Goal: Information Seeking & Learning: Learn about a topic

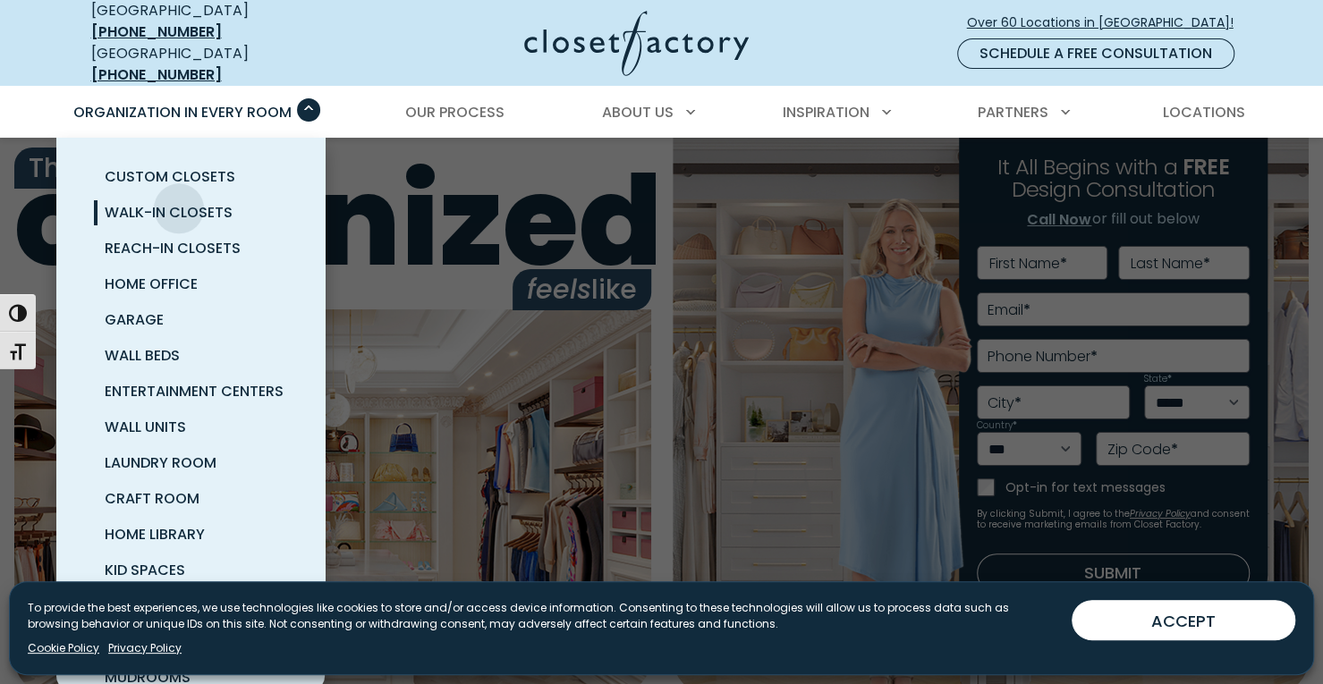
click at [179, 202] on span "Walk-In Closets" at bounding box center [169, 212] width 128 height 21
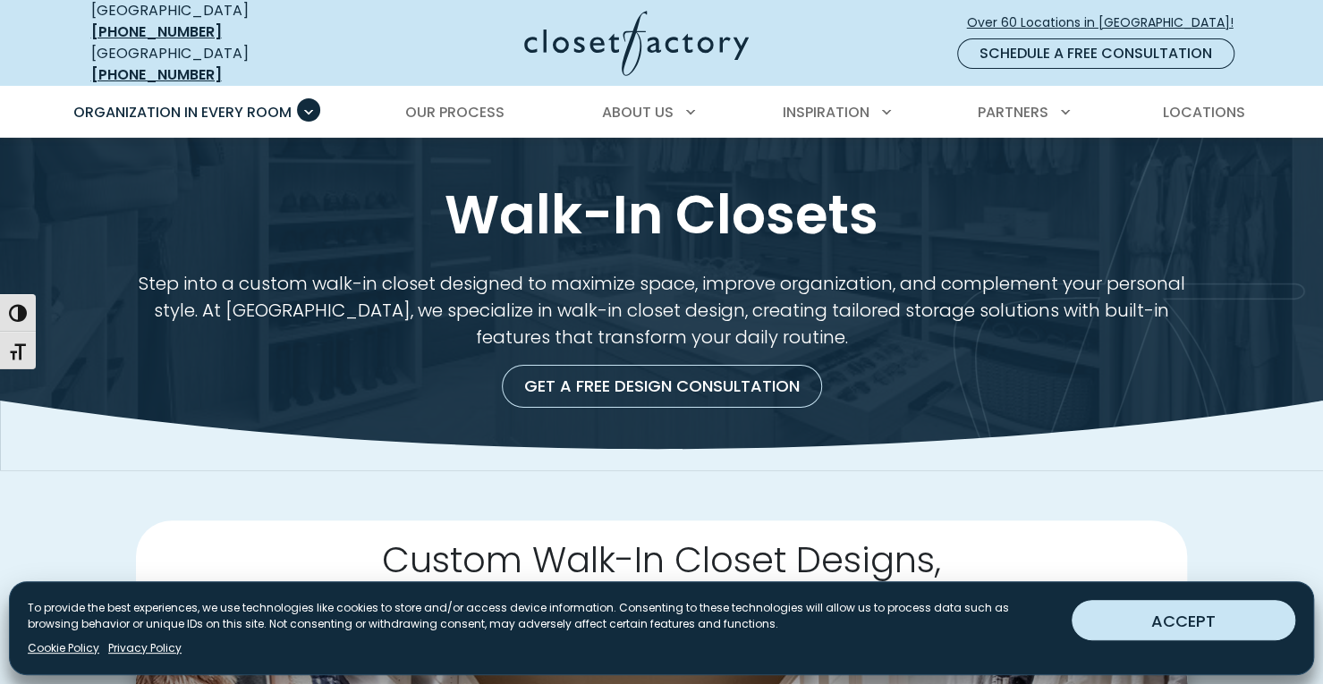
click at [1204, 618] on button "ACCEPT" at bounding box center [1183, 620] width 224 height 40
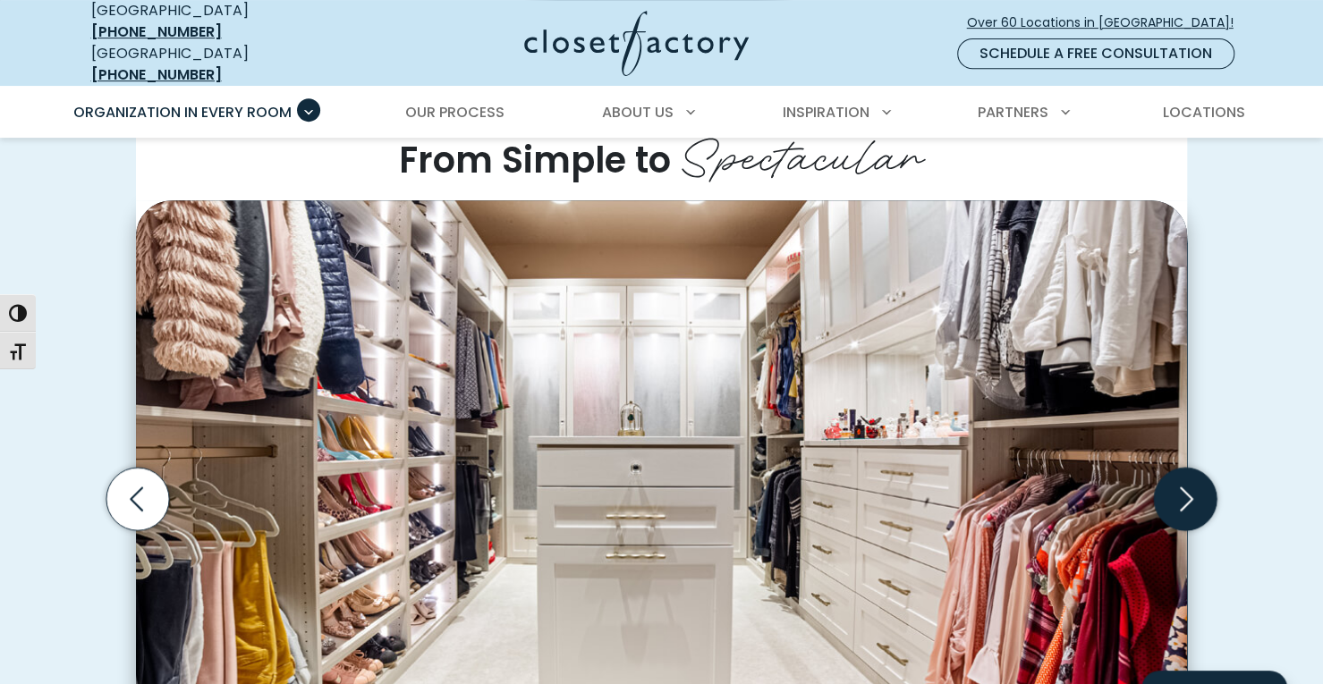
scroll to position [537, 0]
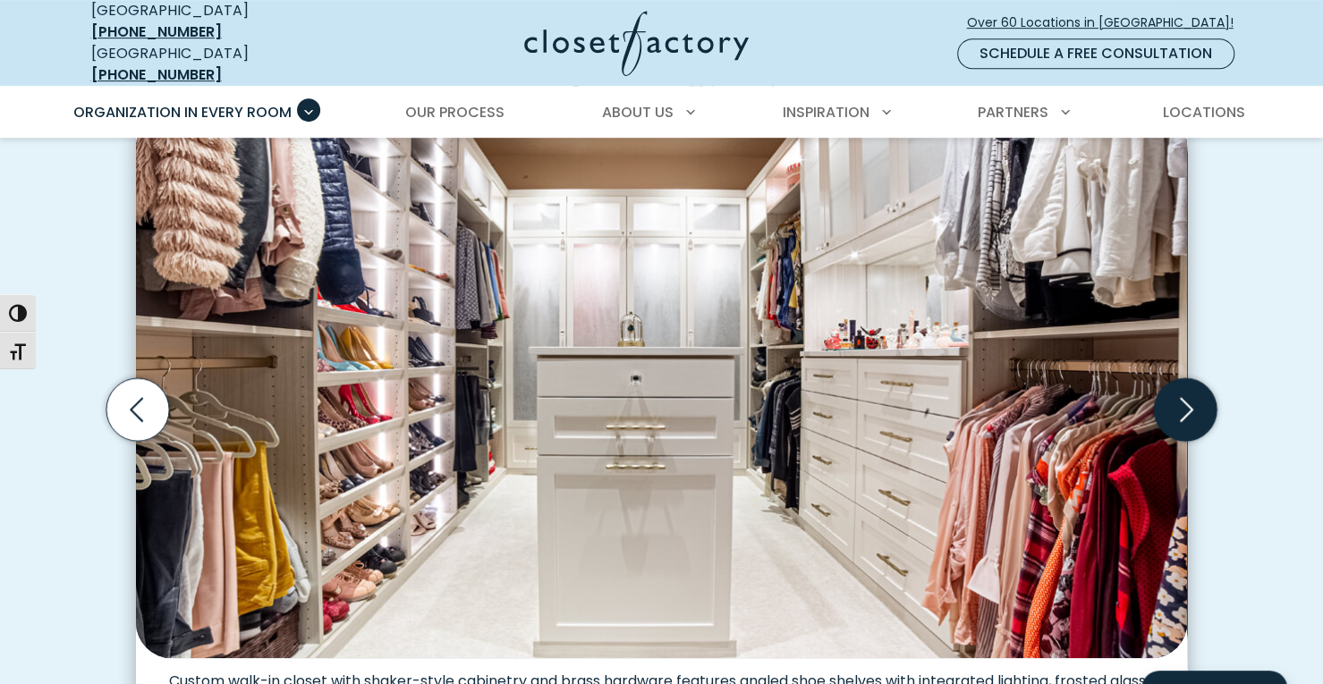
click at [1207, 403] on icon "Next slide" at bounding box center [1185, 409] width 63 height 63
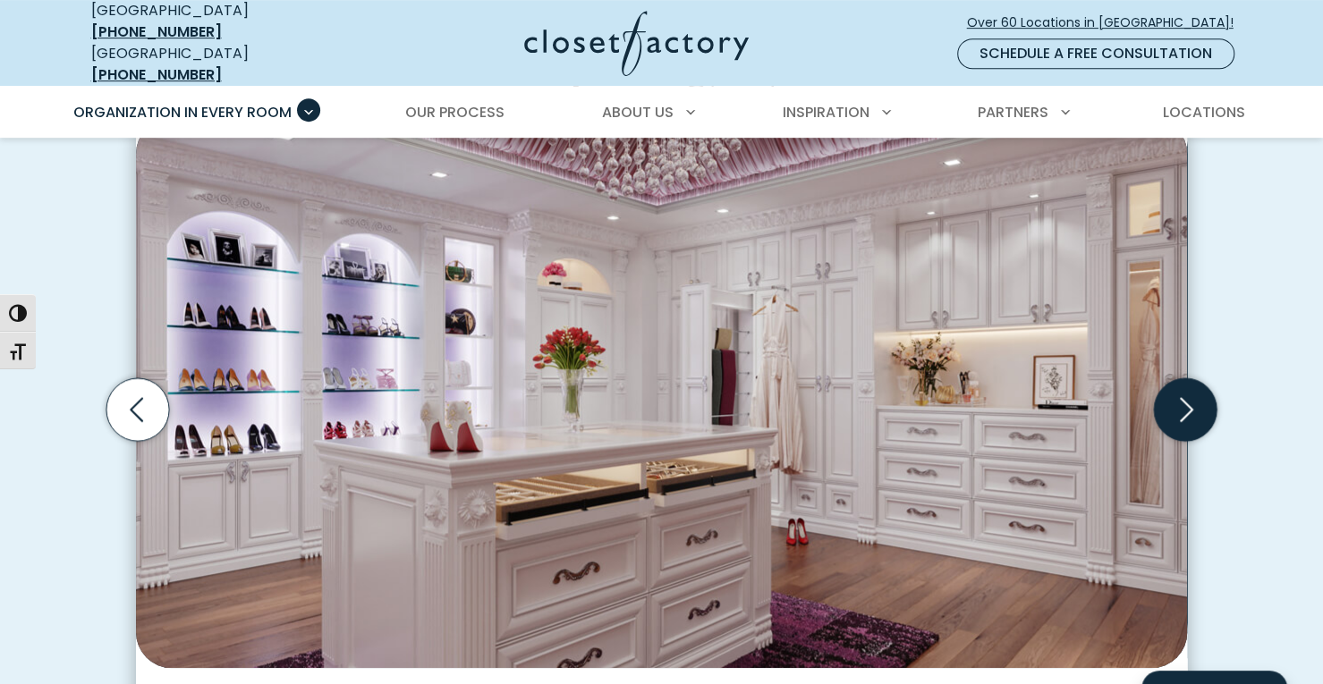
click at [1207, 403] on icon "Next slide" at bounding box center [1185, 409] width 63 height 63
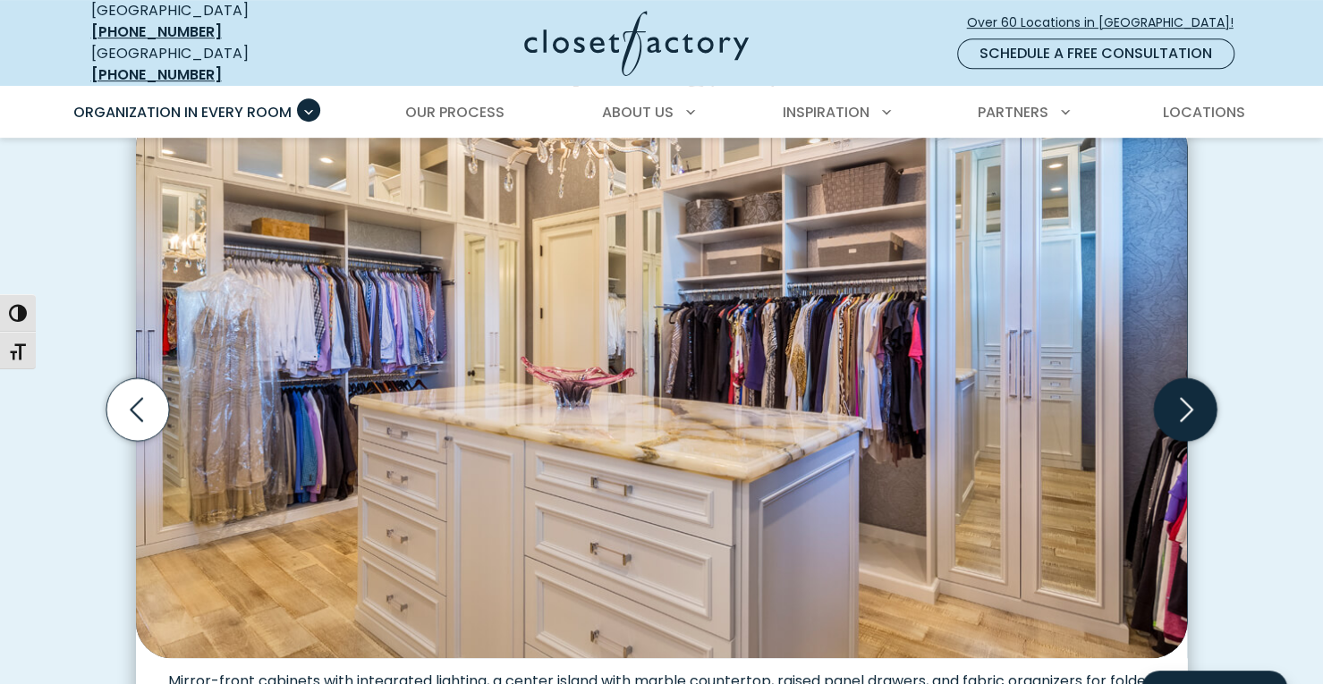
click at [1207, 403] on icon "Next slide" at bounding box center [1185, 409] width 63 height 63
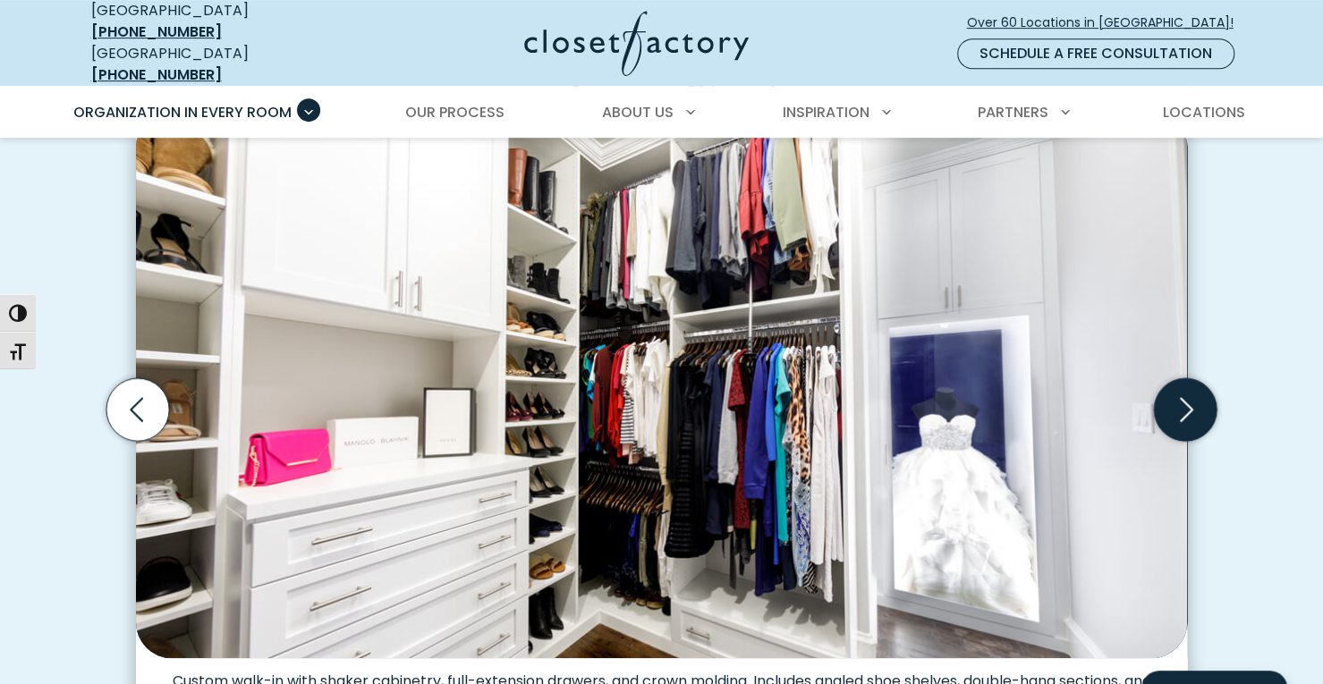
click at [1207, 403] on icon "Next slide" at bounding box center [1185, 409] width 63 height 63
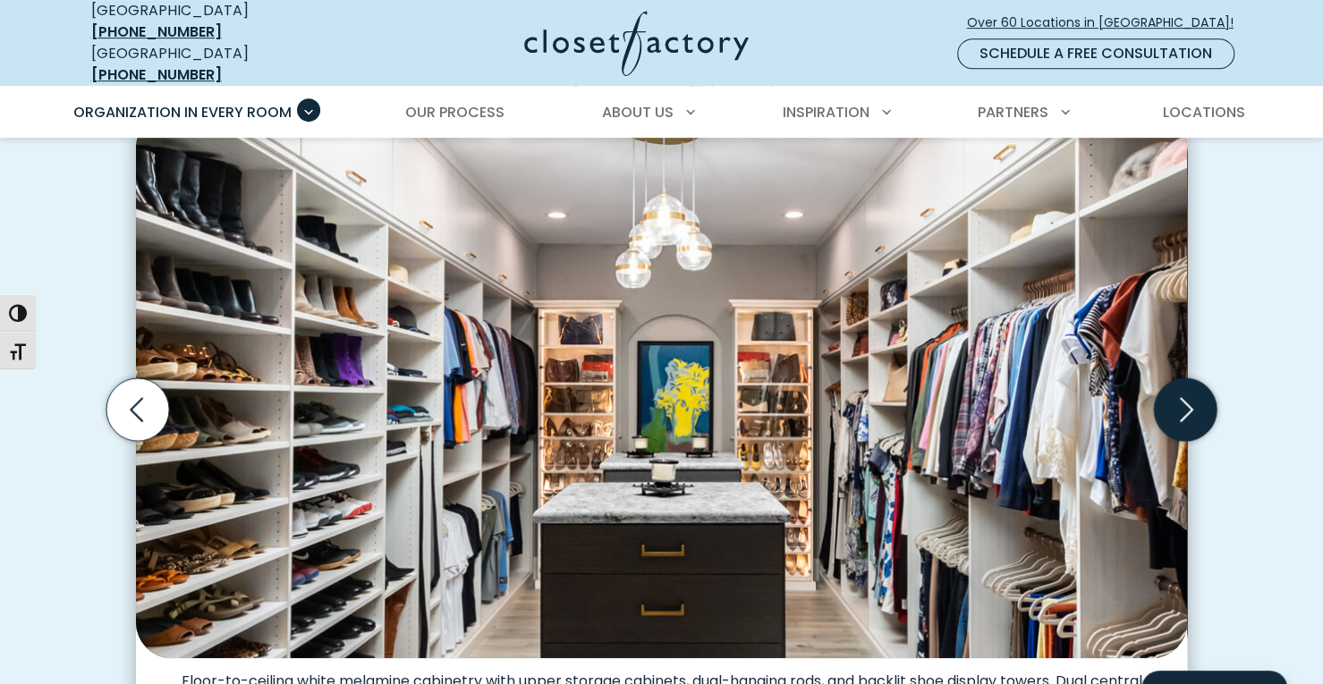
click at [1186, 398] on icon "Next slide" at bounding box center [1186, 409] width 13 height 24
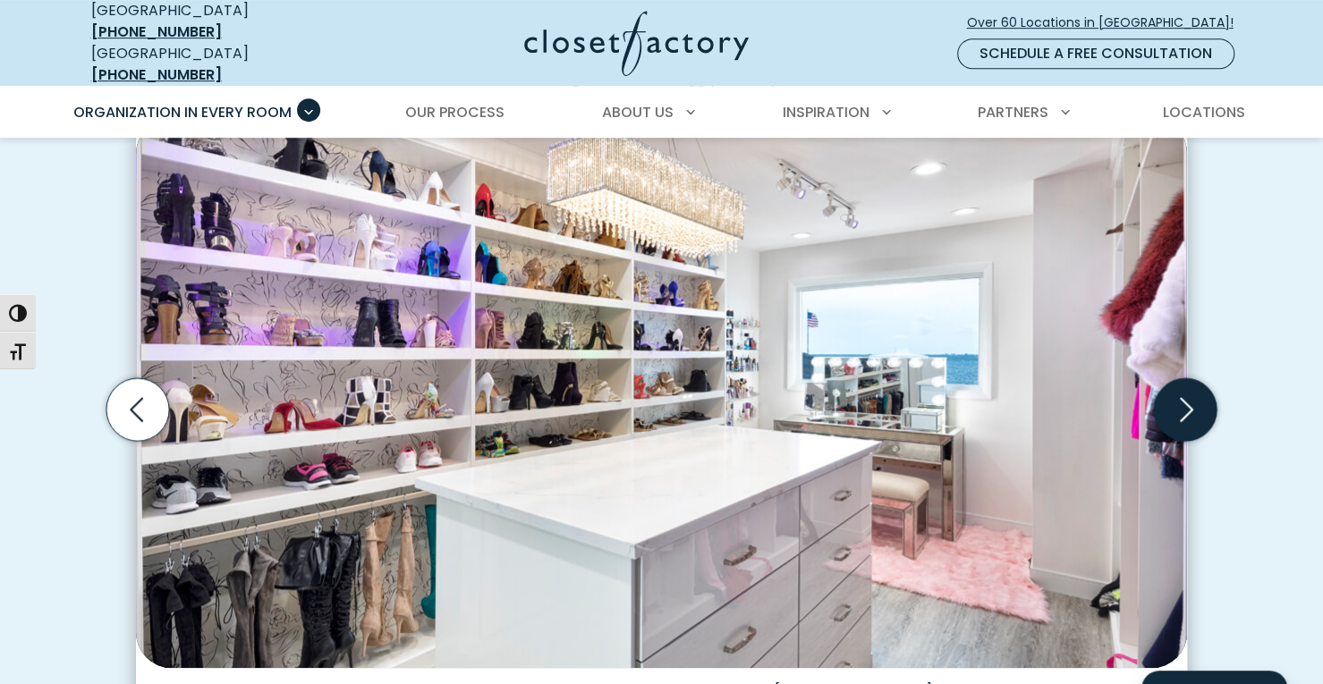
click at [1186, 398] on icon "Next slide" at bounding box center [1186, 409] width 13 height 24
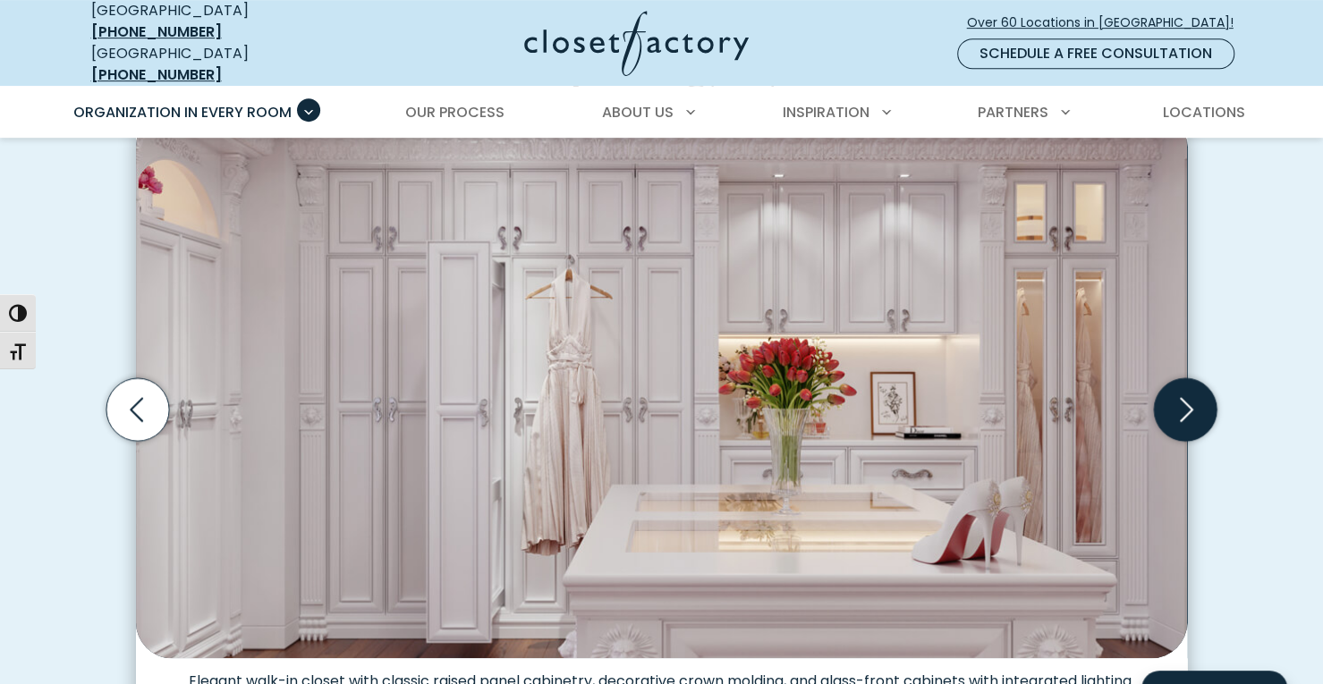
click at [1186, 398] on icon "Next slide" at bounding box center [1186, 409] width 13 height 24
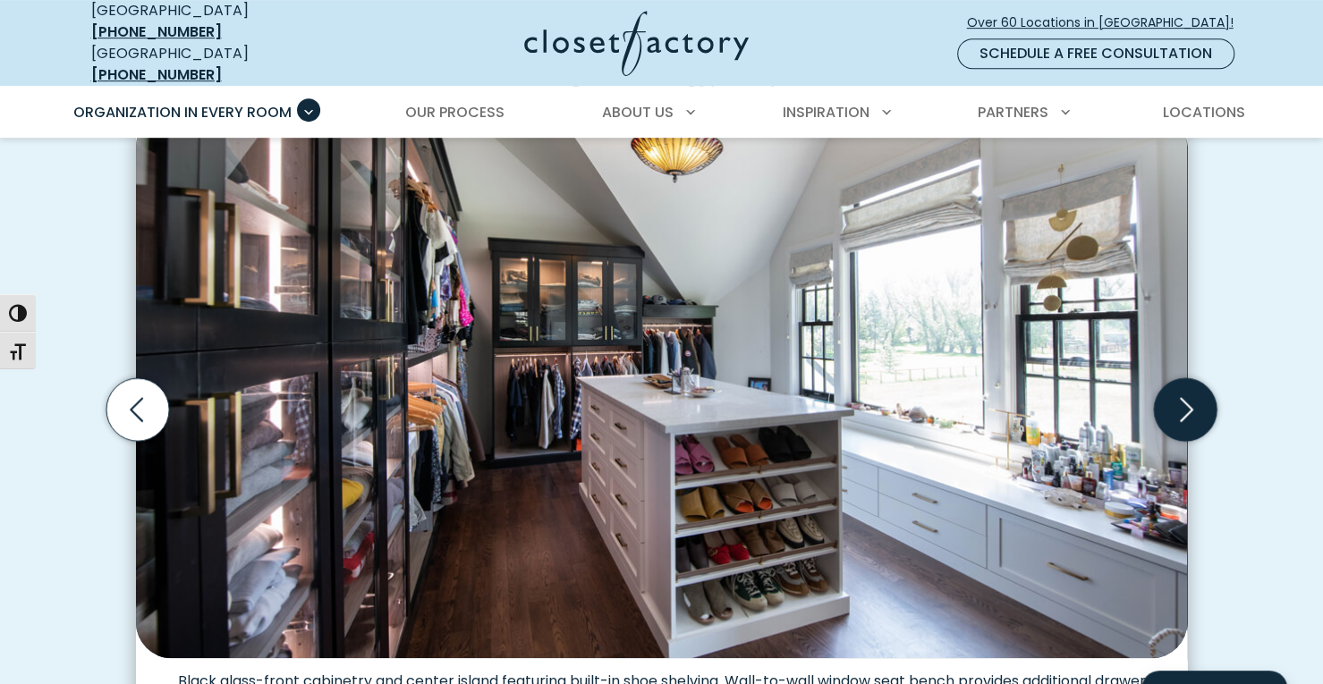
click at [1186, 398] on icon "Next slide" at bounding box center [1186, 409] width 13 height 24
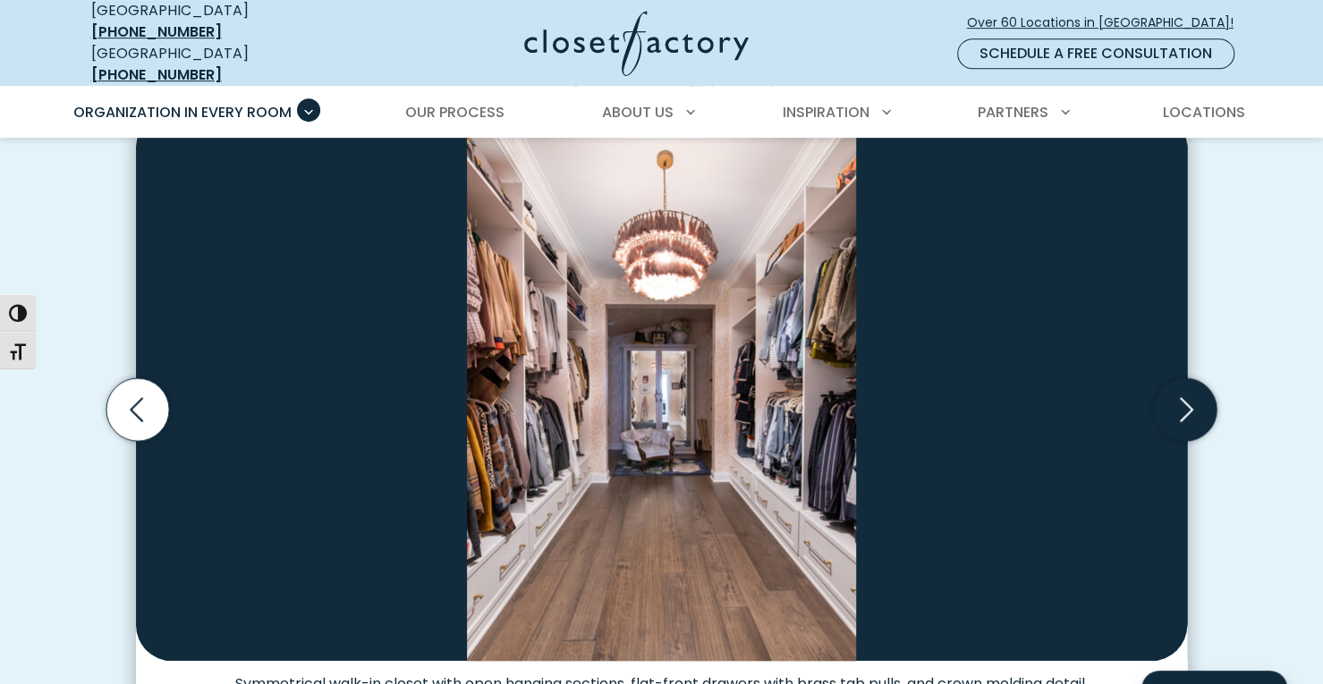
click at [1186, 398] on icon "Next slide" at bounding box center [1186, 409] width 13 height 24
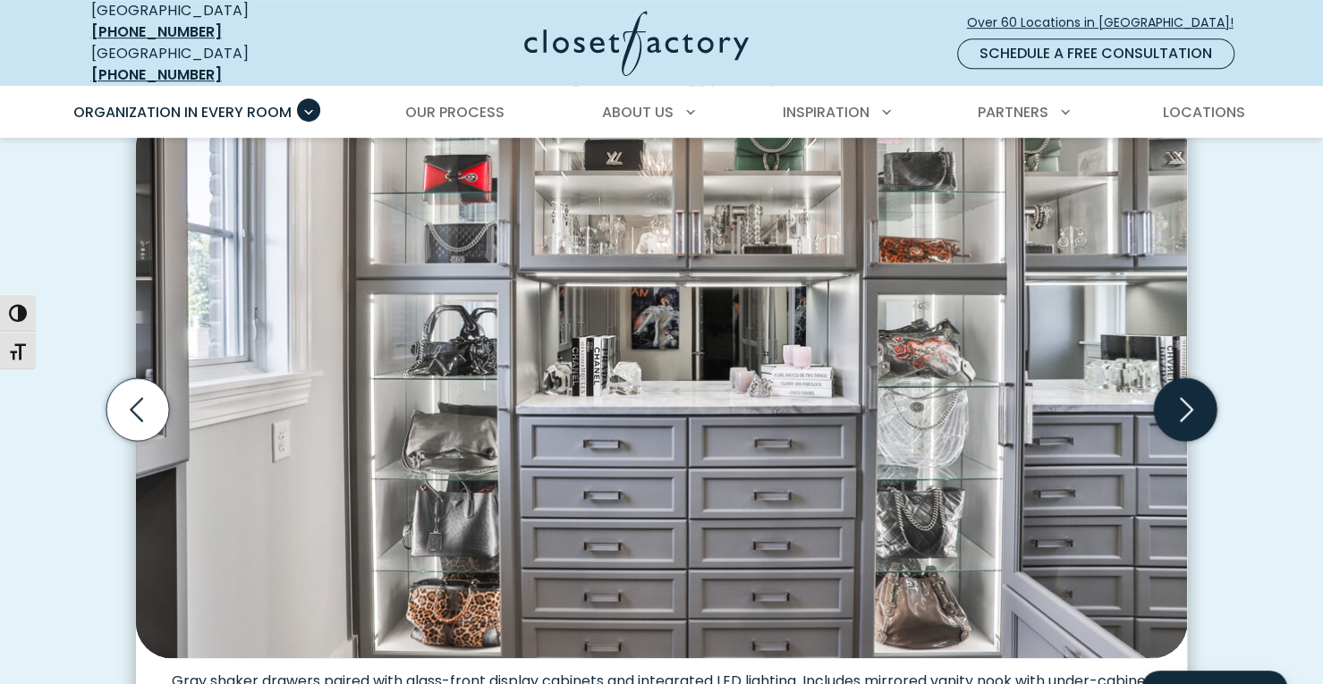
click at [1186, 398] on icon "Next slide" at bounding box center [1186, 409] width 13 height 24
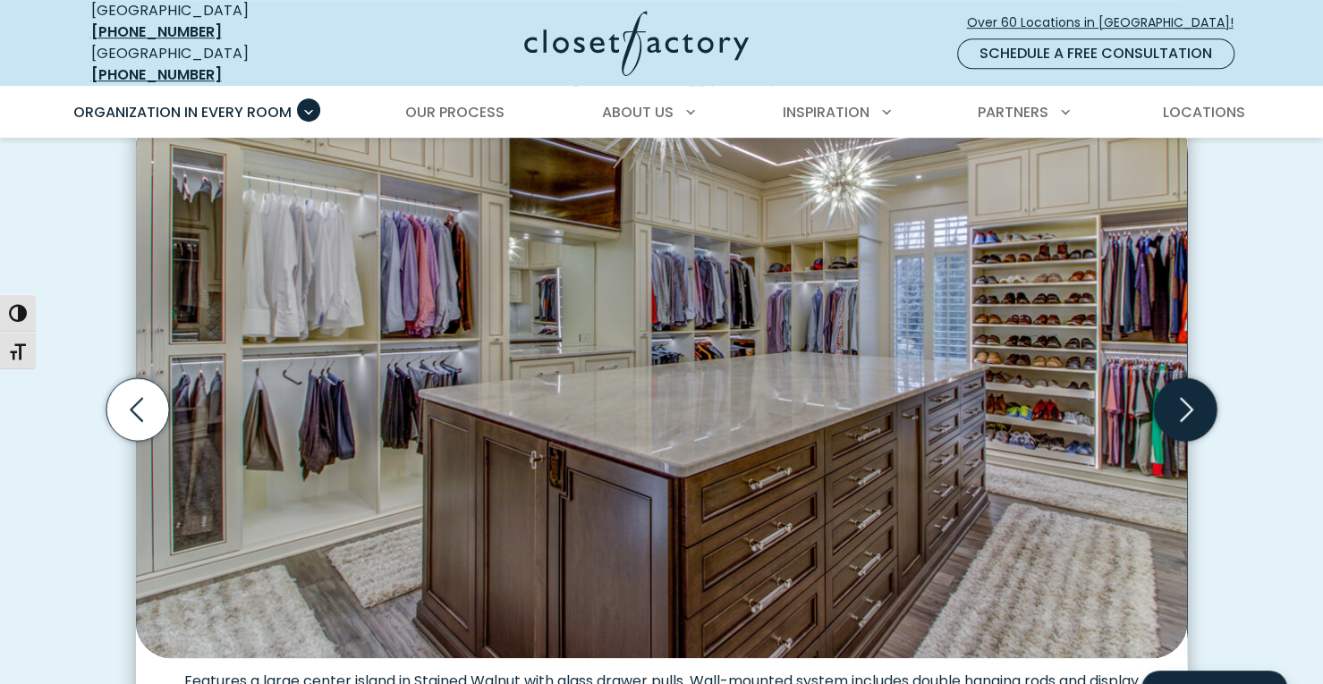
click at [1186, 398] on icon "Next slide" at bounding box center [1186, 409] width 13 height 24
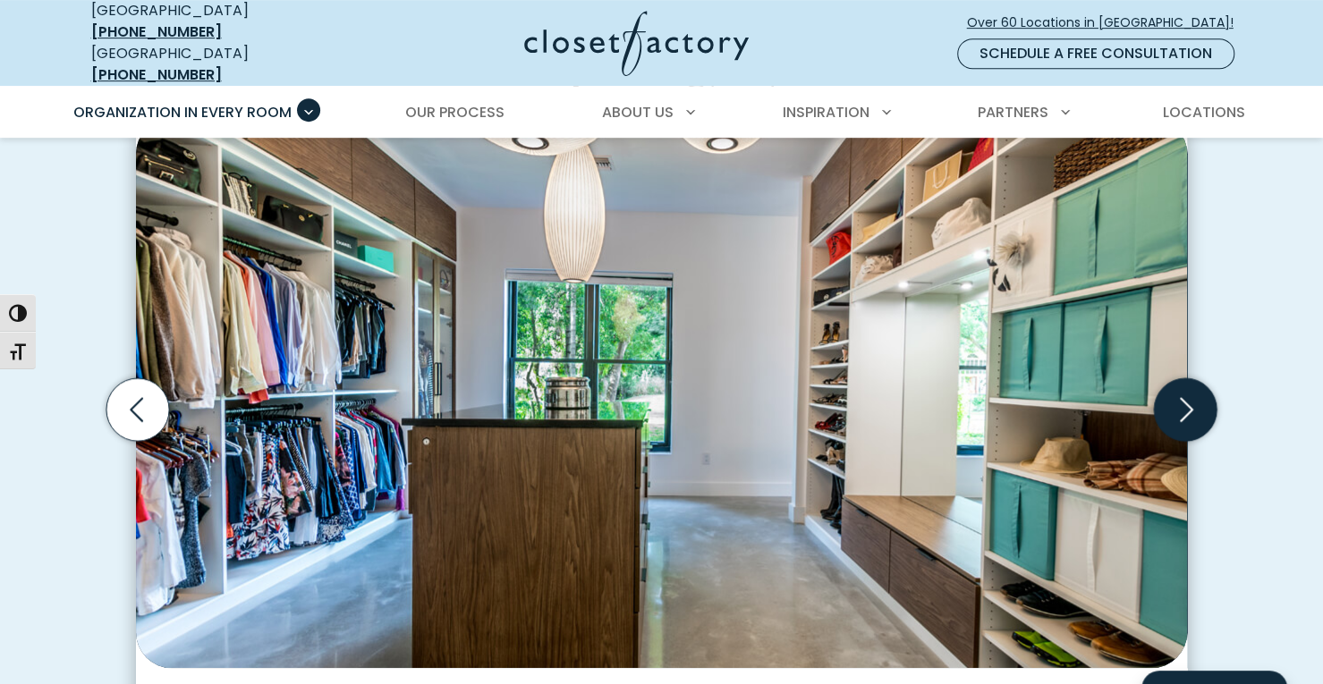
click at [1186, 398] on icon "Next slide" at bounding box center [1186, 409] width 13 height 24
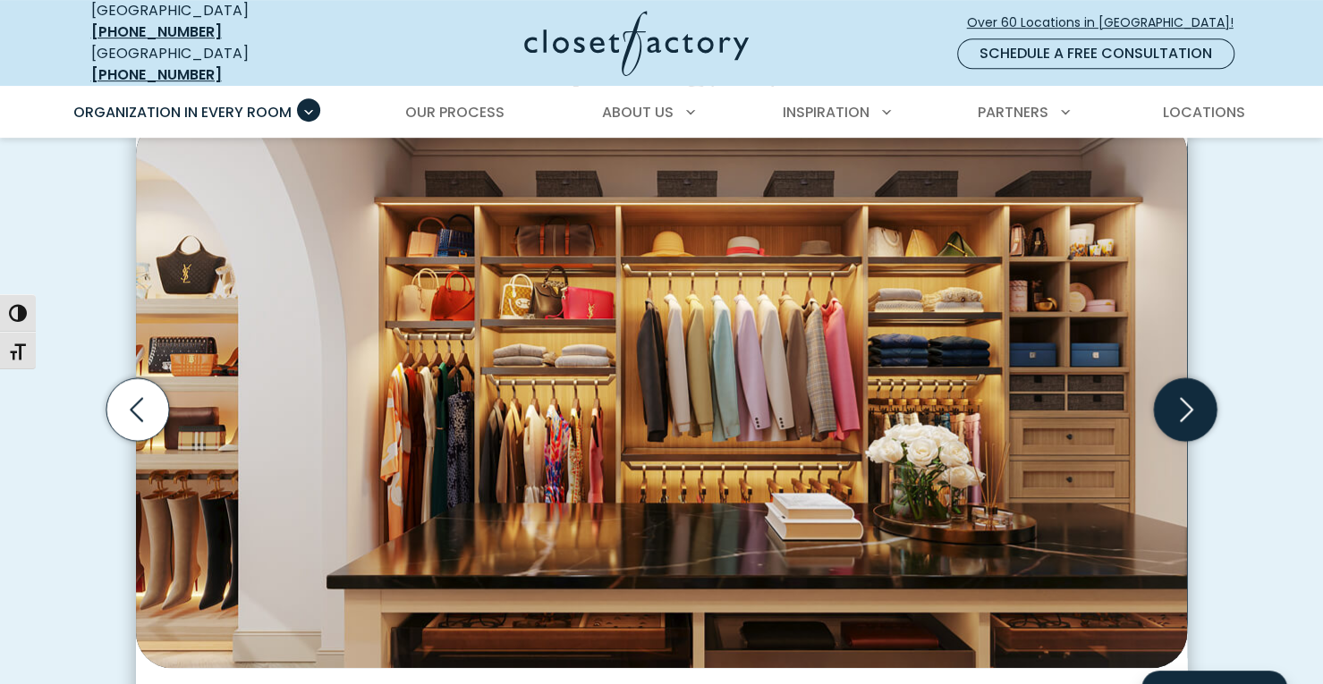
click at [1186, 398] on icon "Next slide" at bounding box center [1186, 409] width 13 height 24
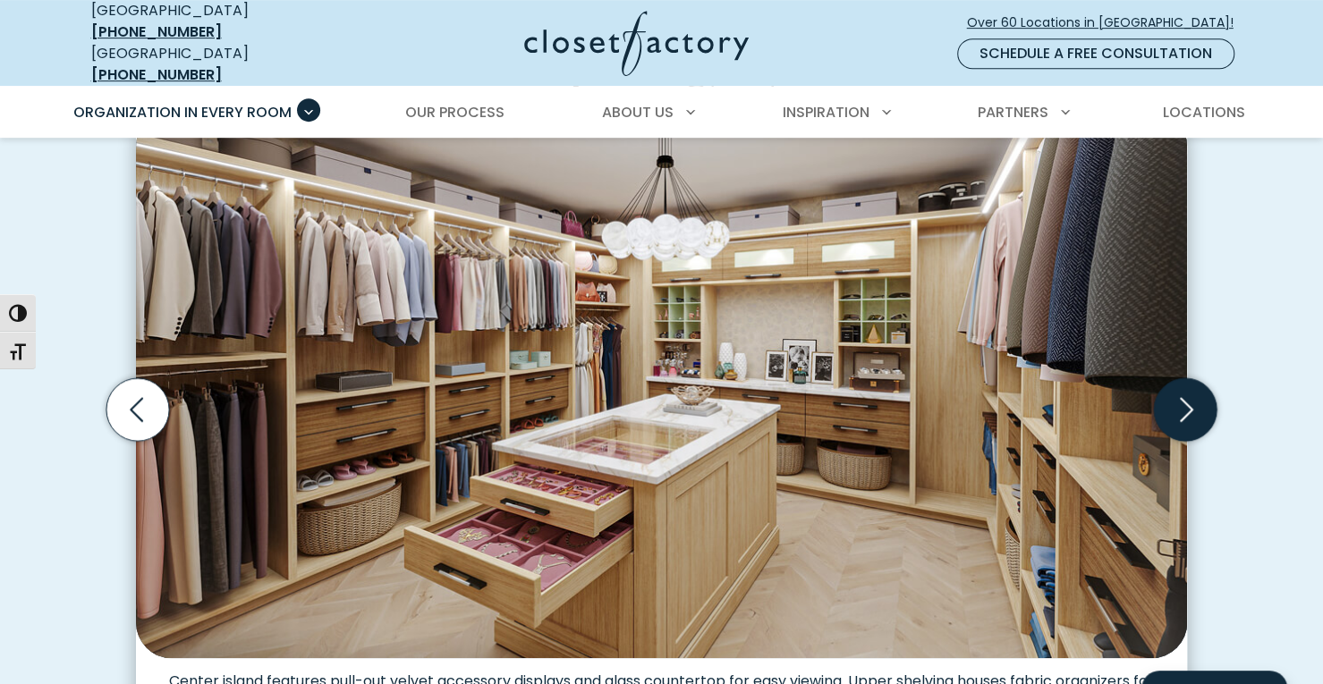
click at [1186, 398] on icon "Next slide" at bounding box center [1186, 409] width 13 height 24
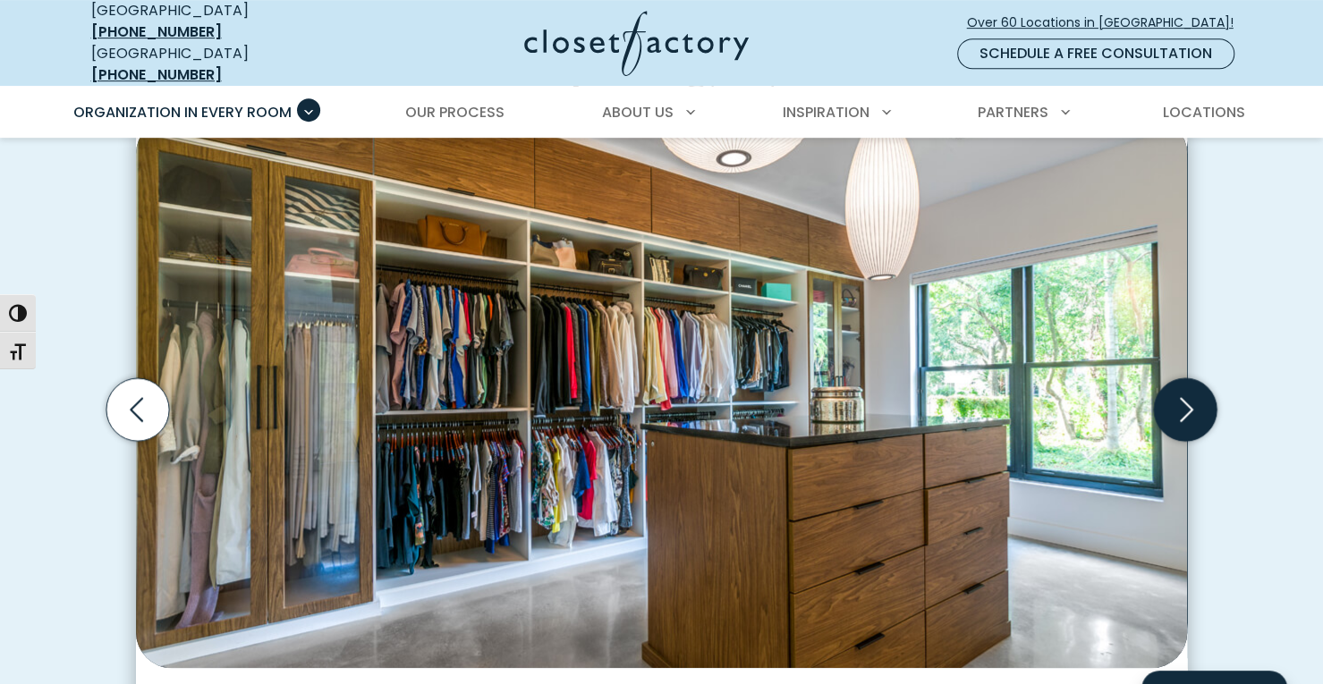
click at [1186, 398] on icon "Next slide" at bounding box center [1186, 409] width 13 height 24
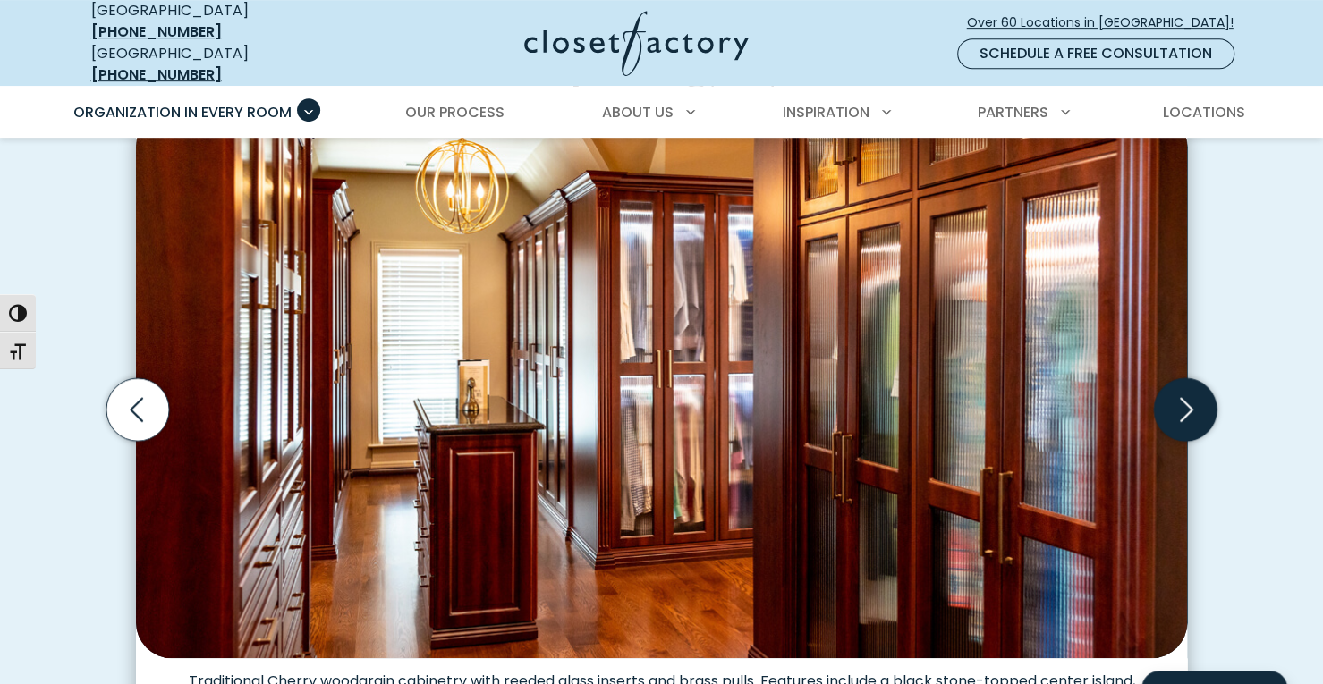
click at [1186, 398] on icon "Next slide" at bounding box center [1186, 409] width 13 height 24
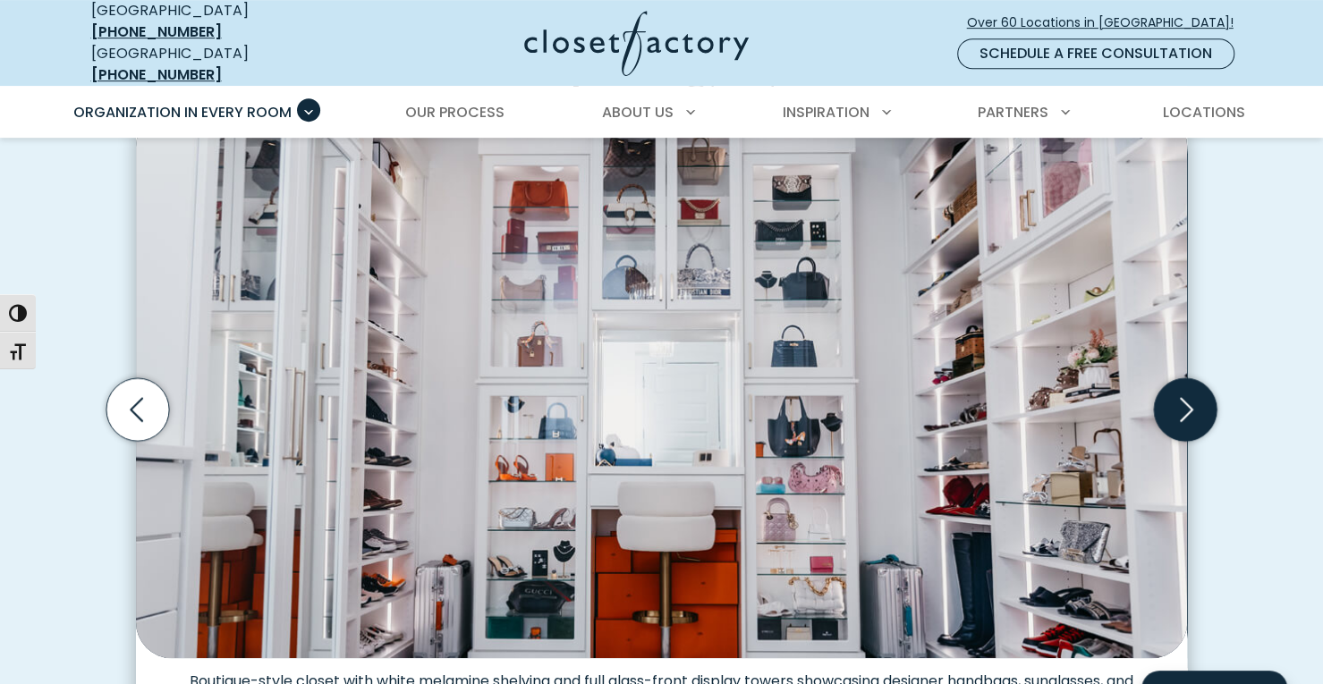
click at [1186, 398] on icon "Next slide" at bounding box center [1186, 409] width 13 height 24
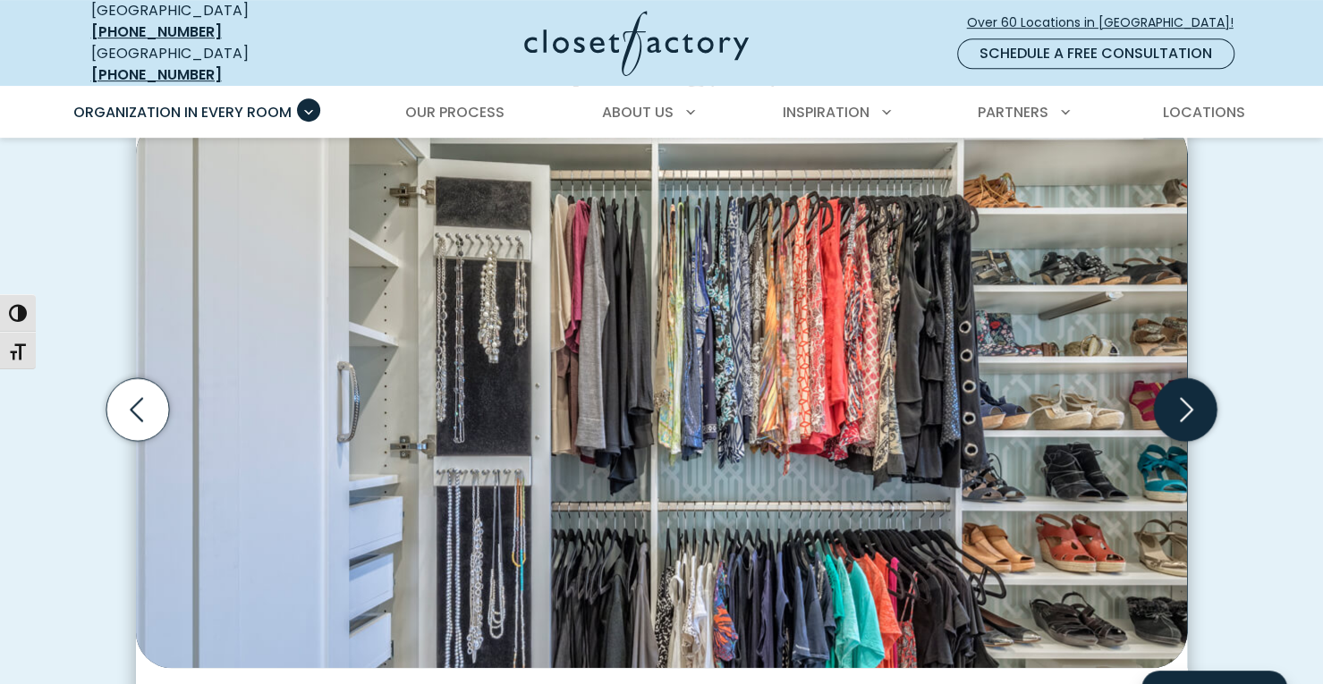
click at [1186, 398] on icon "Next slide" at bounding box center [1186, 409] width 13 height 24
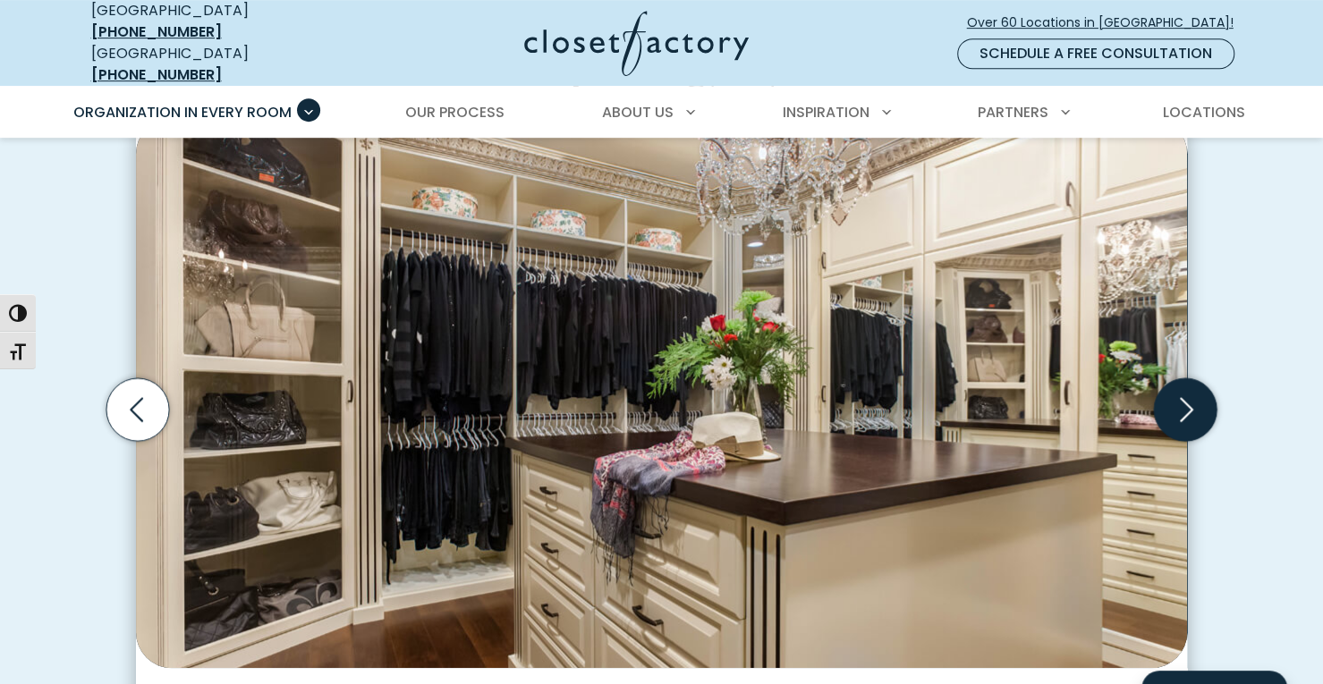
click at [1186, 398] on icon "Next slide" at bounding box center [1186, 409] width 13 height 24
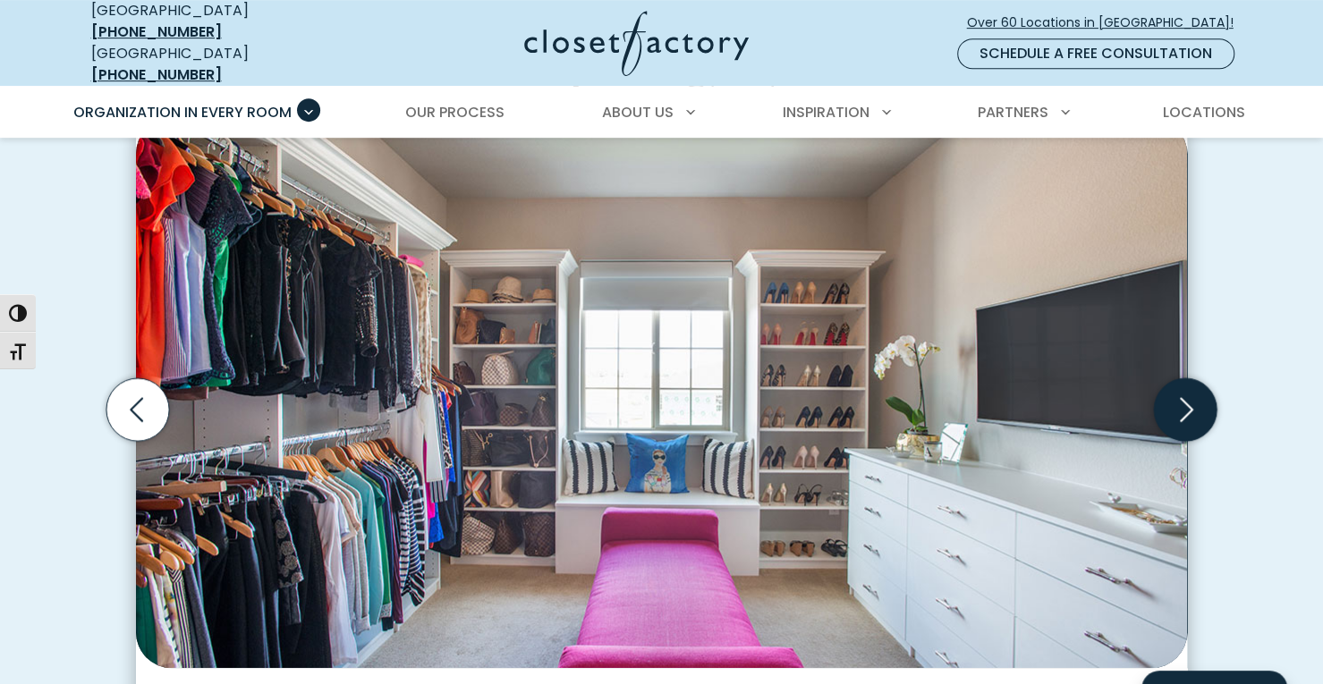
click at [1186, 398] on icon "Next slide" at bounding box center [1186, 409] width 13 height 24
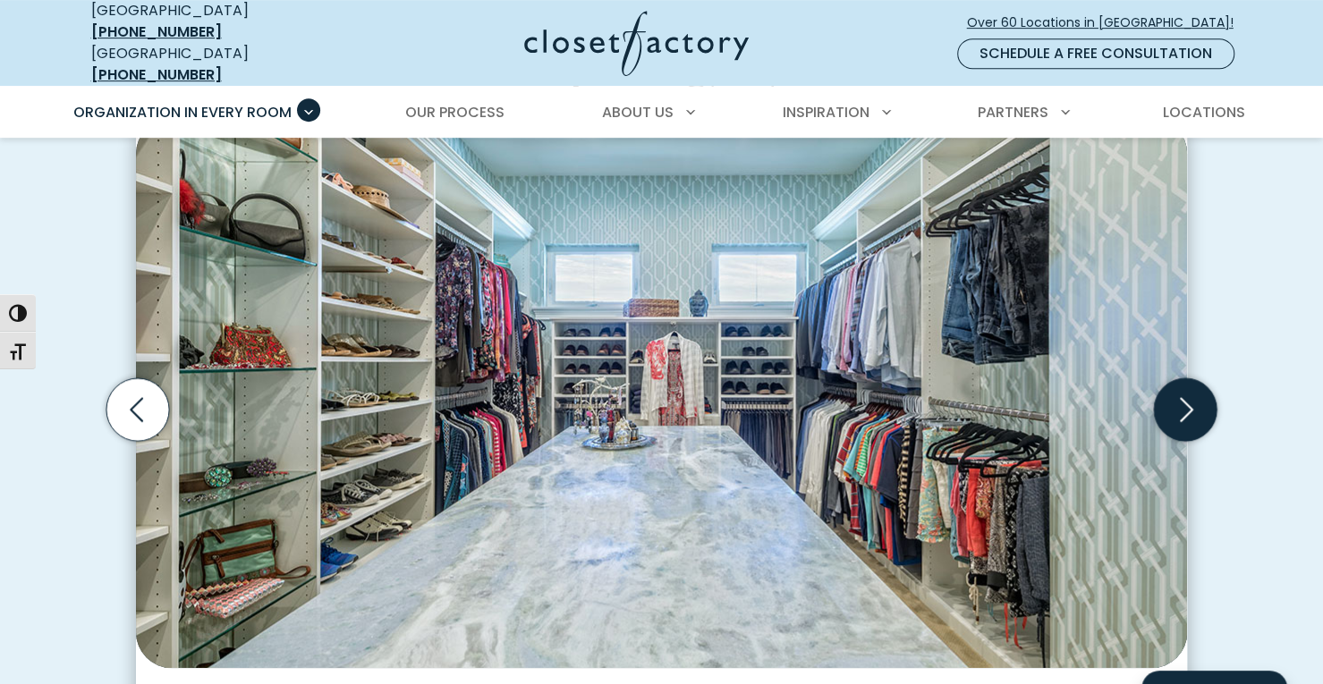
click at [1186, 398] on icon "Next slide" at bounding box center [1186, 409] width 13 height 24
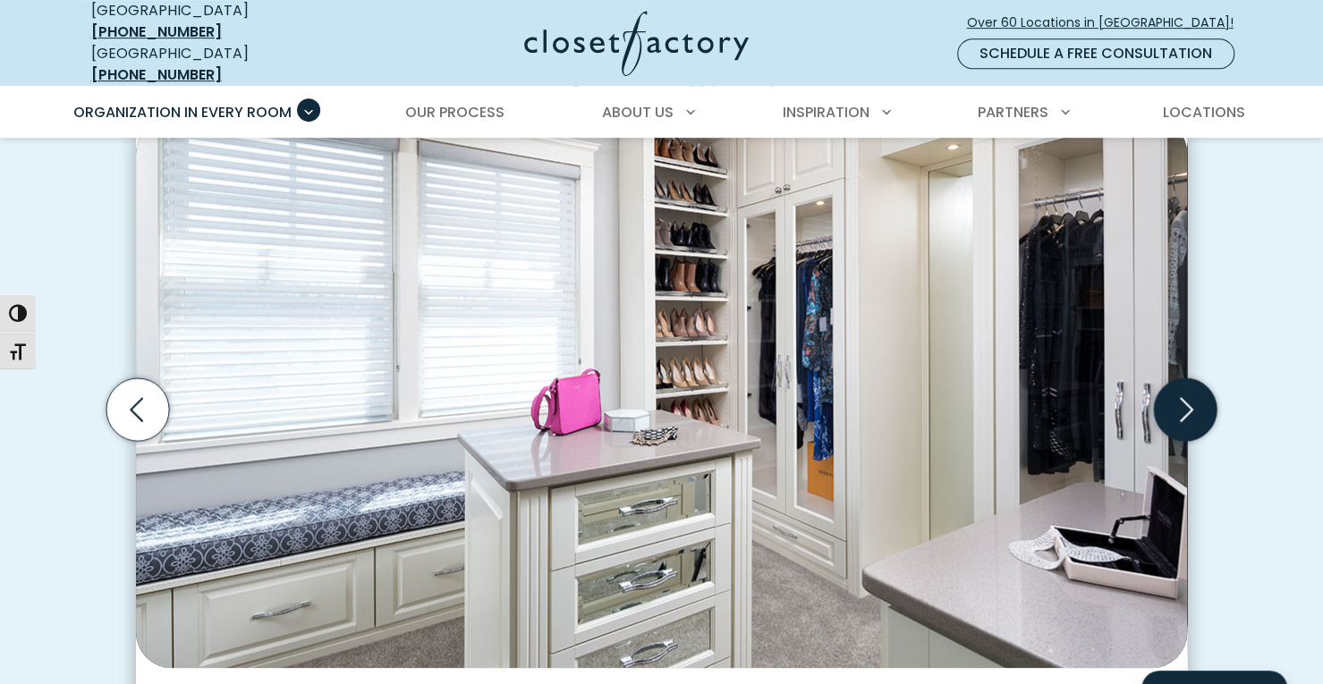
click at [1186, 398] on icon "Next slide" at bounding box center [1186, 409] width 13 height 24
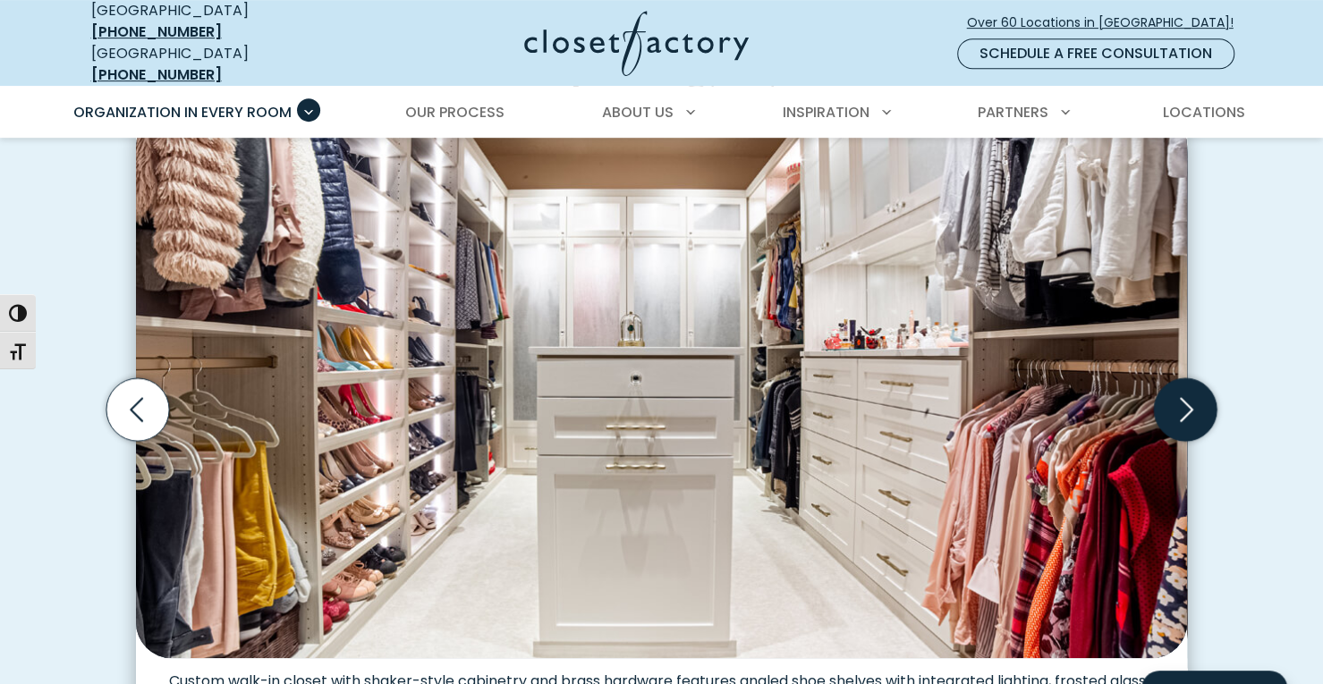
click at [1186, 398] on icon "Next slide" at bounding box center [1186, 409] width 13 height 24
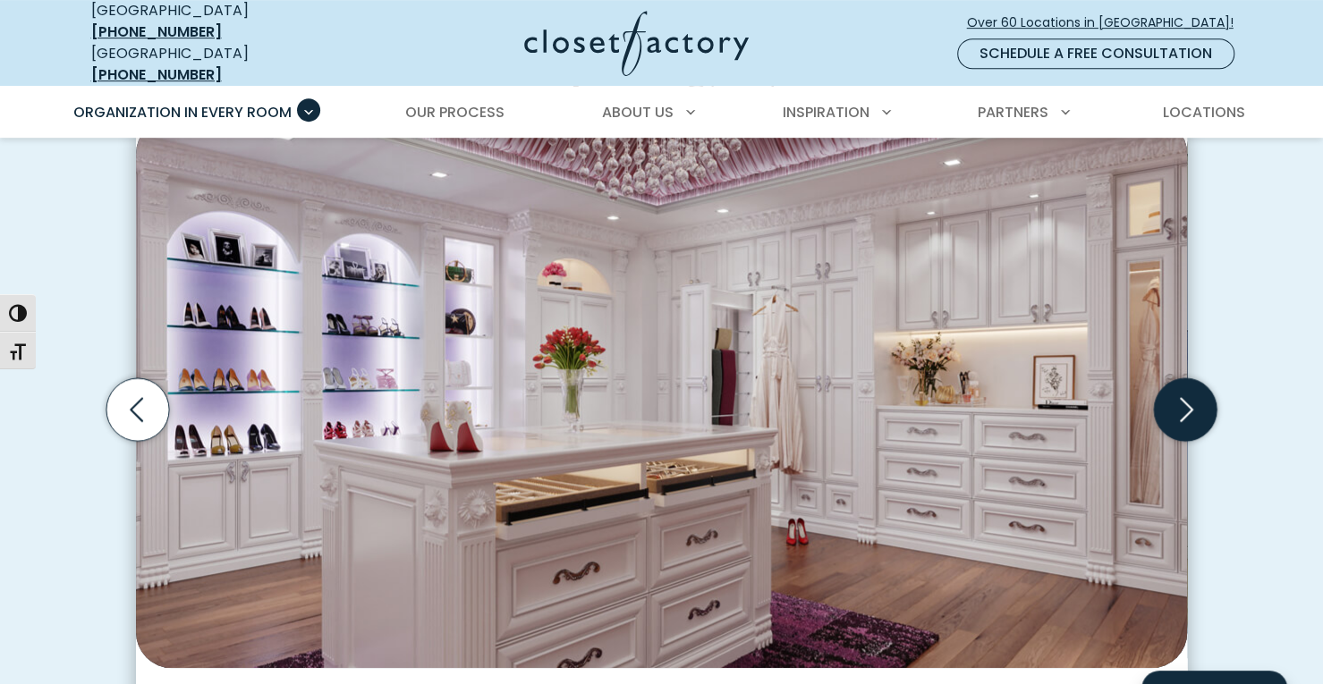
click at [1186, 398] on icon "Next slide" at bounding box center [1186, 409] width 13 height 24
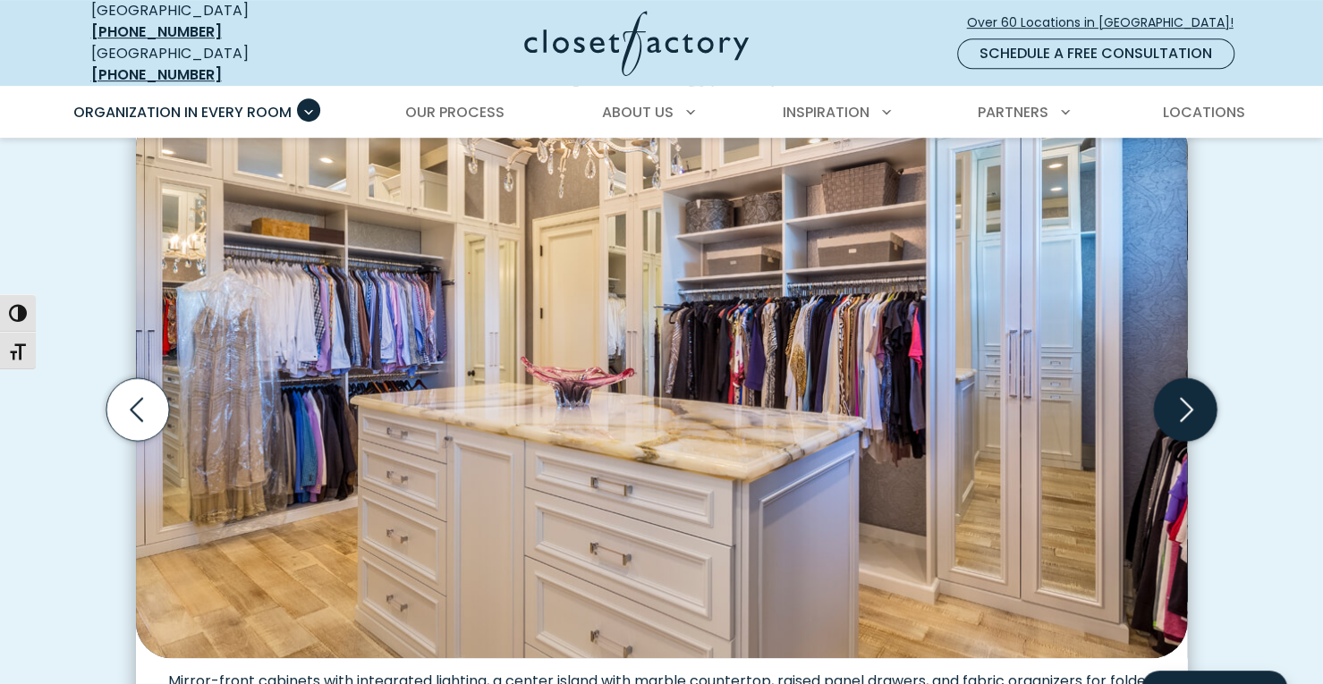
click at [1186, 398] on icon "Next slide" at bounding box center [1186, 409] width 13 height 24
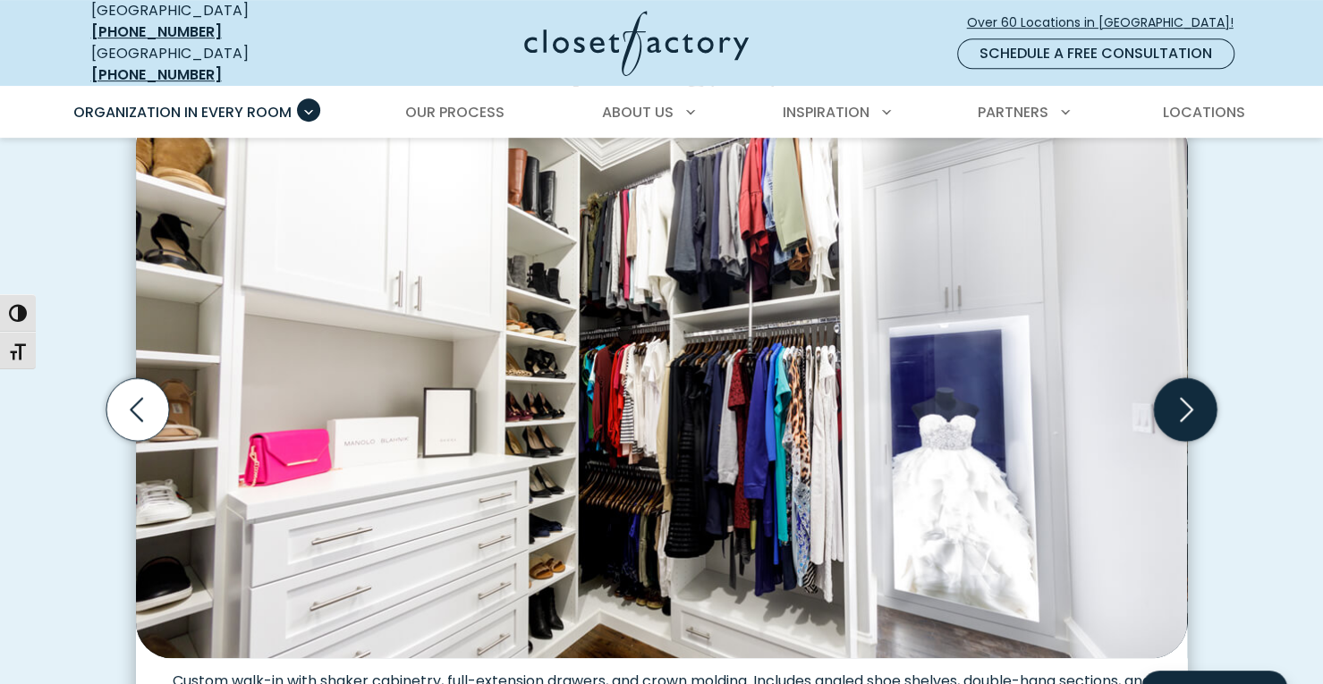
click at [1186, 398] on icon "Next slide" at bounding box center [1186, 409] width 13 height 24
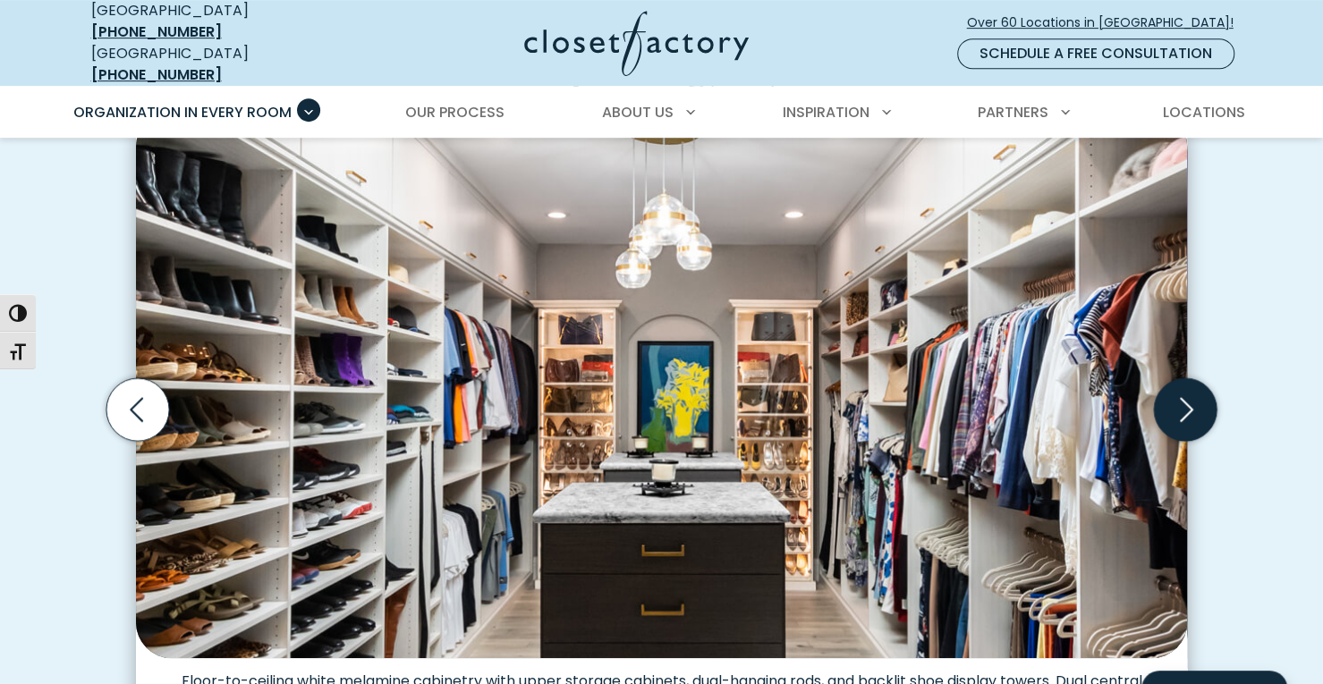
click at [1186, 398] on icon "Next slide" at bounding box center [1186, 409] width 13 height 24
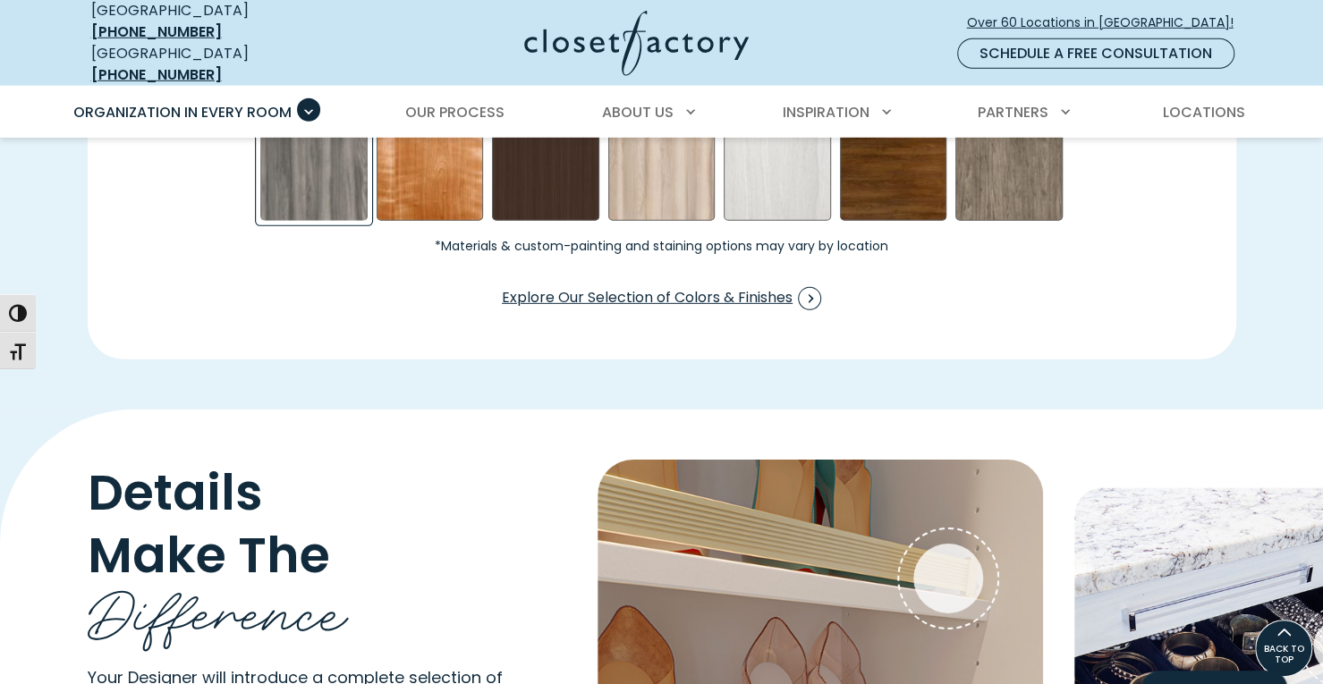
scroll to position [2772, 0]
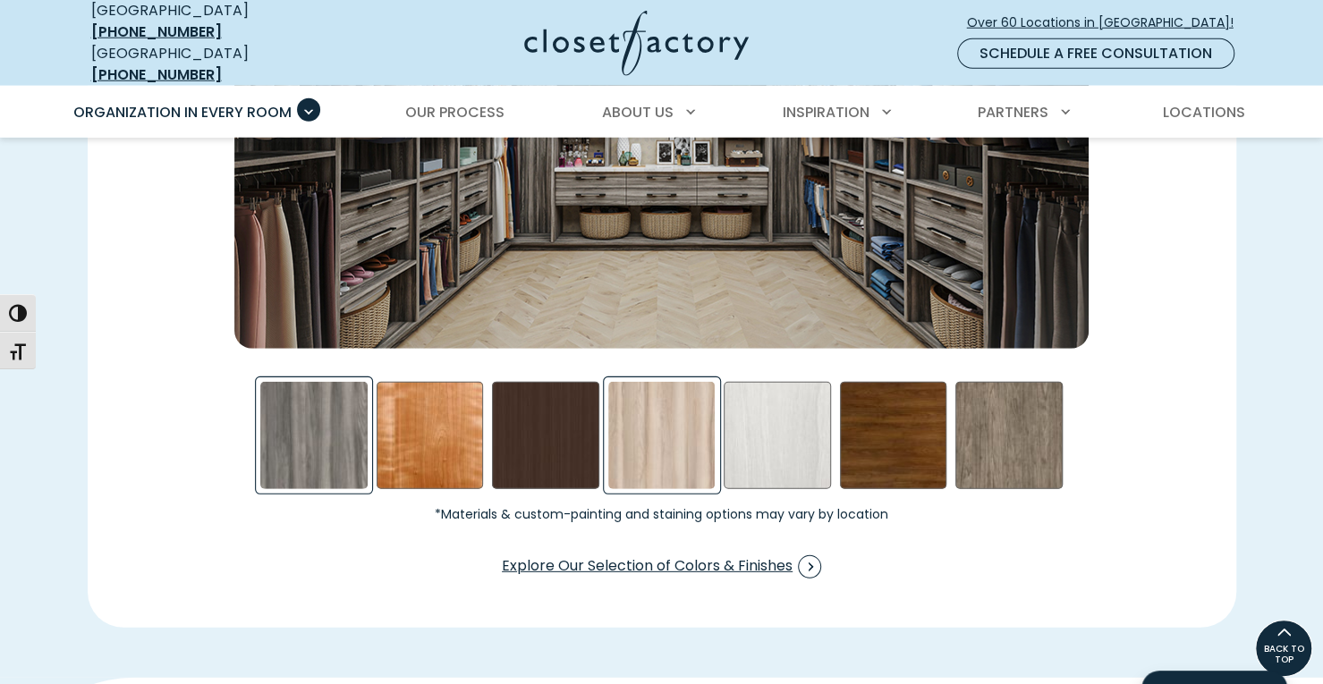
click at [655, 436] on div "Picnic in the Park Swatch" at bounding box center [661, 435] width 107 height 107
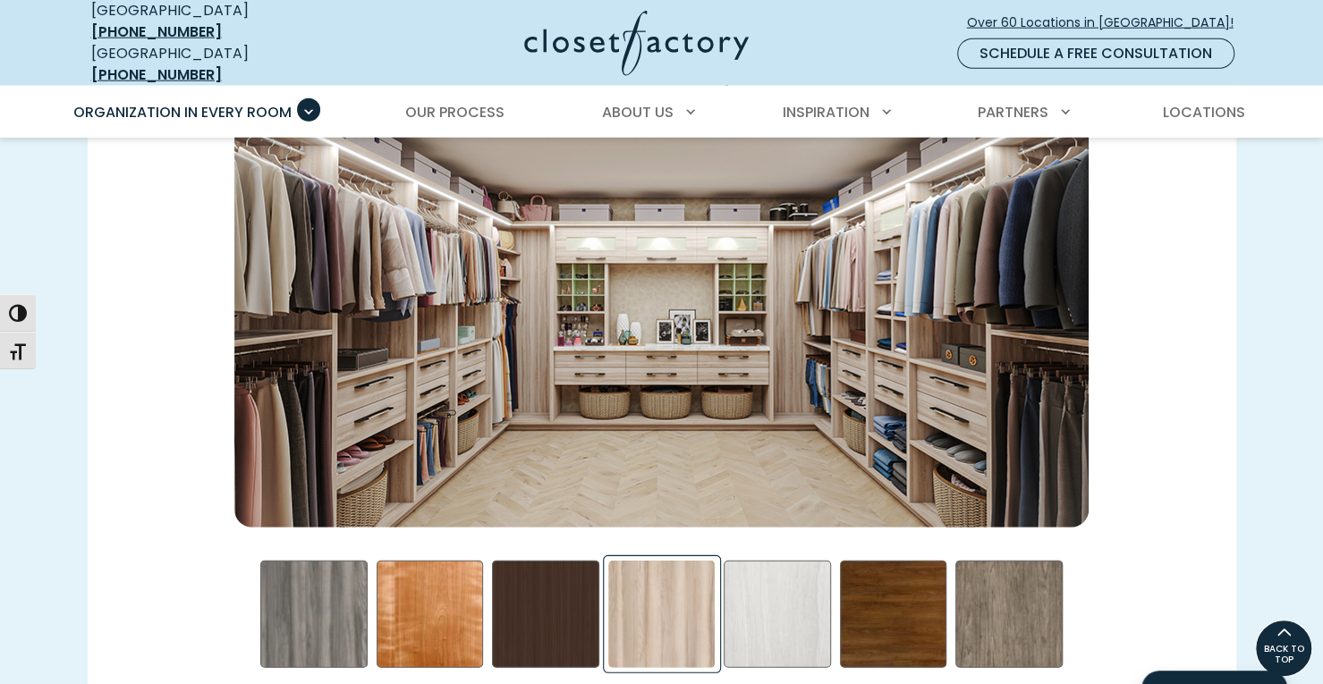
scroll to position [2683, 0]
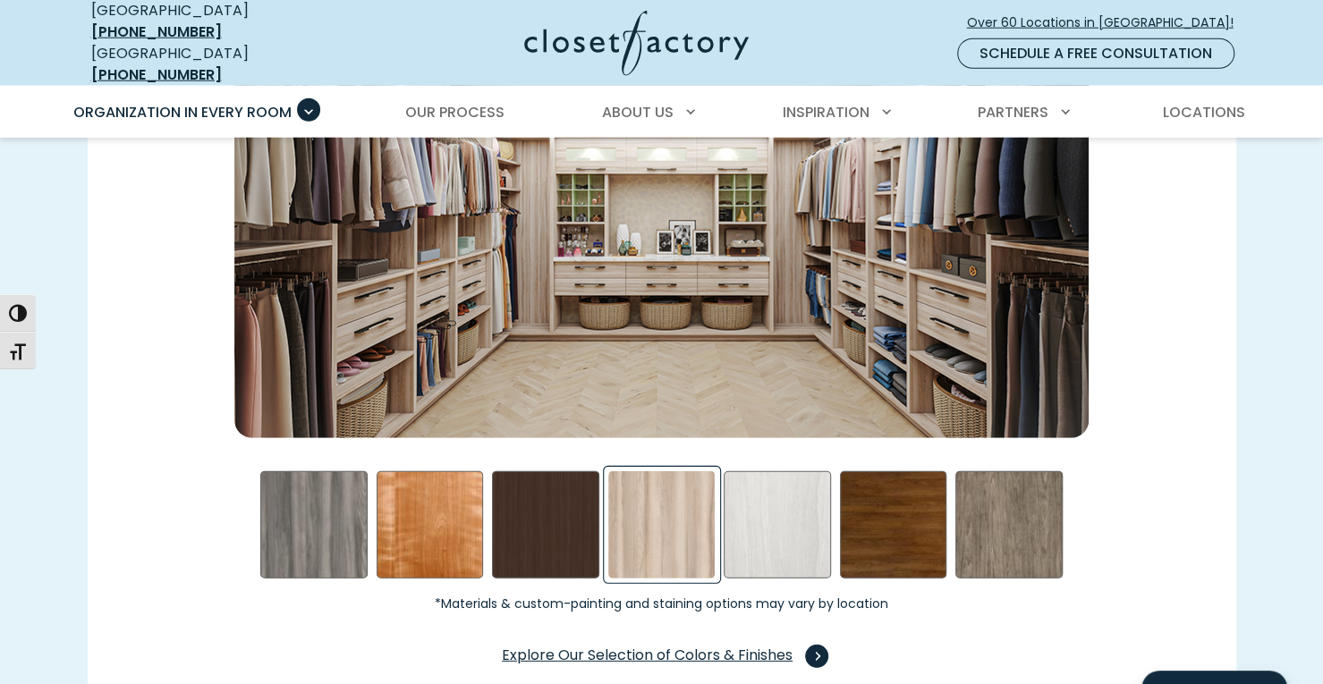
click at [776, 645] on span "Explore Our Selection of Colors & Finishes" at bounding box center [661, 656] width 319 height 23
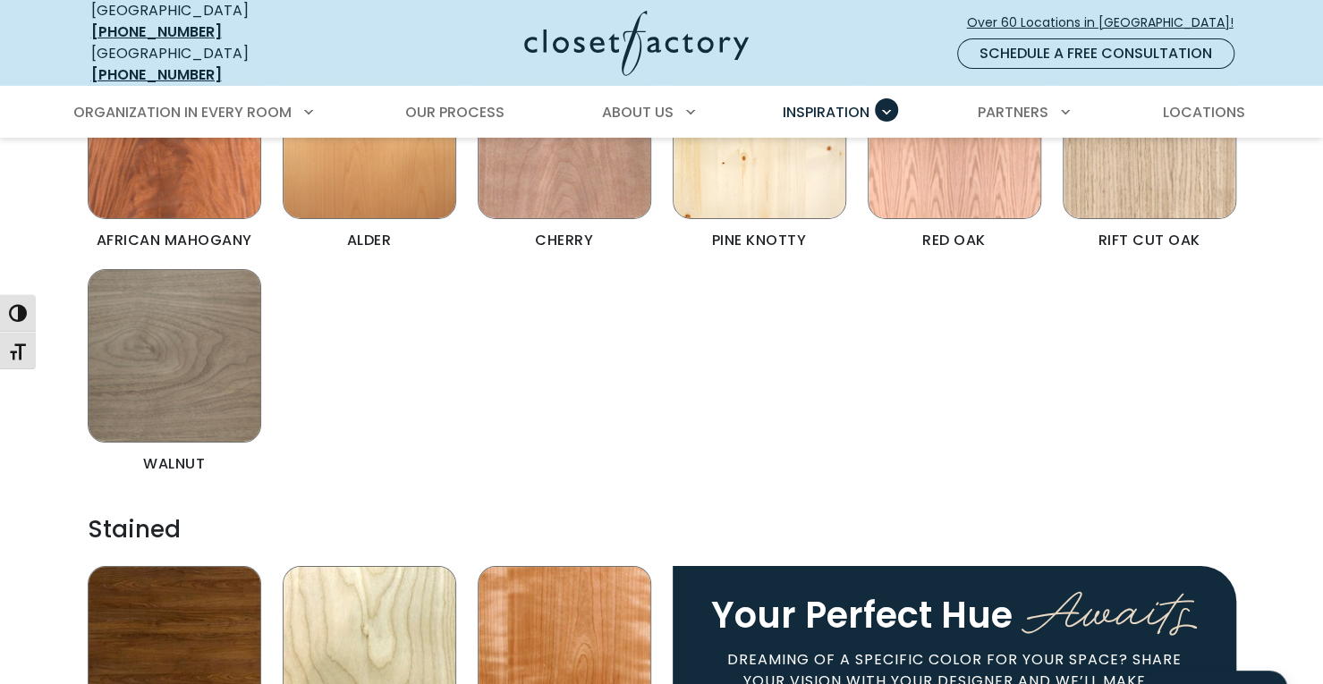
scroll to position [3935, 0]
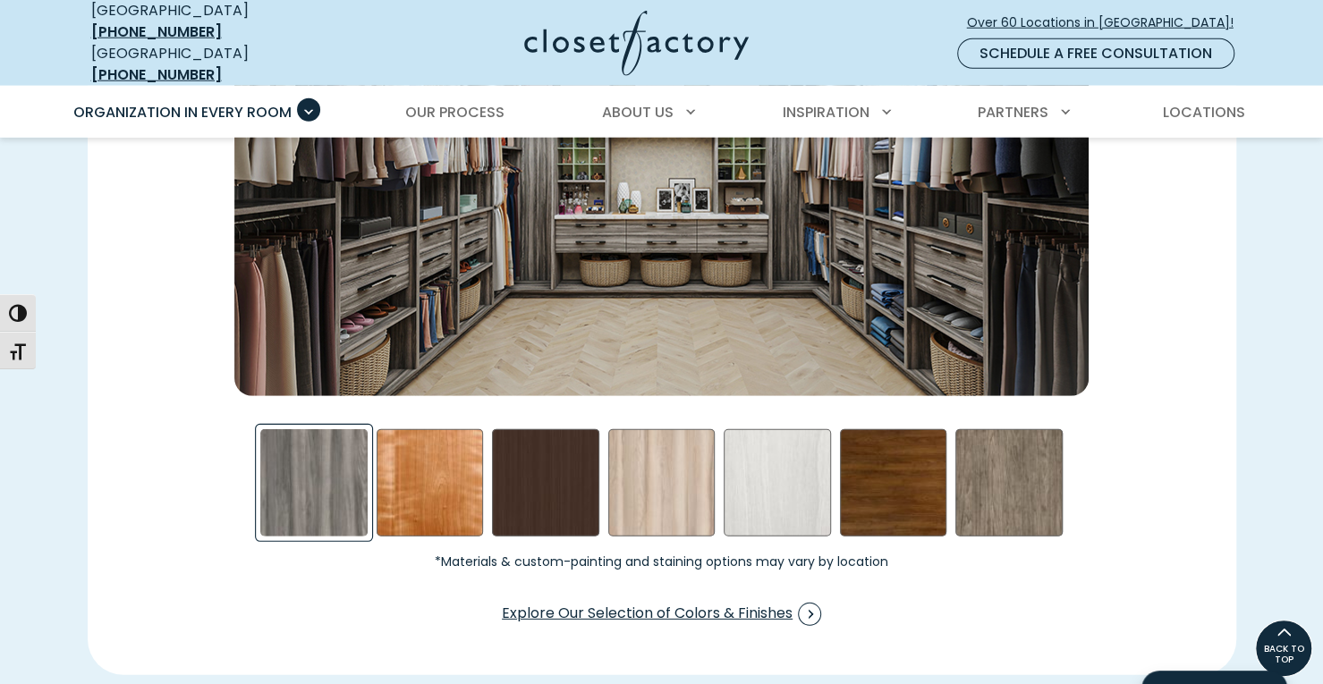
scroll to position [2635, 0]
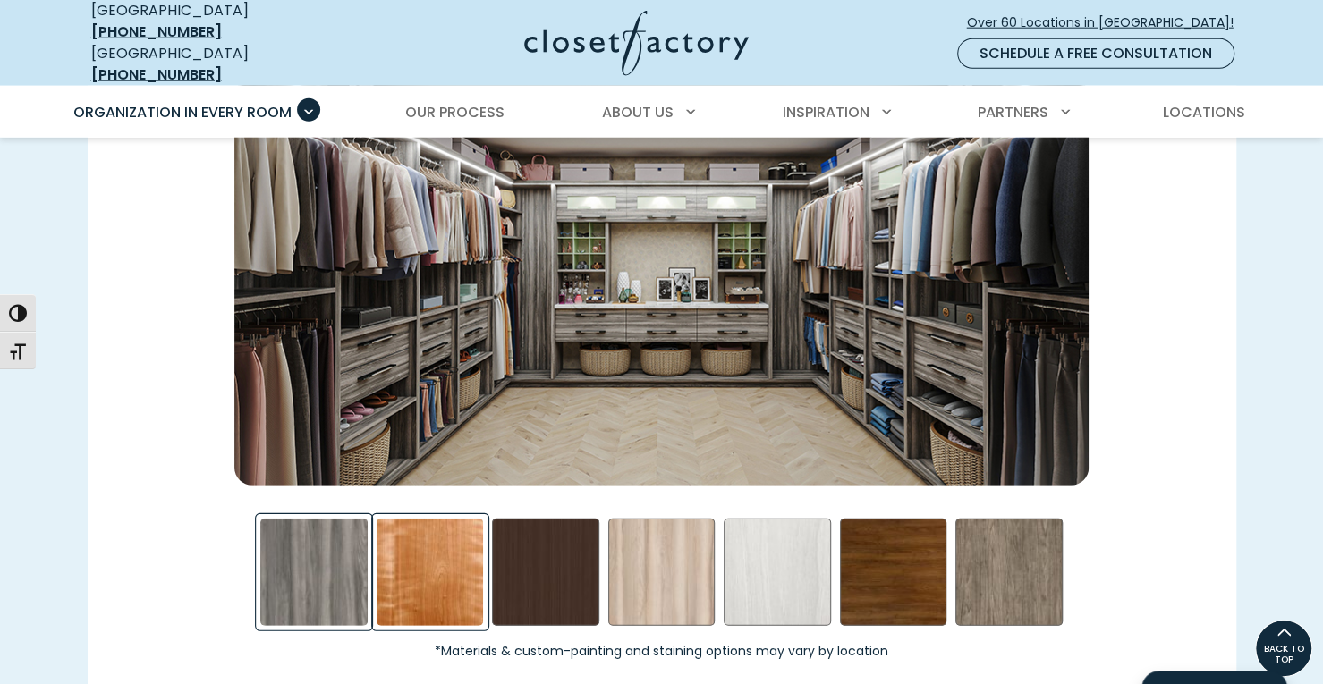
click at [436, 562] on div "Cherry - Stained Swatch" at bounding box center [429, 572] width 107 height 107
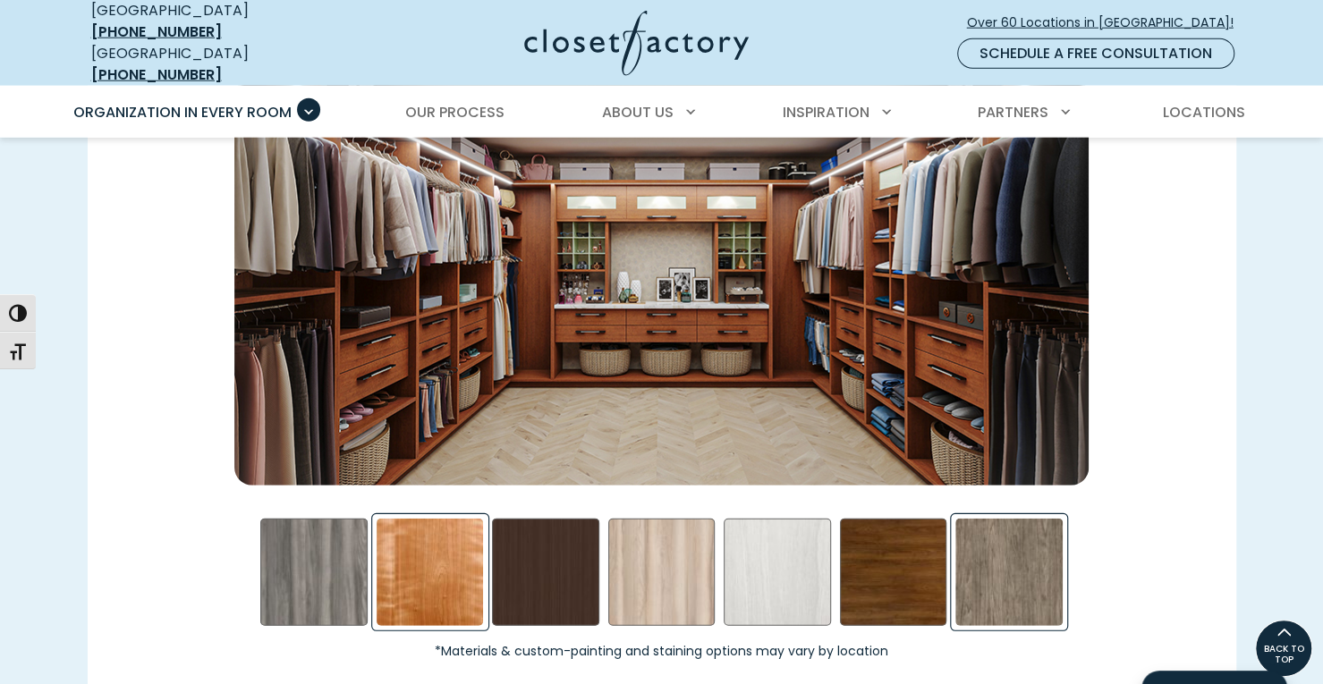
click at [1017, 570] on div "Star Gazer Swatch" at bounding box center [1008, 572] width 107 height 107
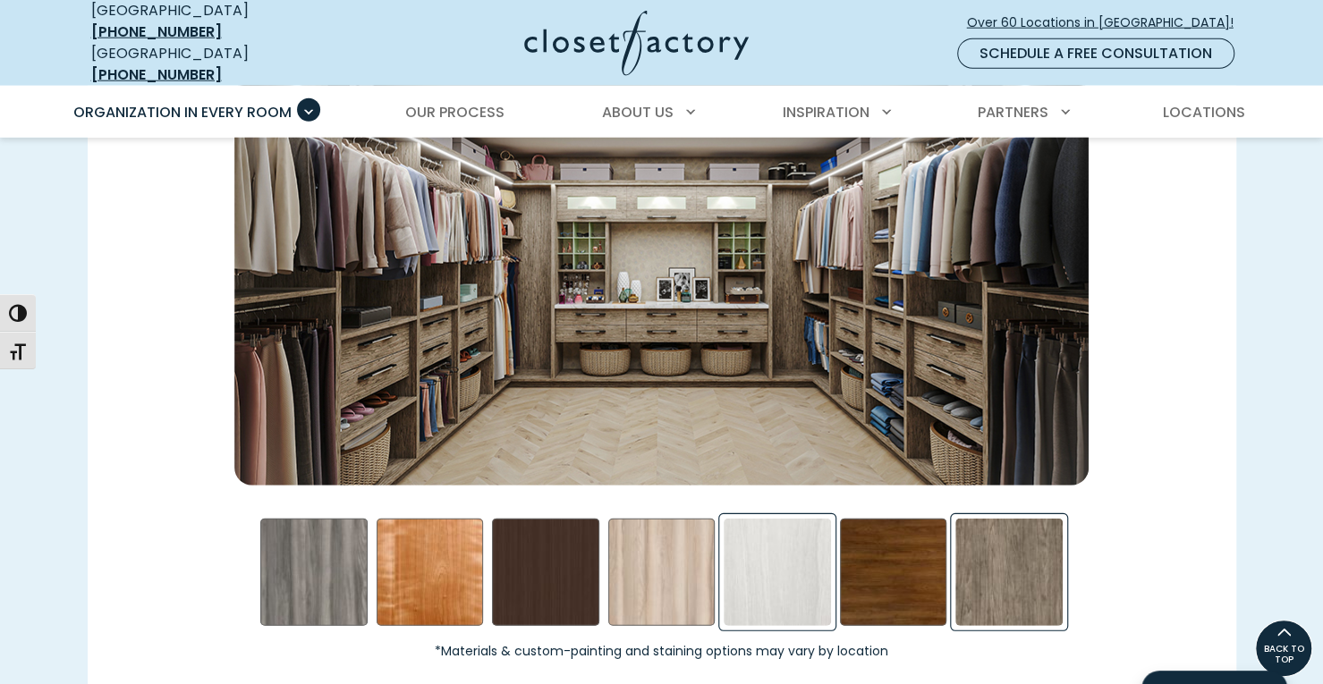
click at [786, 561] on div "Skye Swatch" at bounding box center [776, 572] width 107 height 107
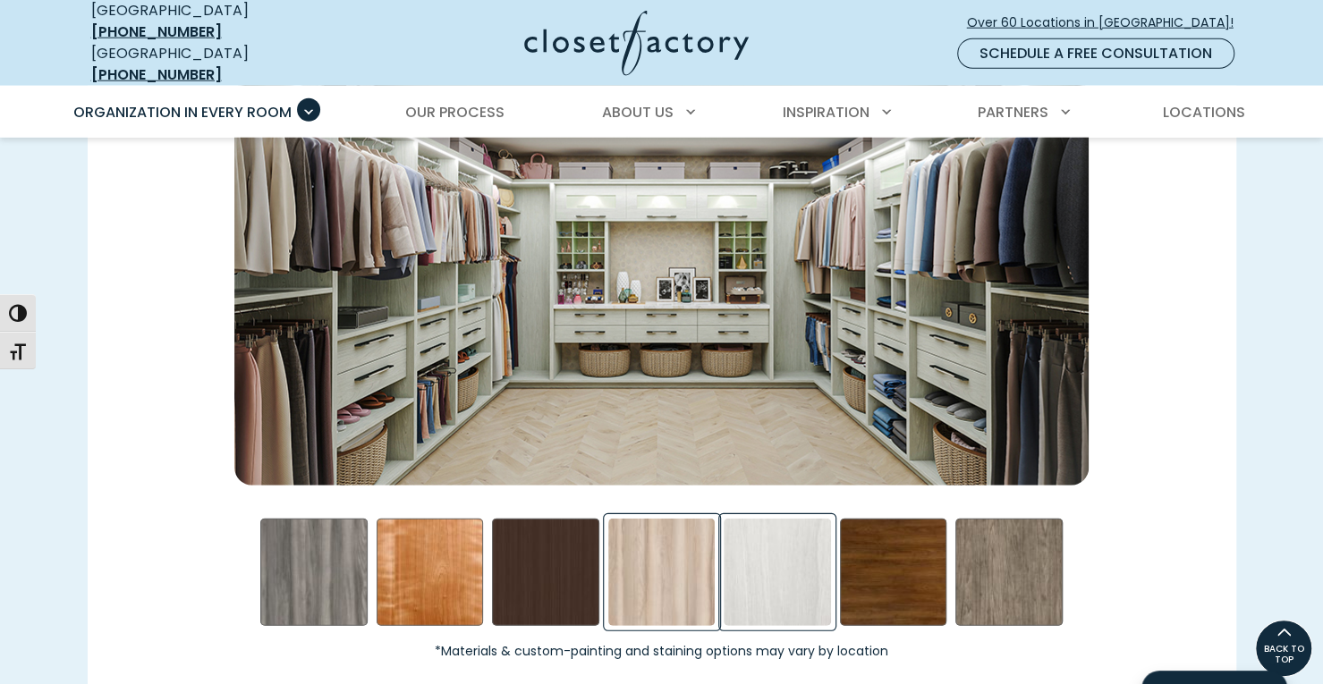
click at [651, 567] on div "Picnic in the Park Swatch" at bounding box center [661, 572] width 107 height 107
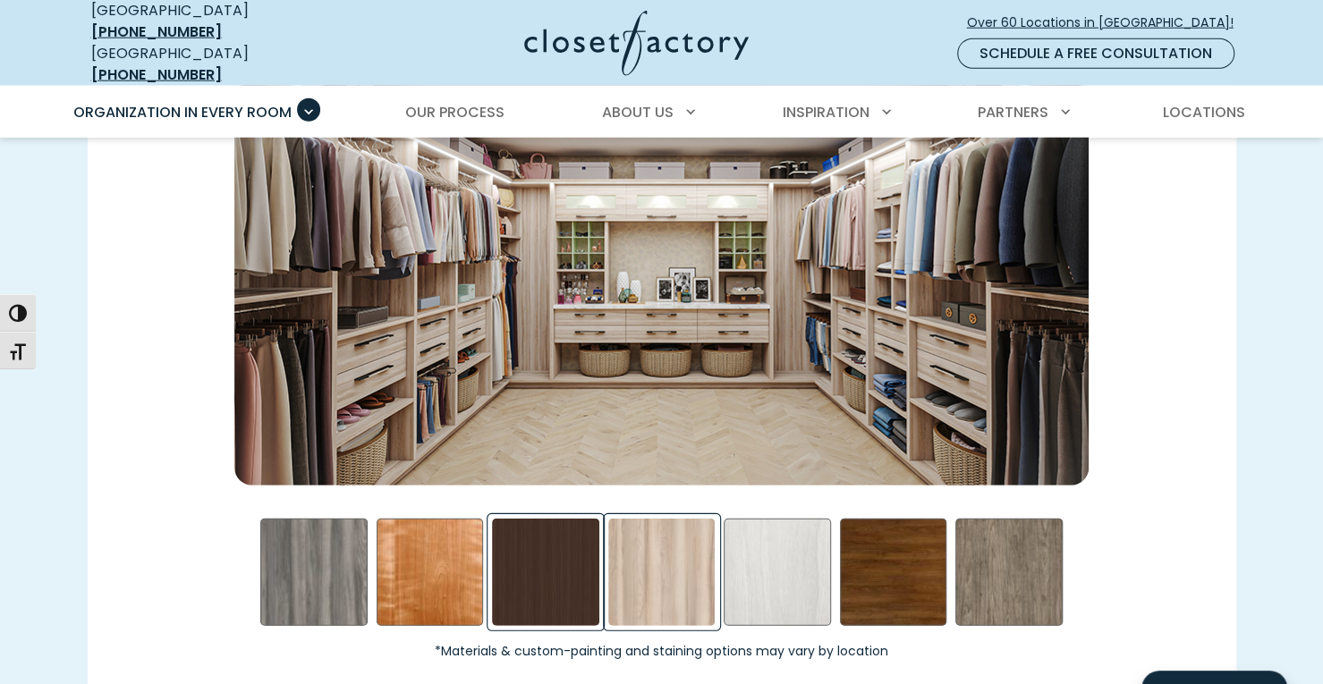
click at [529, 577] on div "Dark Chocolate Swatch" at bounding box center [545, 572] width 107 height 107
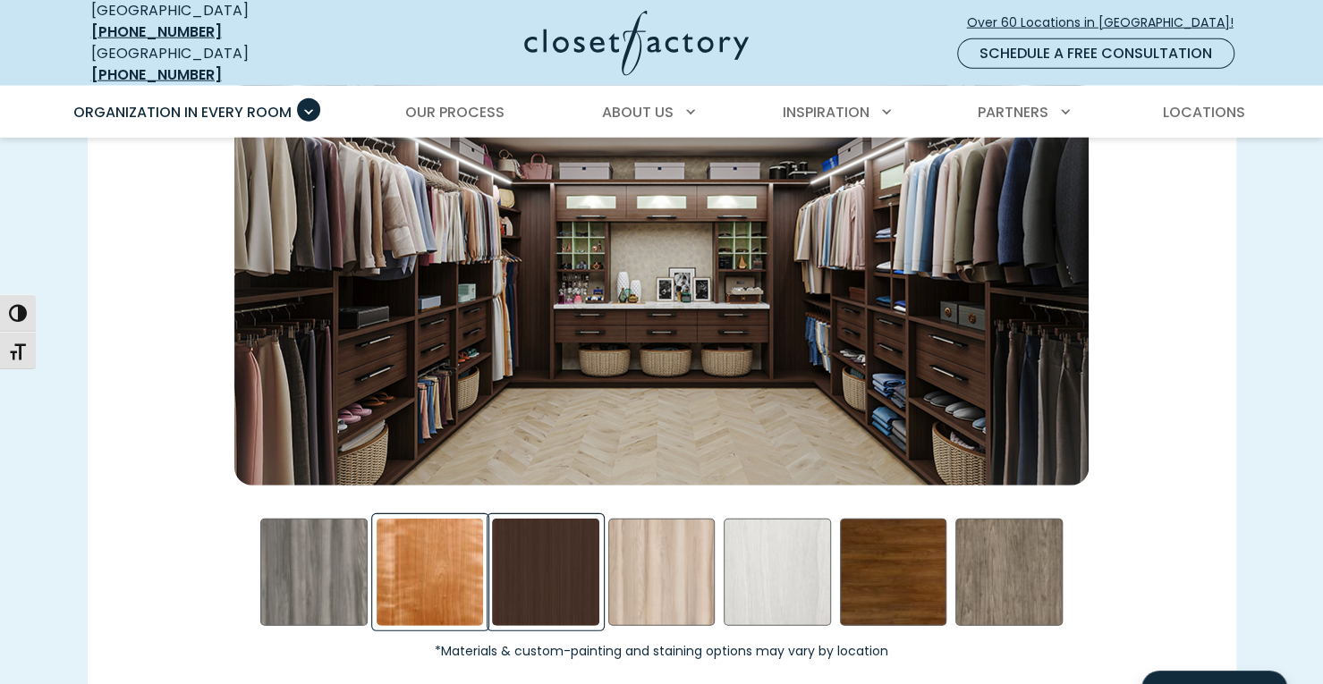
click at [441, 580] on div "Cherry - Stained Swatch" at bounding box center [429, 572] width 107 height 107
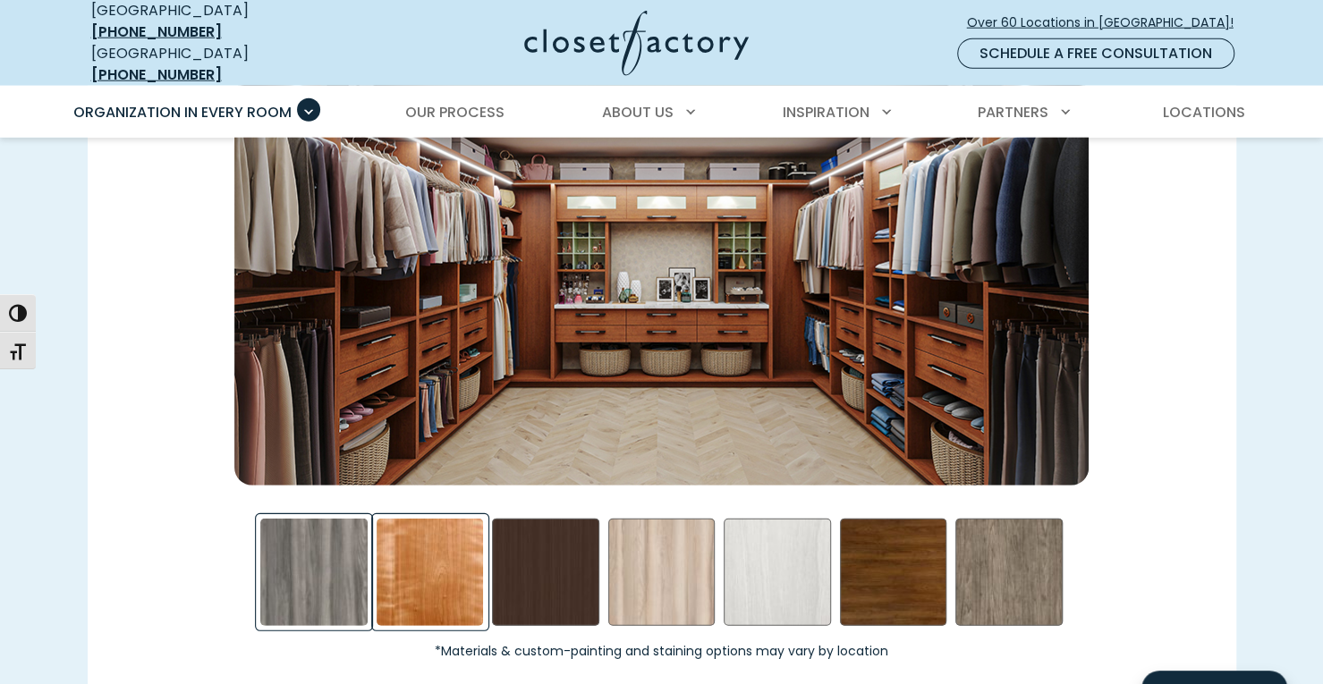
click at [320, 564] on div "Afternoon Nap Swatch" at bounding box center [313, 572] width 107 height 107
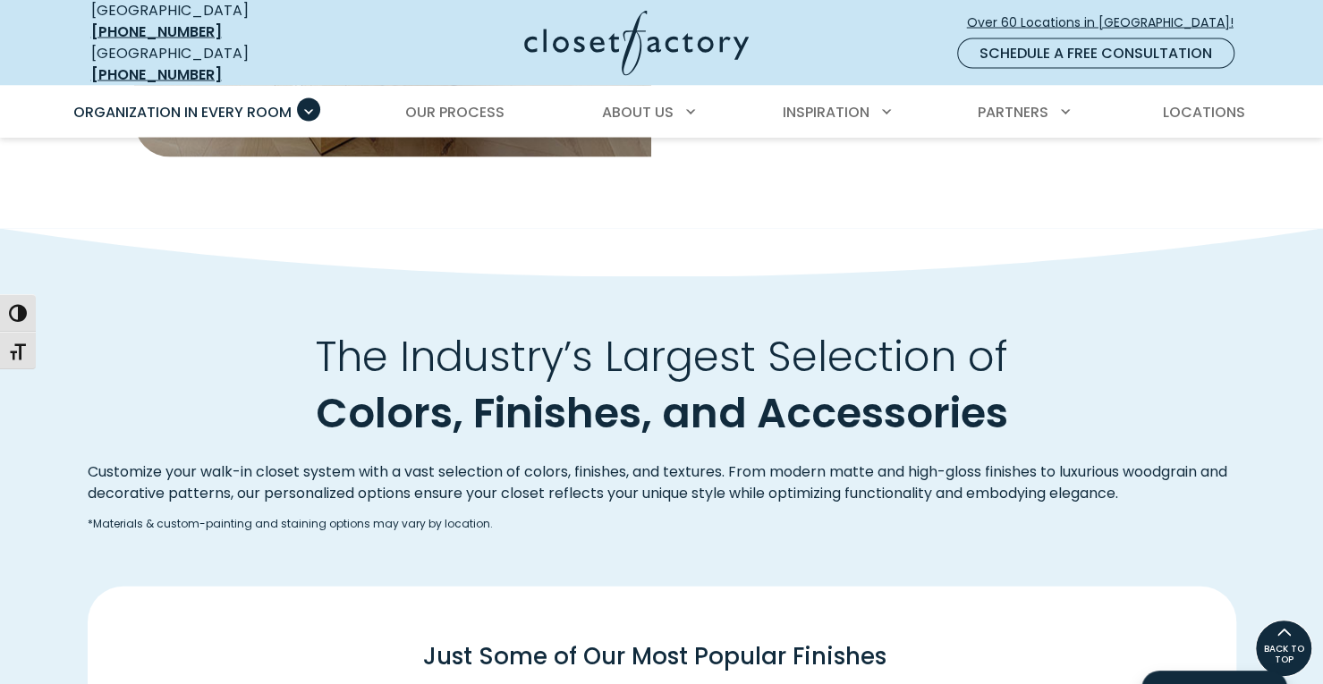
scroll to position [1920, 0]
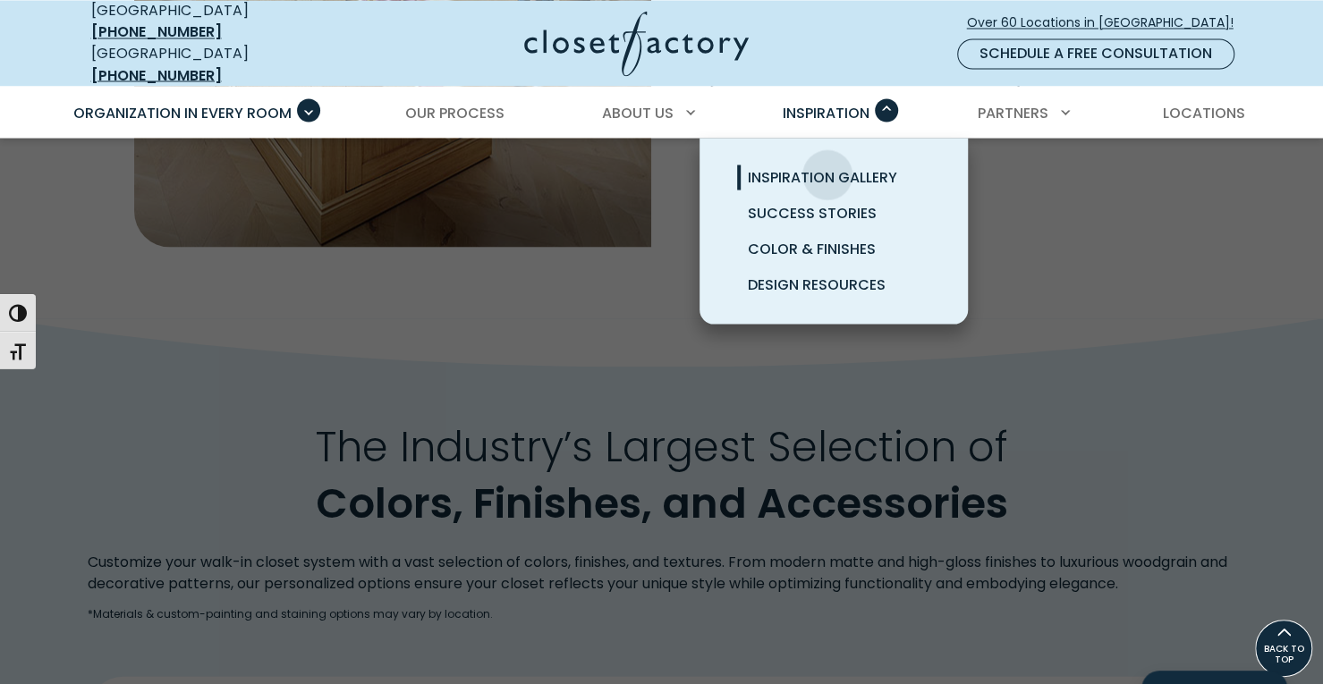
click at [827, 166] on span "Inspiration Gallery" at bounding box center [822, 176] width 149 height 21
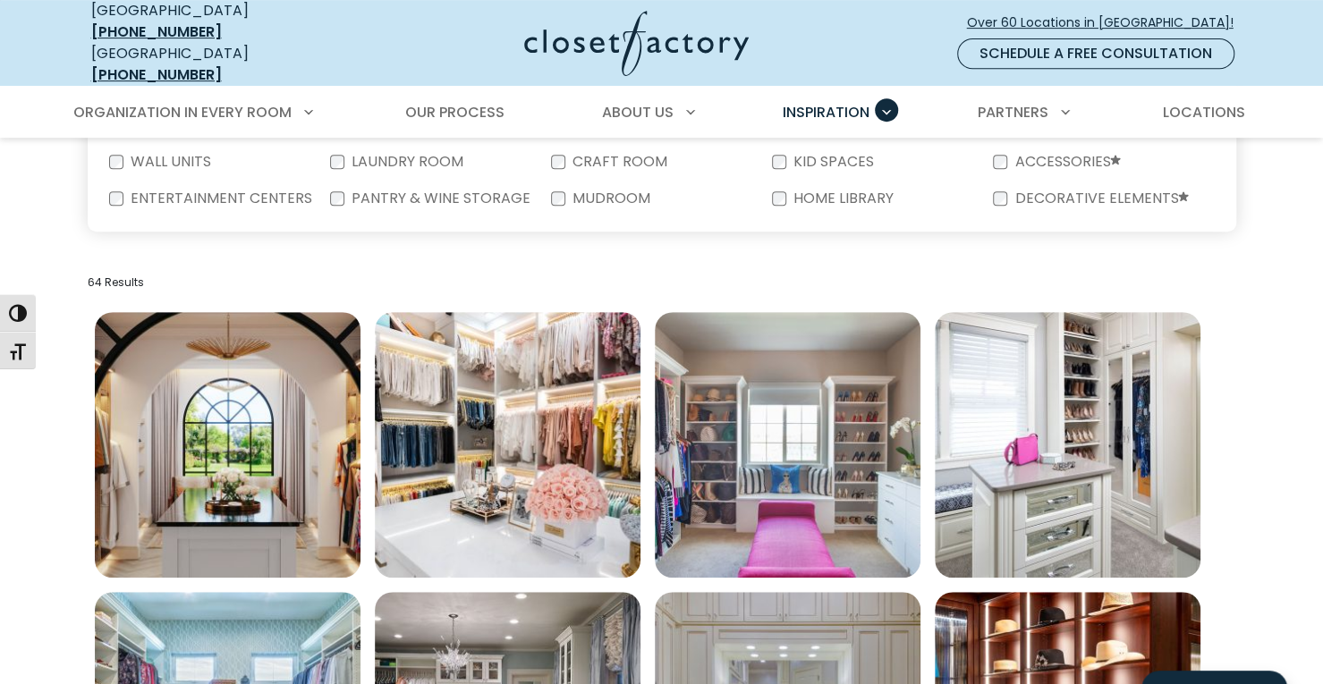
scroll to position [537, 0]
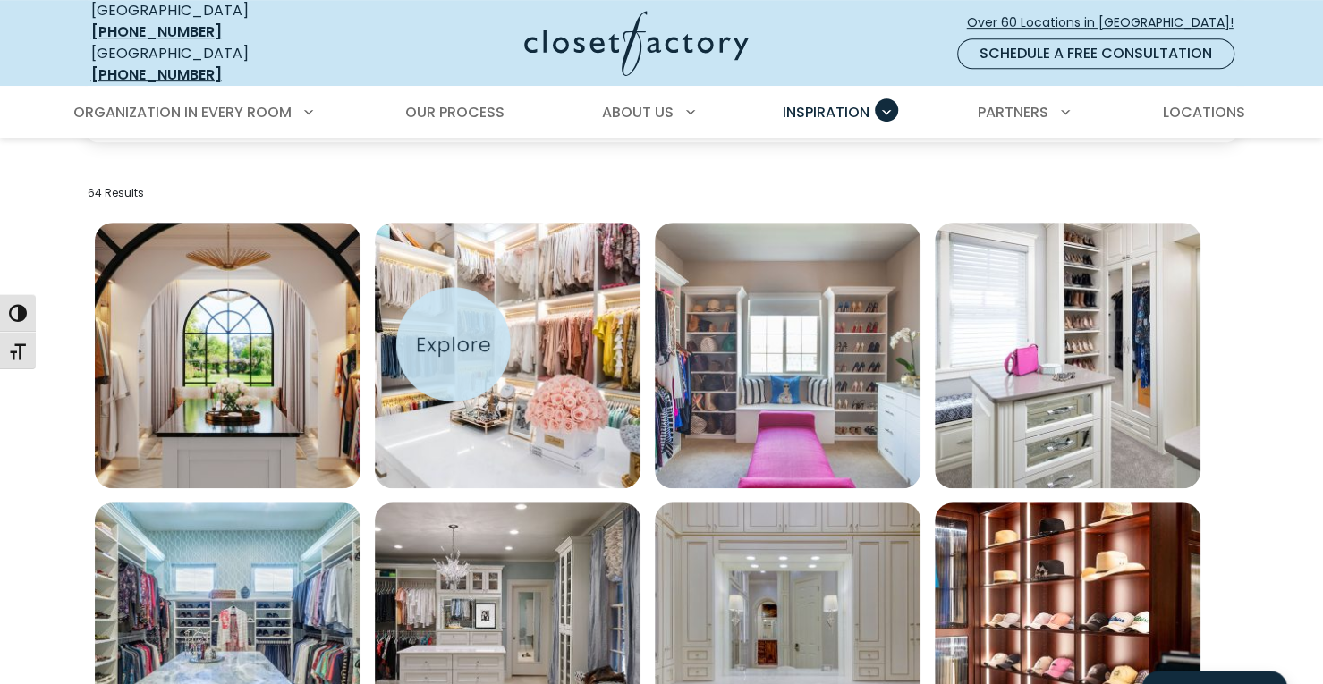
click at [452, 344] on img "Open inspiration gallery to preview enlarged image" at bounding box center [508, 356] width 266 height 266
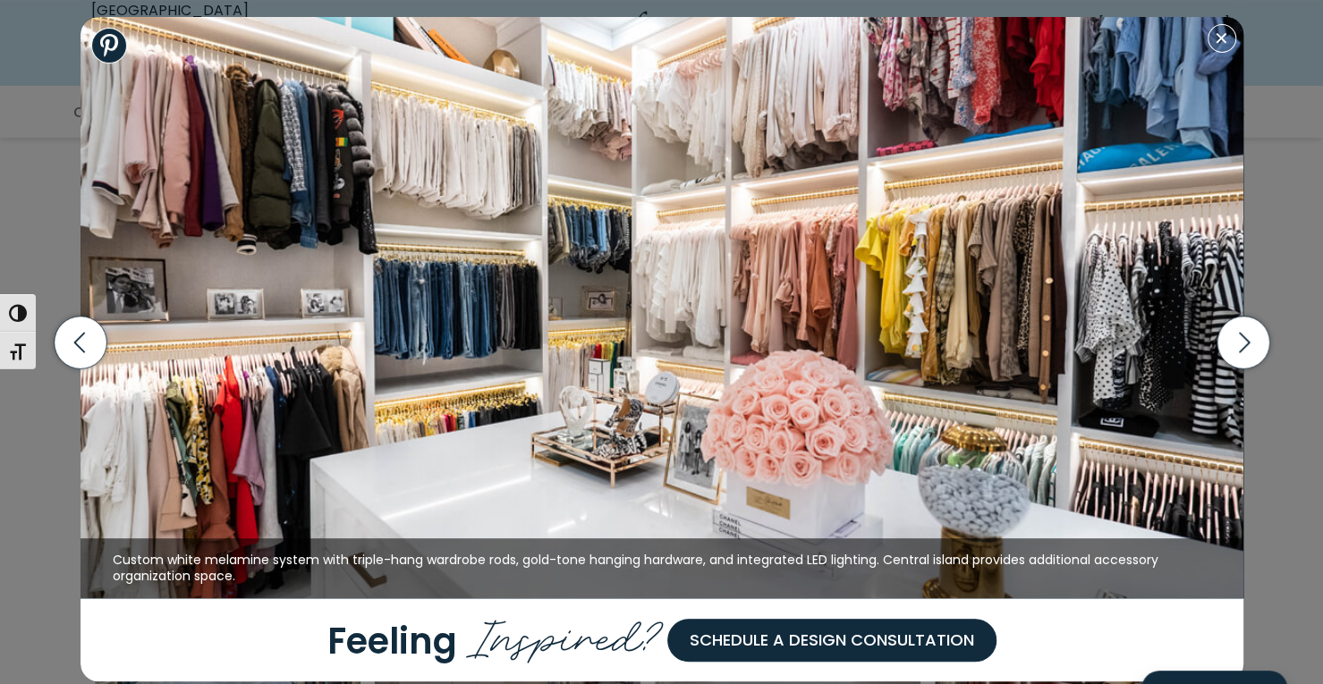
click at [13, 497] on div "Wardrobe closet with all glass door fronts and black central island with flat f…" at bounding box center [661, 342] width 1323 height 684
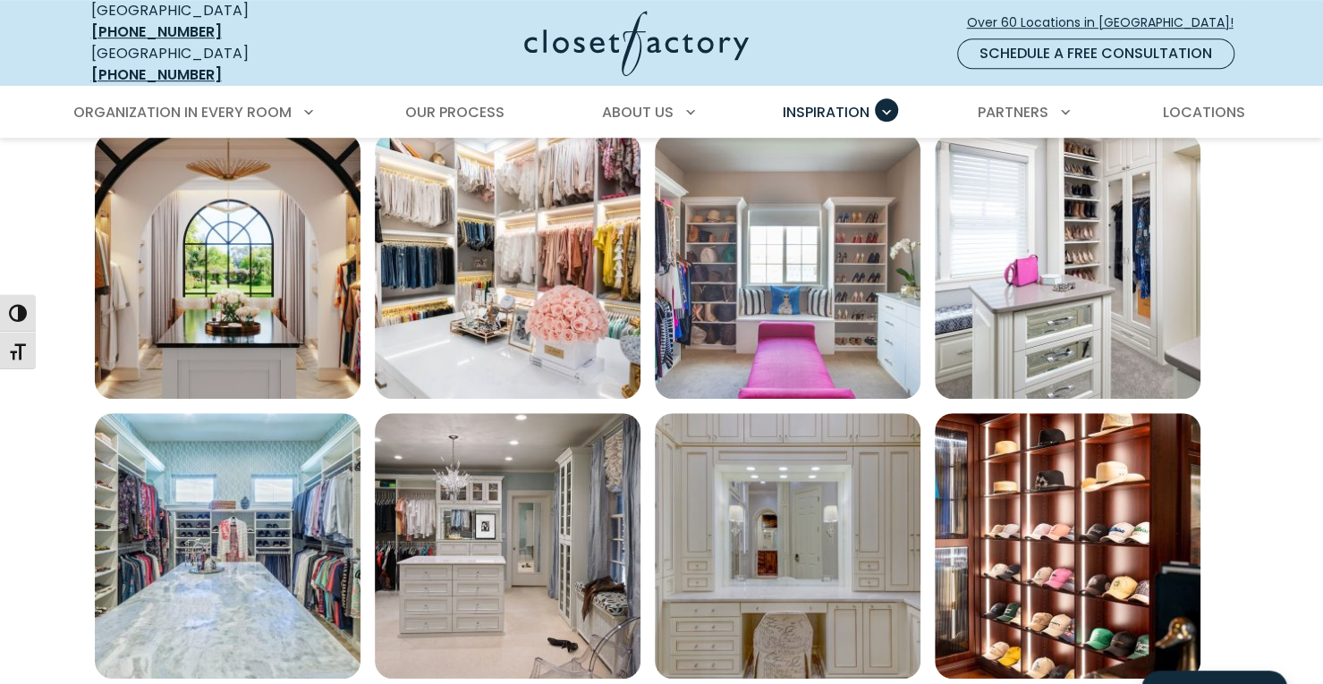
scroll to position [805, 0]
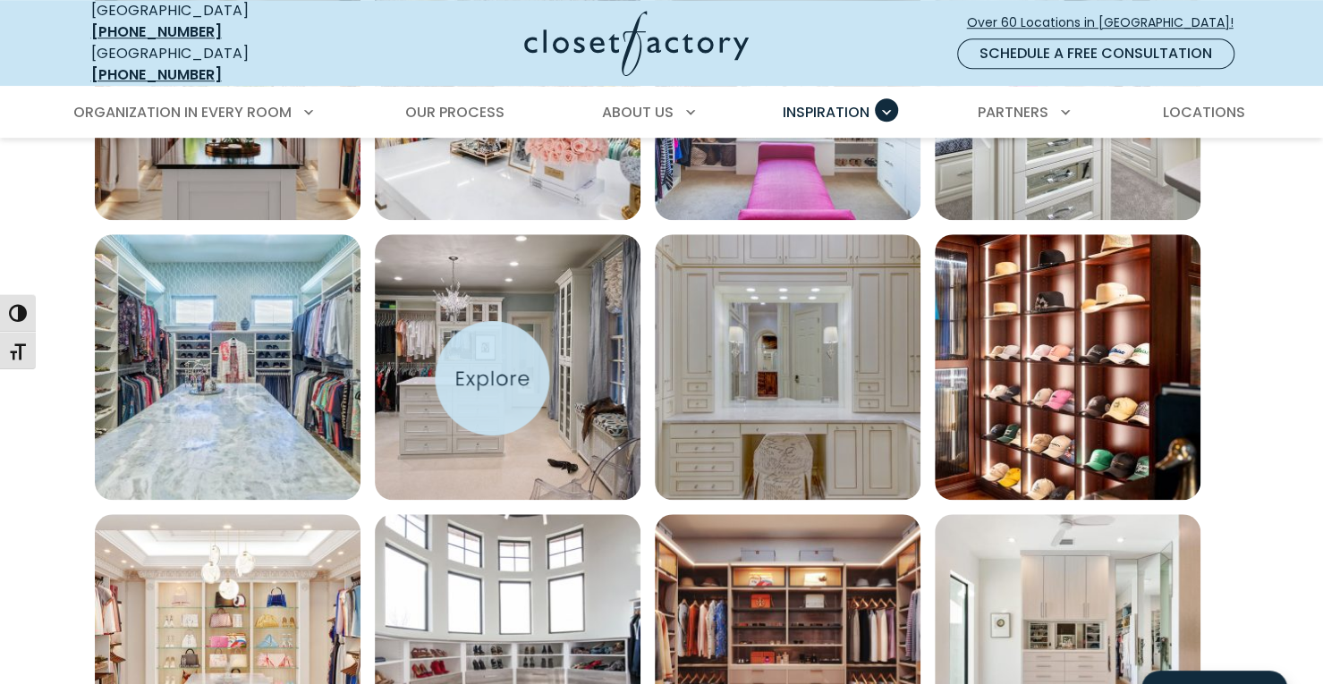
click at [492, 378] on img "Open inspiration gallery to preview enlarged image" at bounding box center [508, 367] width 266 height 266
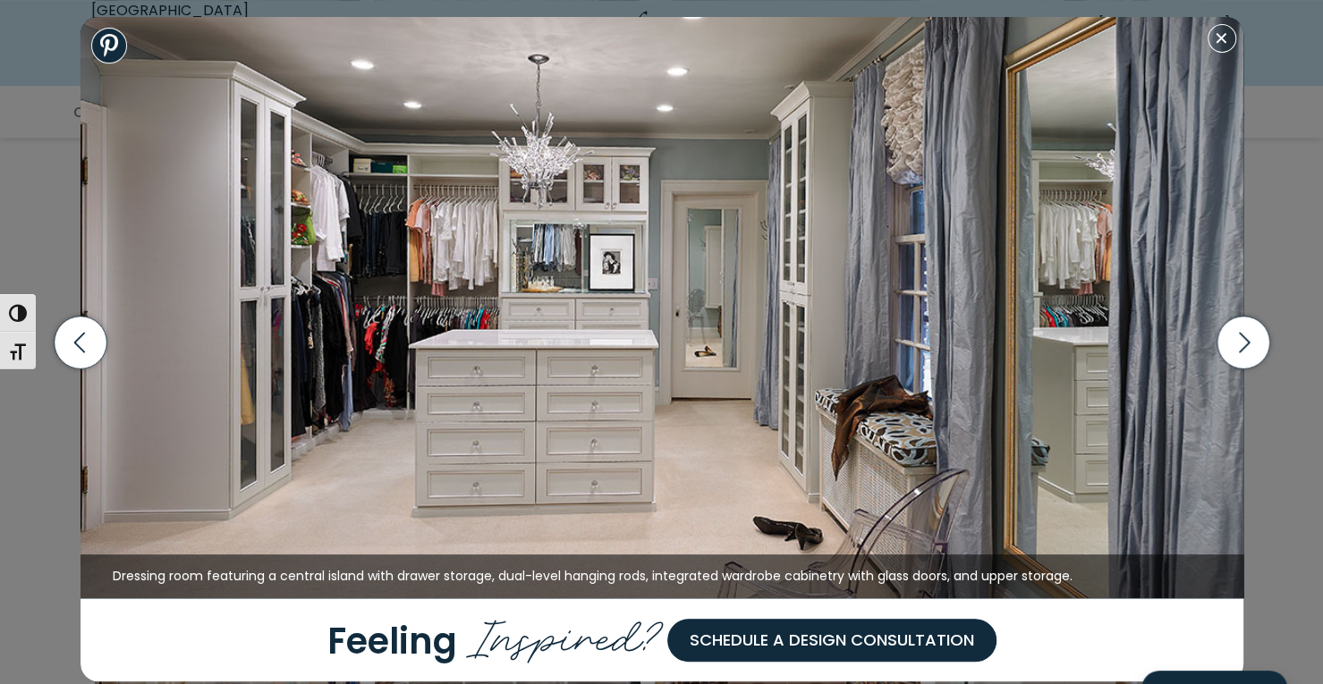
click at [23, 505] on div "Wardrobe closet with all glass door fronts and black central island with flat f…" at bounding box center [661, 342] width 1323 height 684
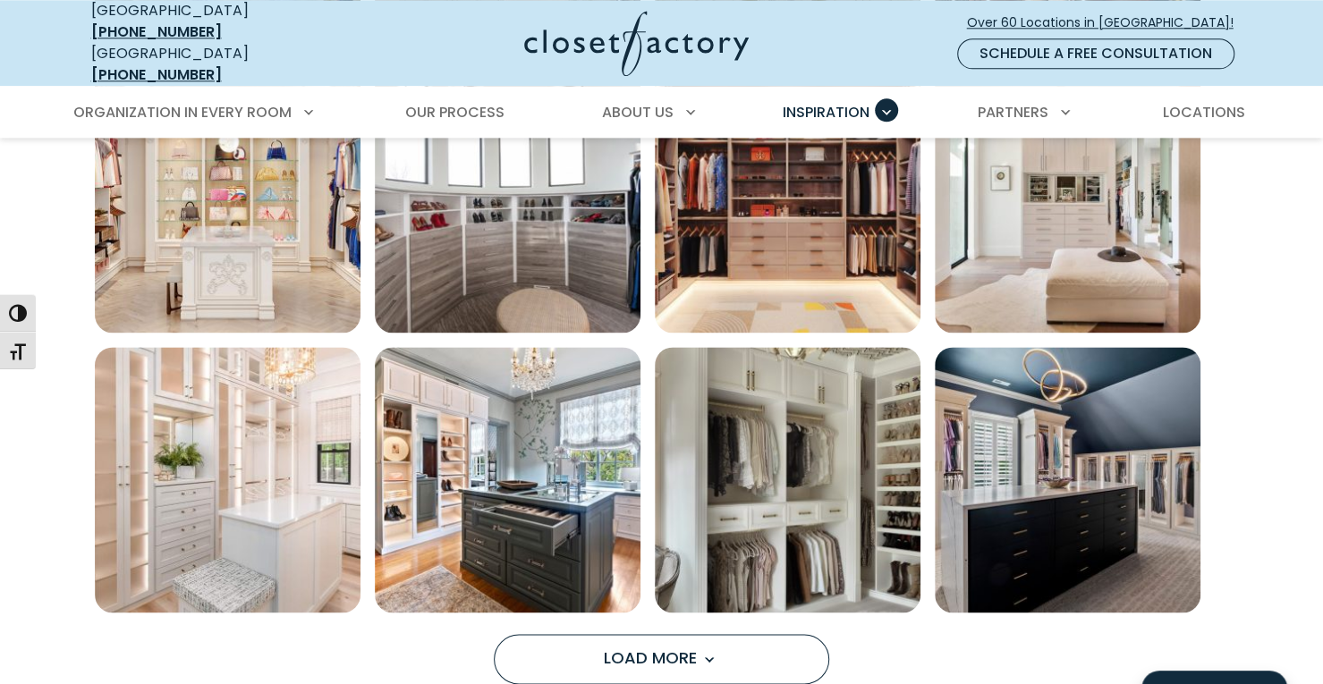
scroll to position [1341, 0]
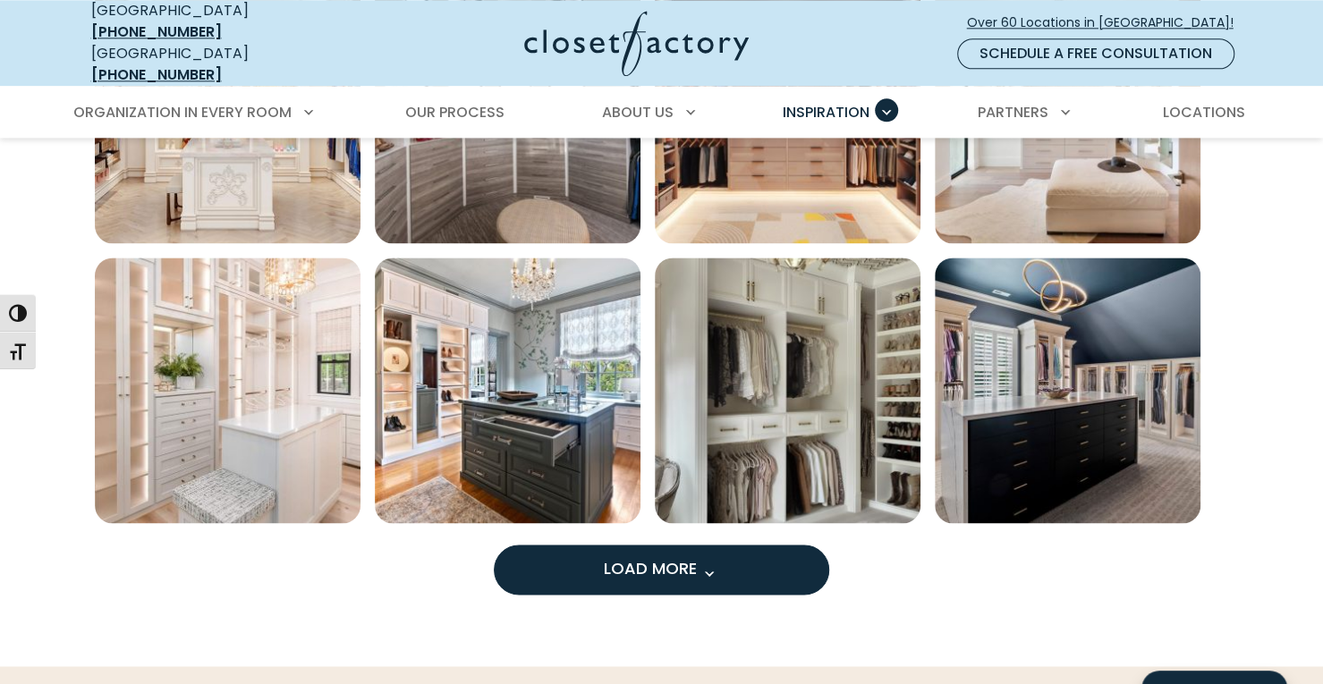
click at [623, 557] on span "Load More" at bounding box center [662, 568] width 116 height 22
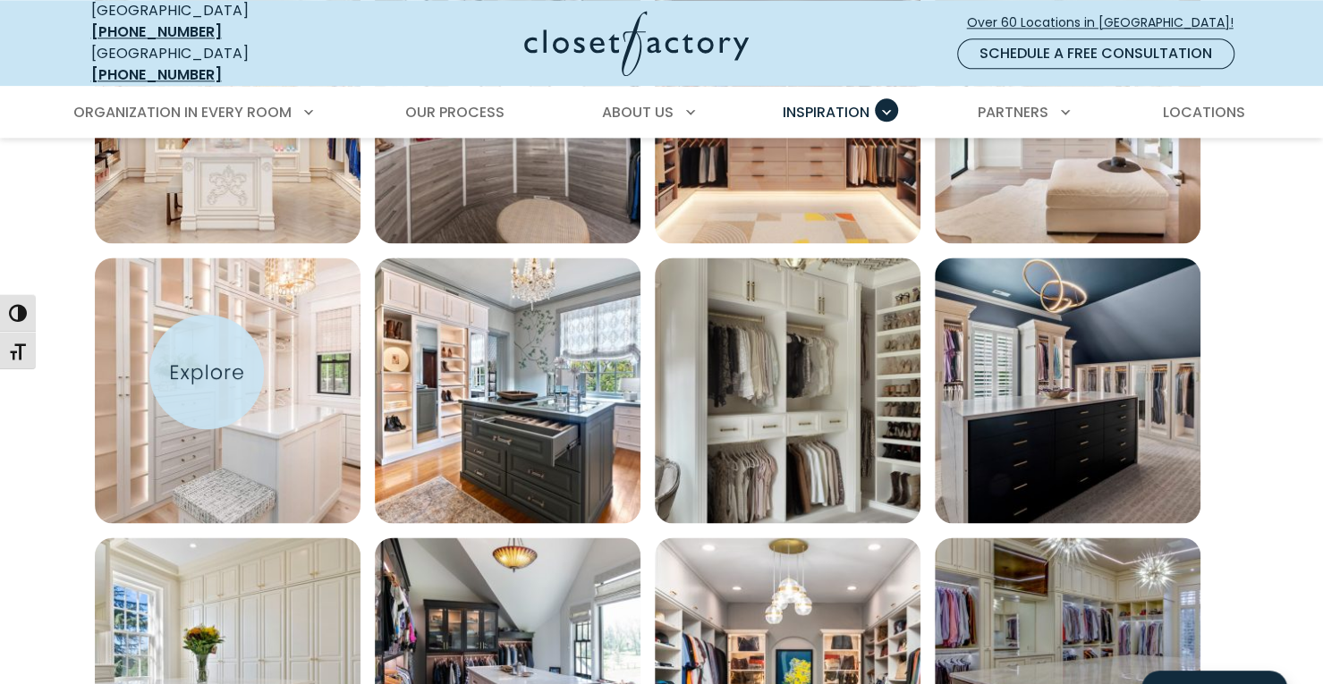
click at [207, 372] on img "Open inspiration gallery to preview enlarged image" at bounding box center [228, 391] width 266 height 266
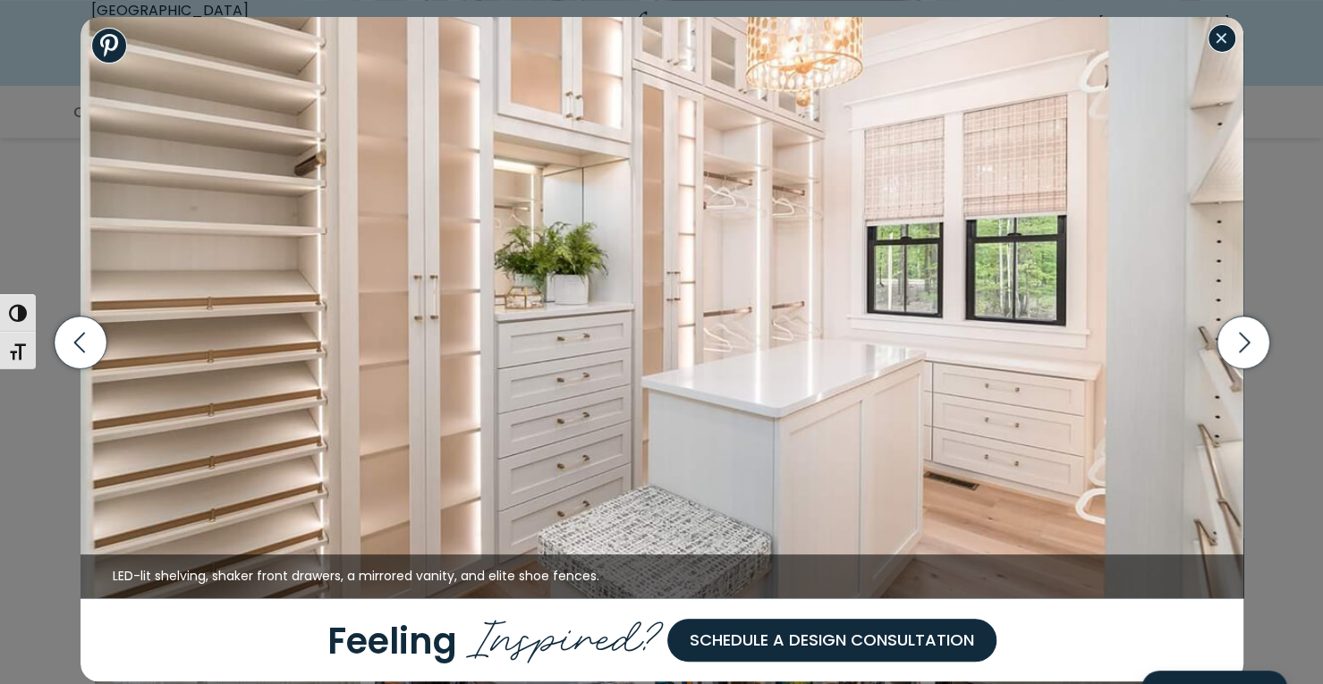
click at [1216, 49] on button "Close modal" at bounding box center [1221, 38] width 29 height 29
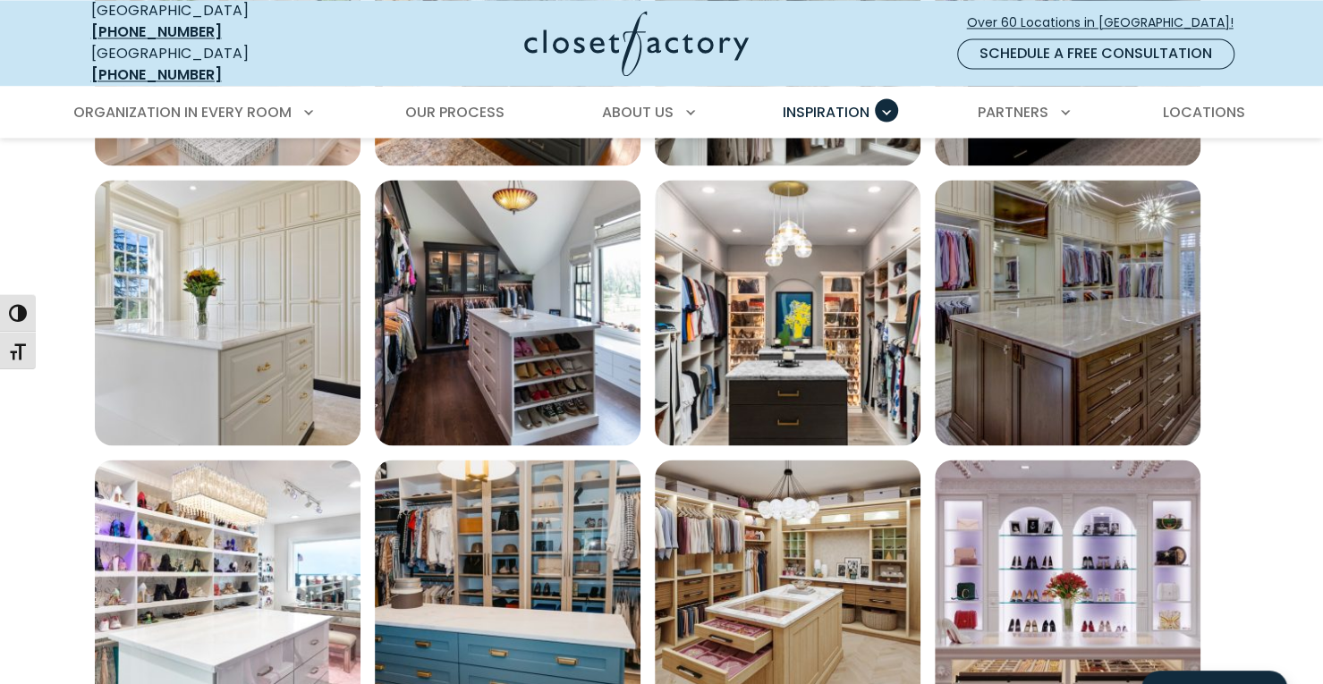
scroll to position [1878, 0]
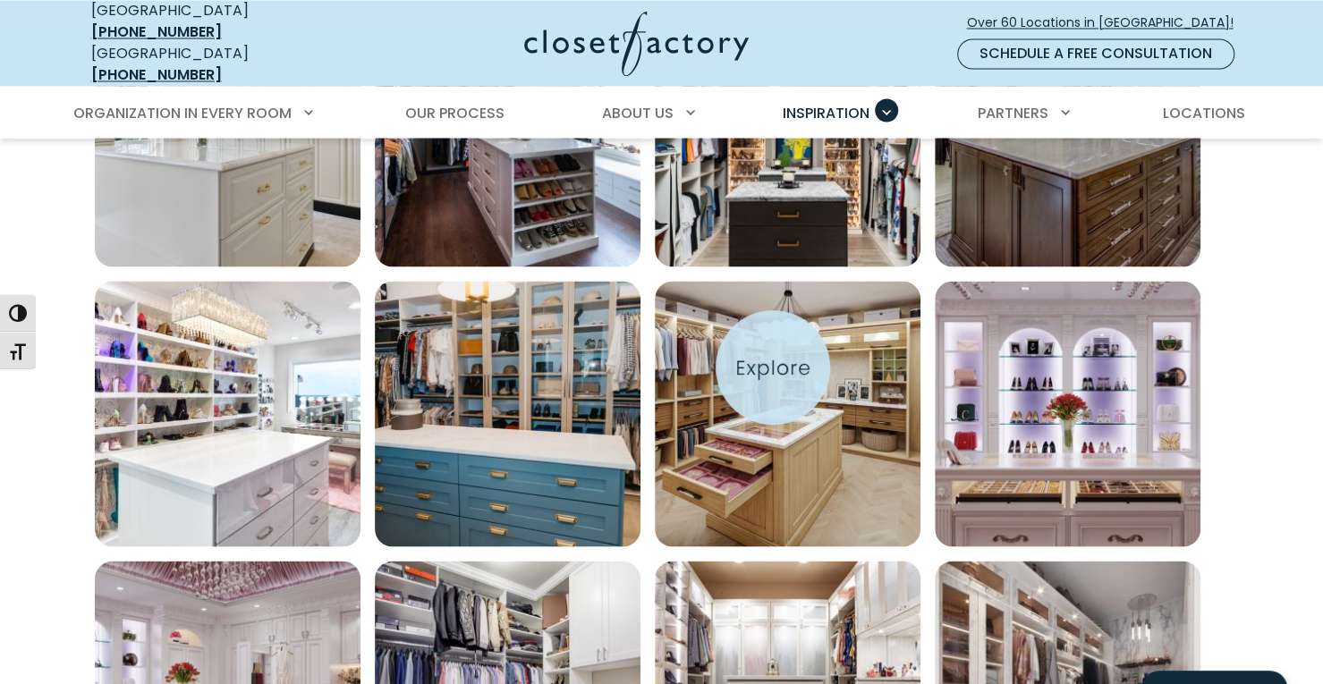
click at [773, 368] on img "Open inspiration gallery to preview enlarged image" at bounding box center [788, 414] width 266 height 266
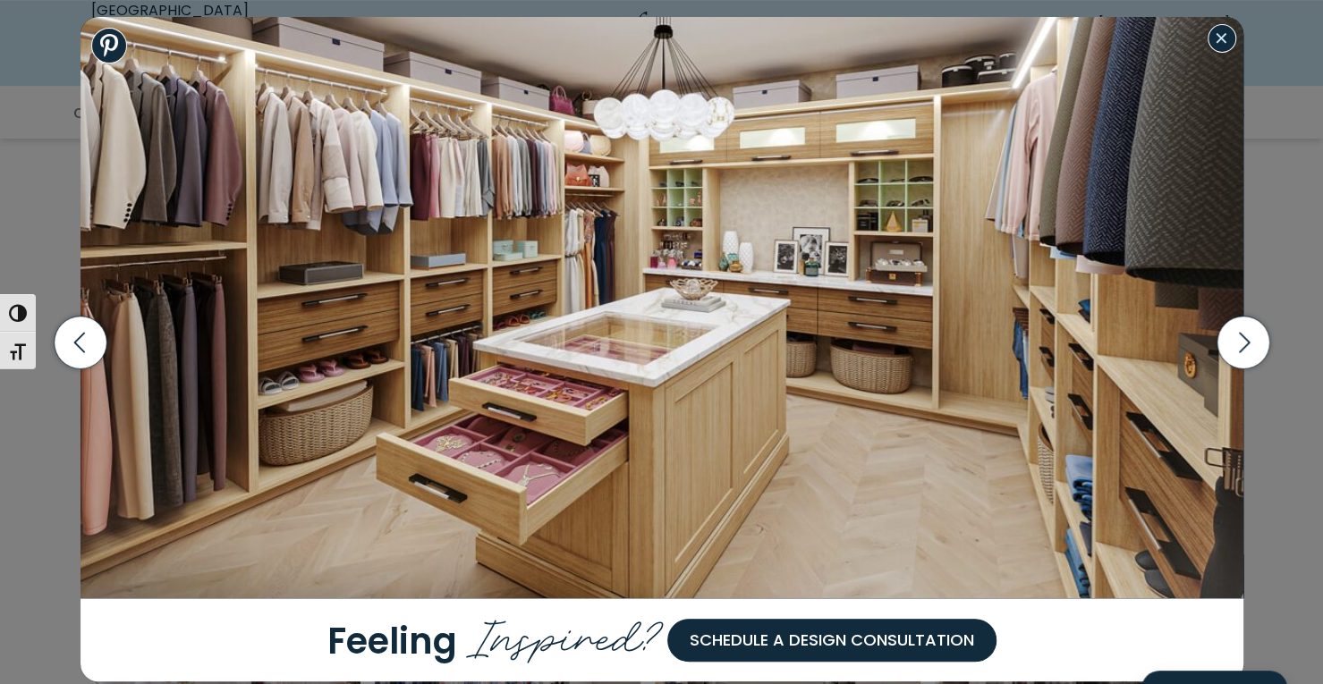
click at [1219, 42] on button "Close modal" at bounding box center [1221, 38] width 29 height 29
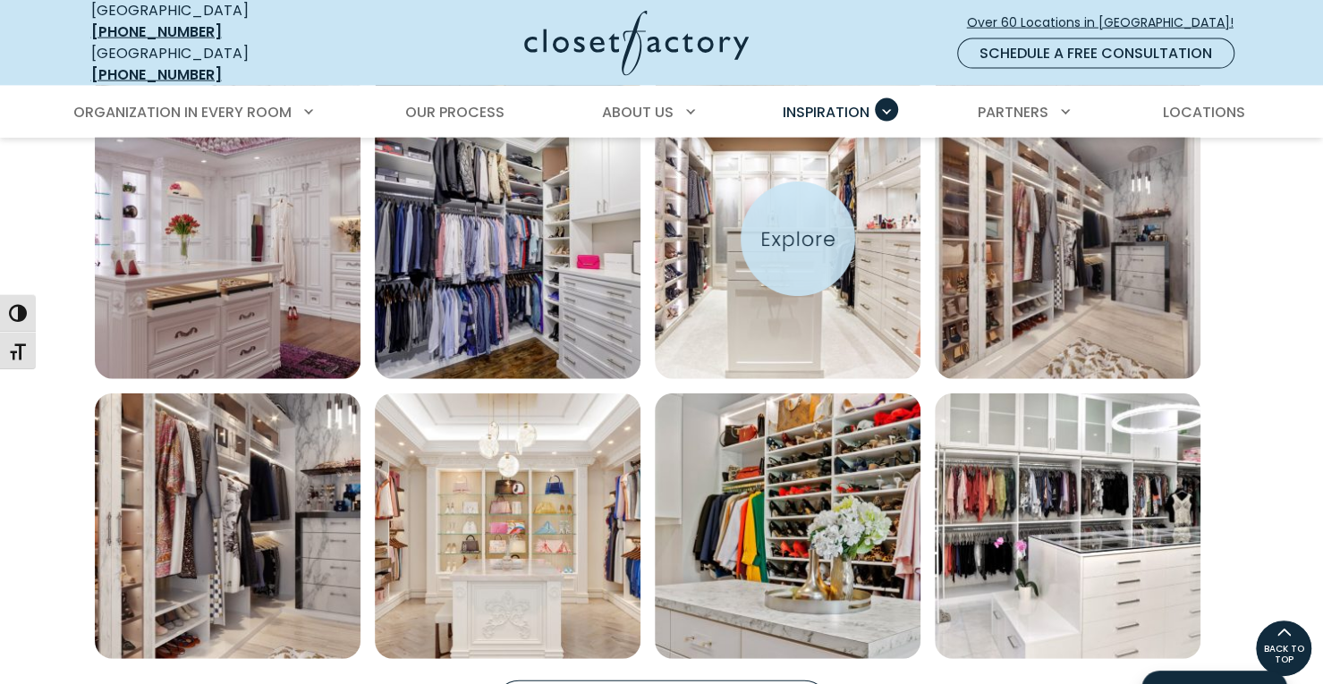
scroll to position [2504, 0]
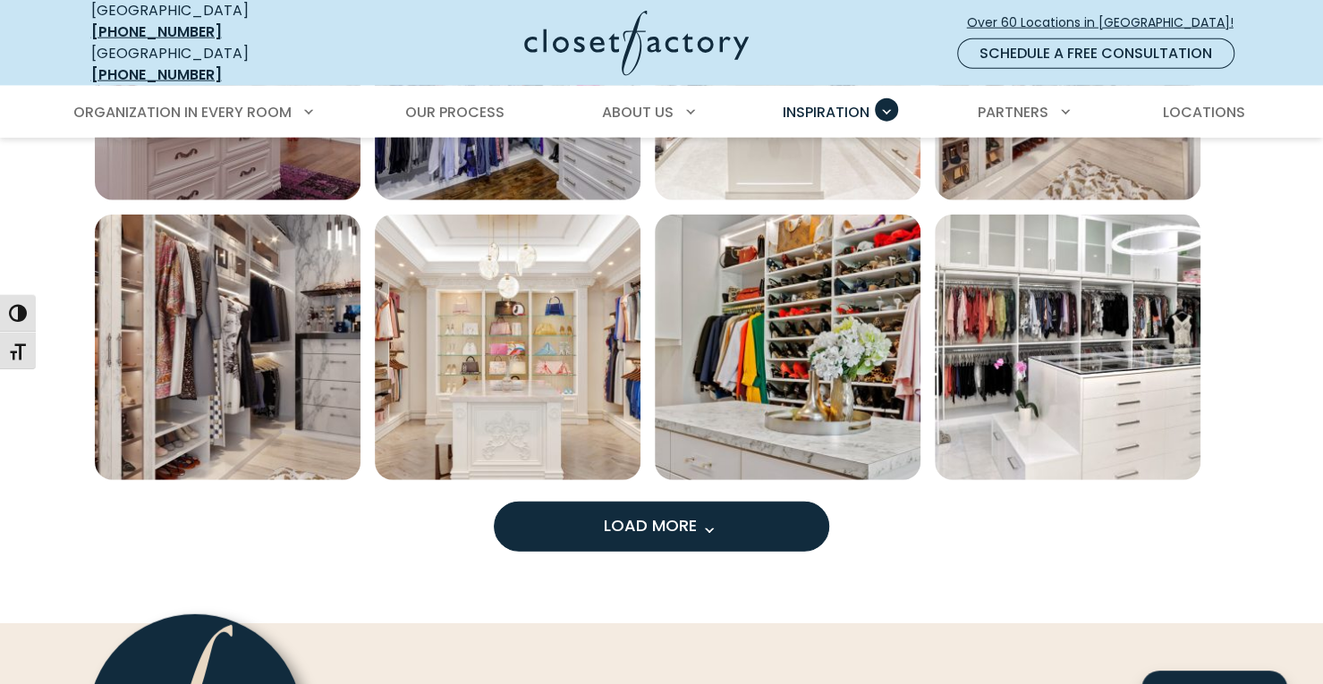
click at [599, 514] on button "Load More" at bounding box center [661, 527] width 335 height 50
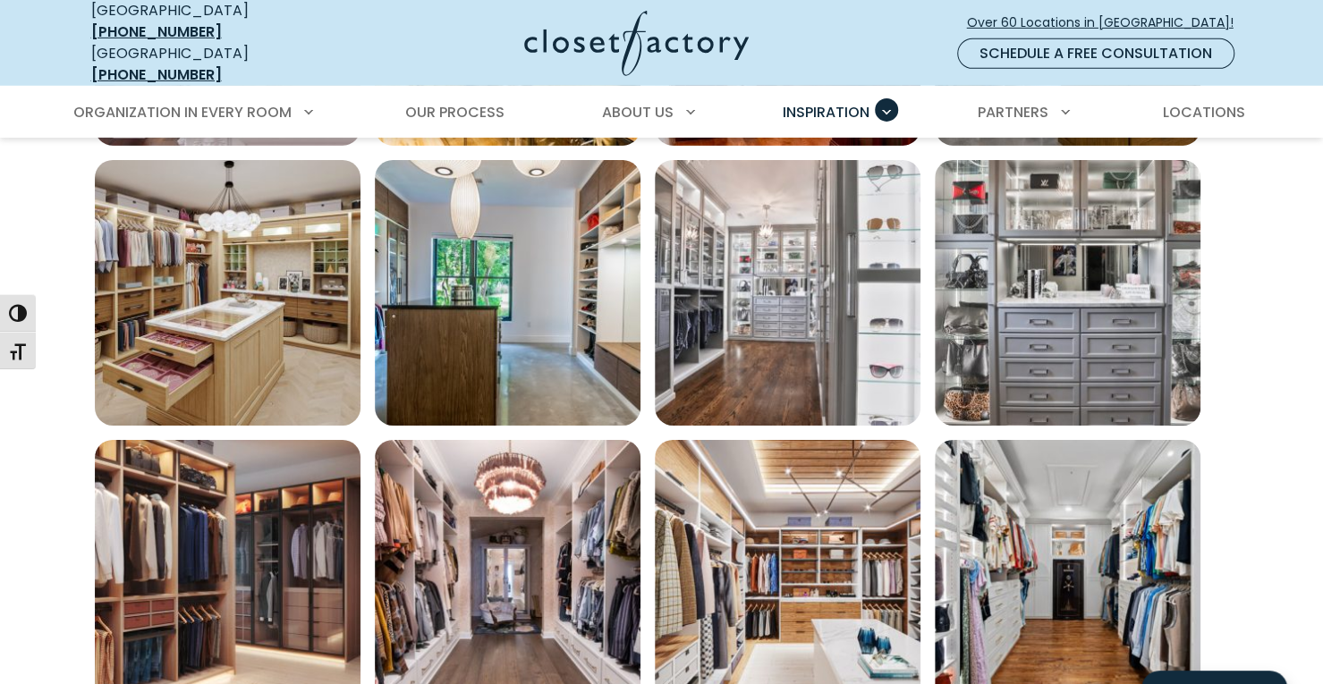
scroll to position [3577, 0]
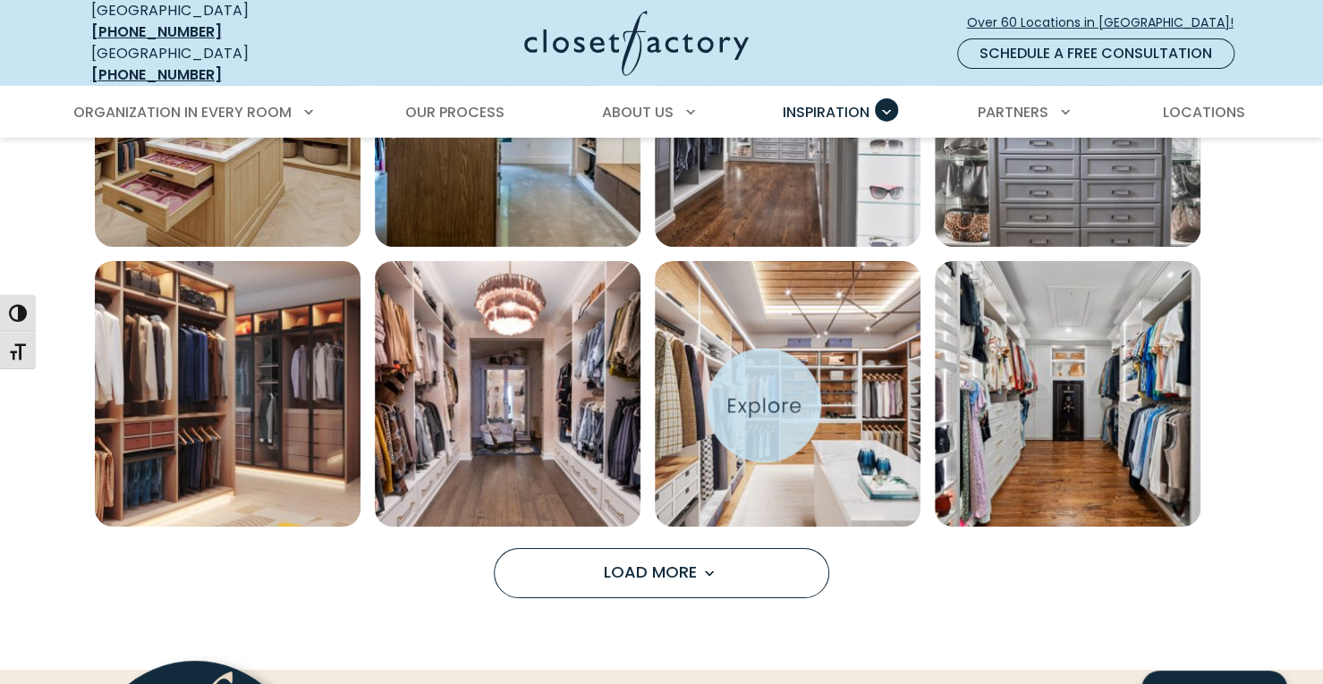
click at [812, 375] on img "Open inspiration gallery to preview enlarged image" at bounding box center [788, 394] width 266 height 266
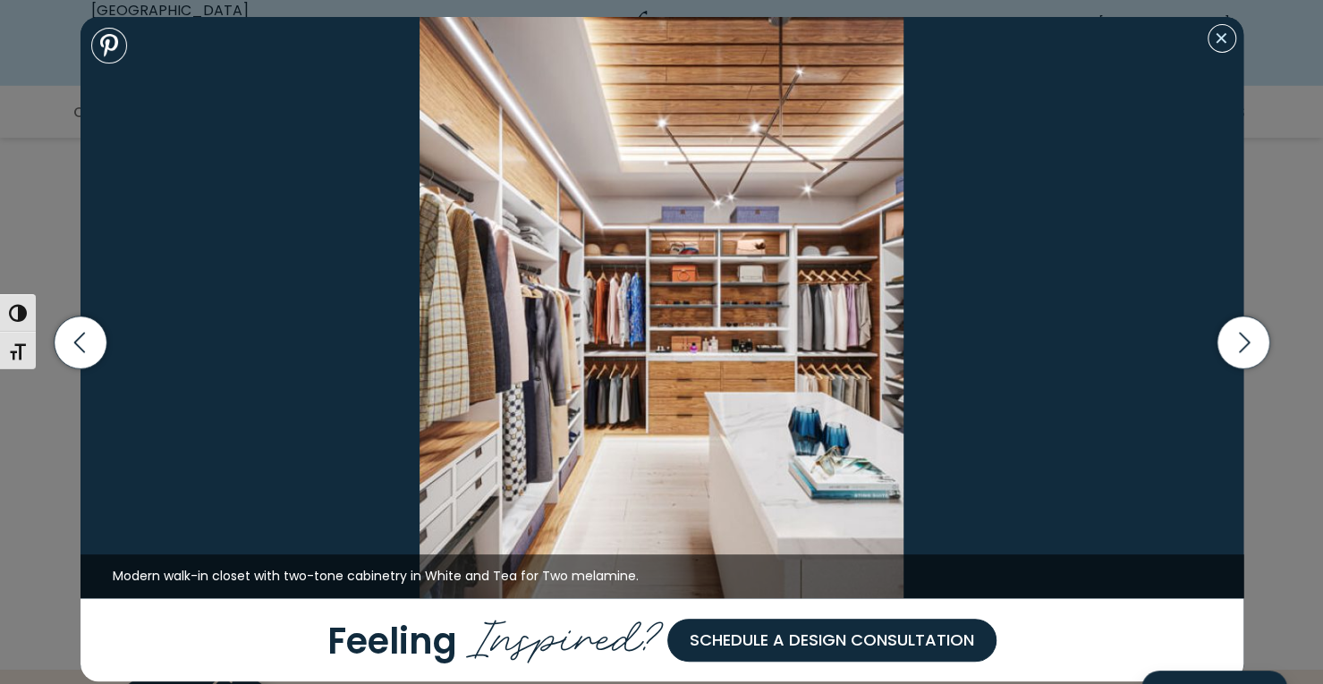
click at [1219, 49] on button "Close modal" at bounding box center [1221, 38] width 29 height 29
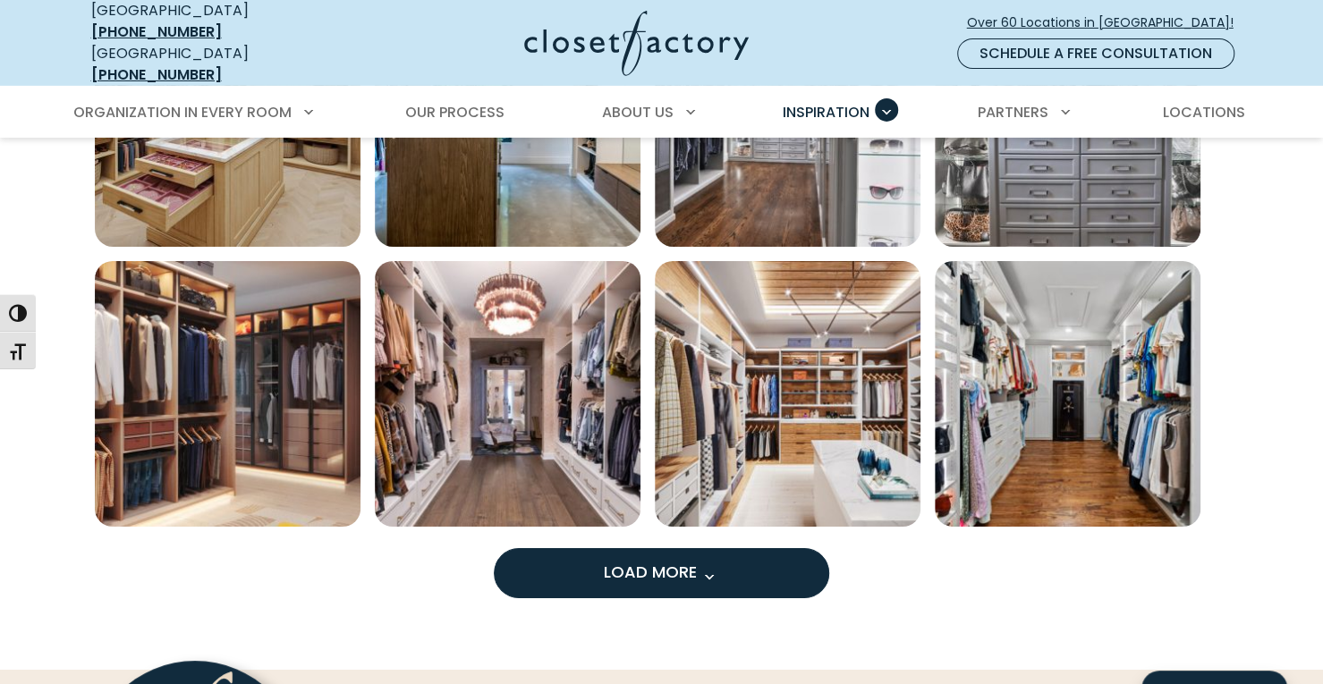
click at [698, 565] on span "Load more inspiration gallery images" at bounding box center [708, 576] width 23 height 23
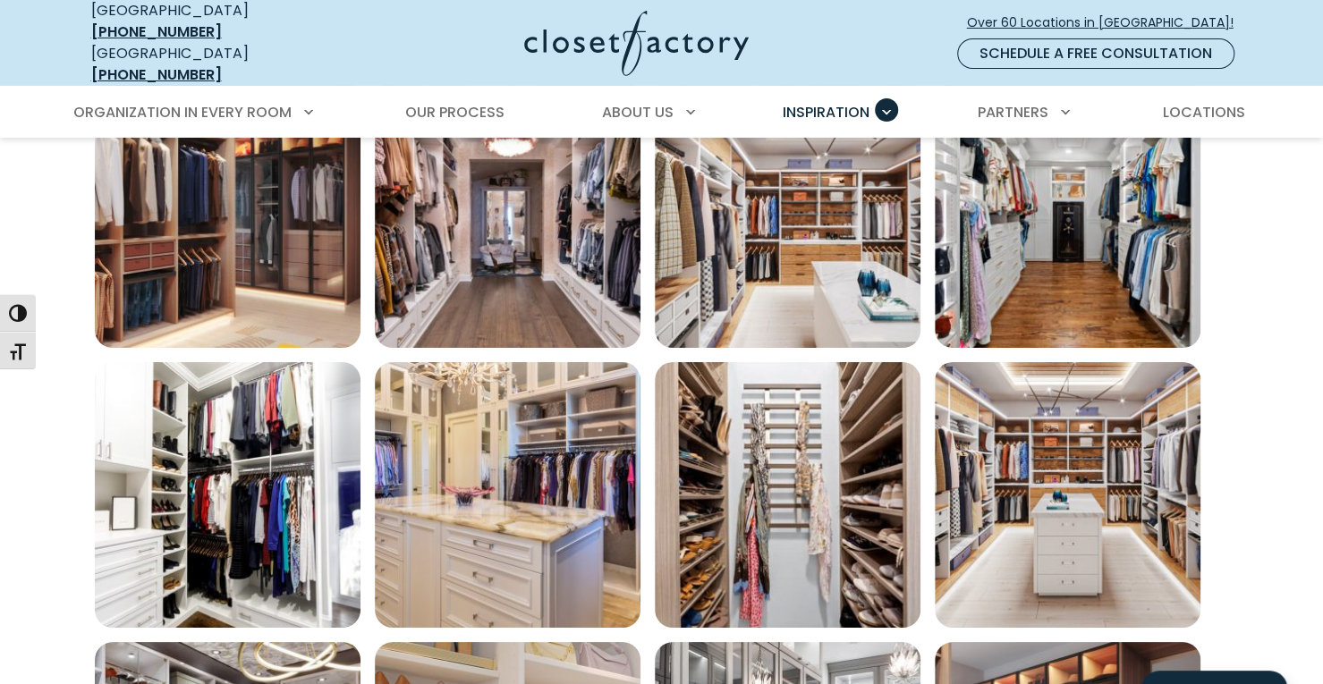
scroll to position [3845, 0]
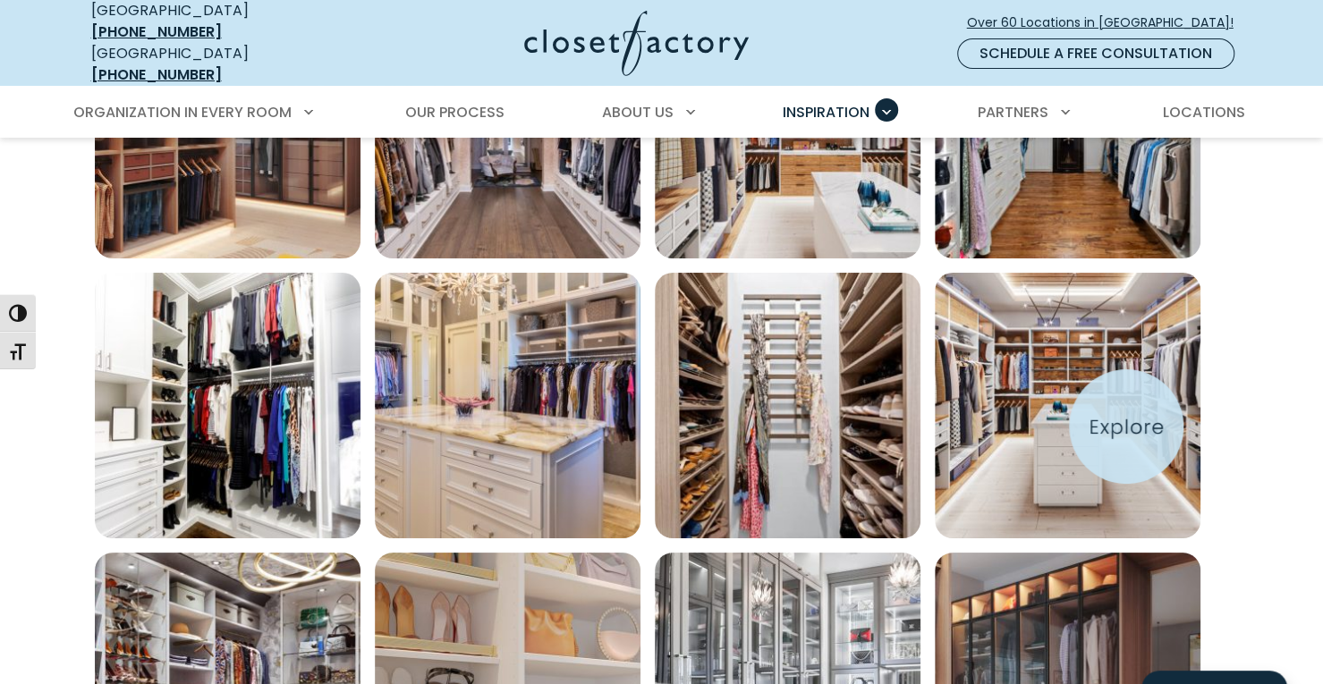
click at [1127, 427] on img "Open inspiration gallery to preview enlarged image" at bounding box center [1068, 406] width 266 height 266
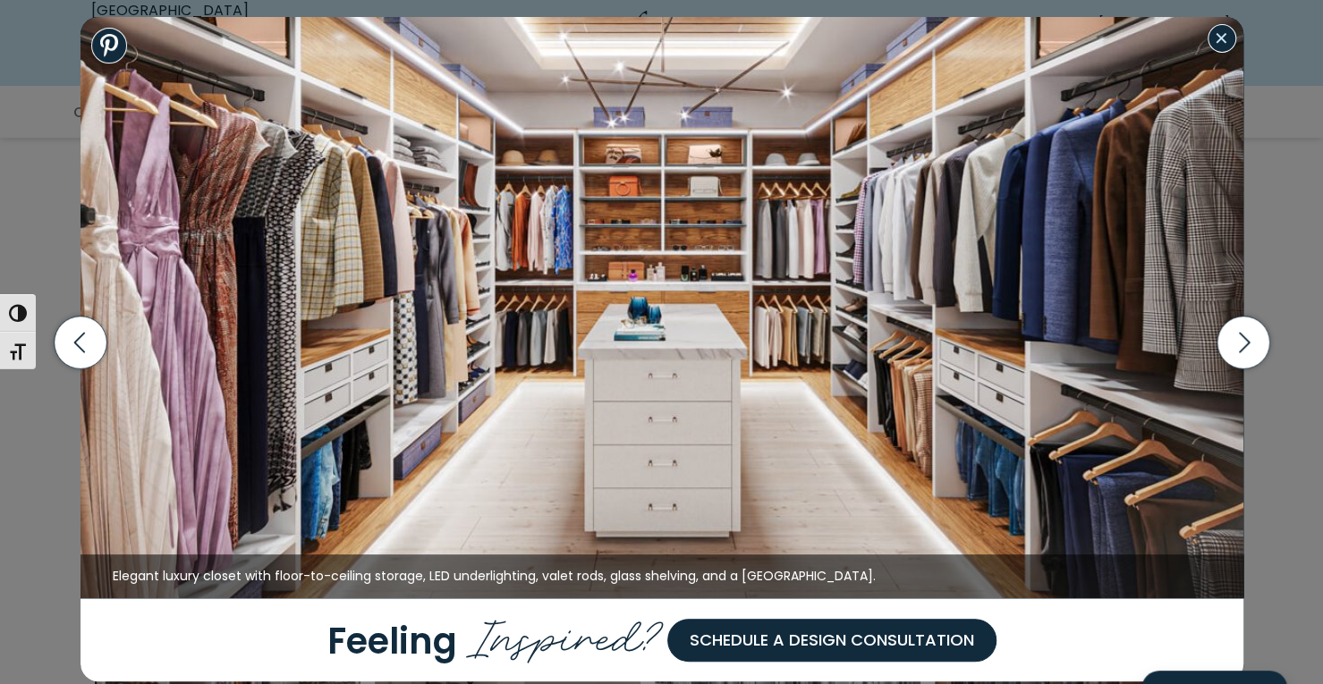
click at [1223, 34] on button "Close modal" at bounding box center [1221, 38] width 29 height 29
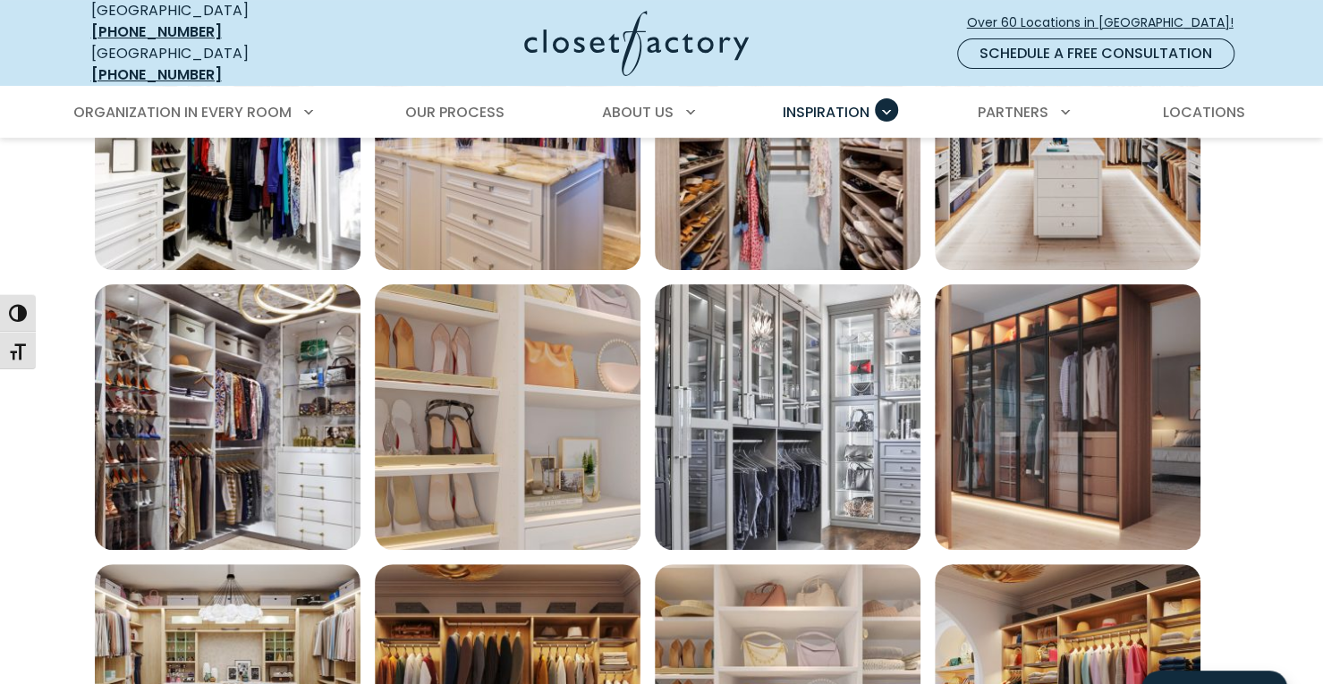
scroll to position [4203, 0]
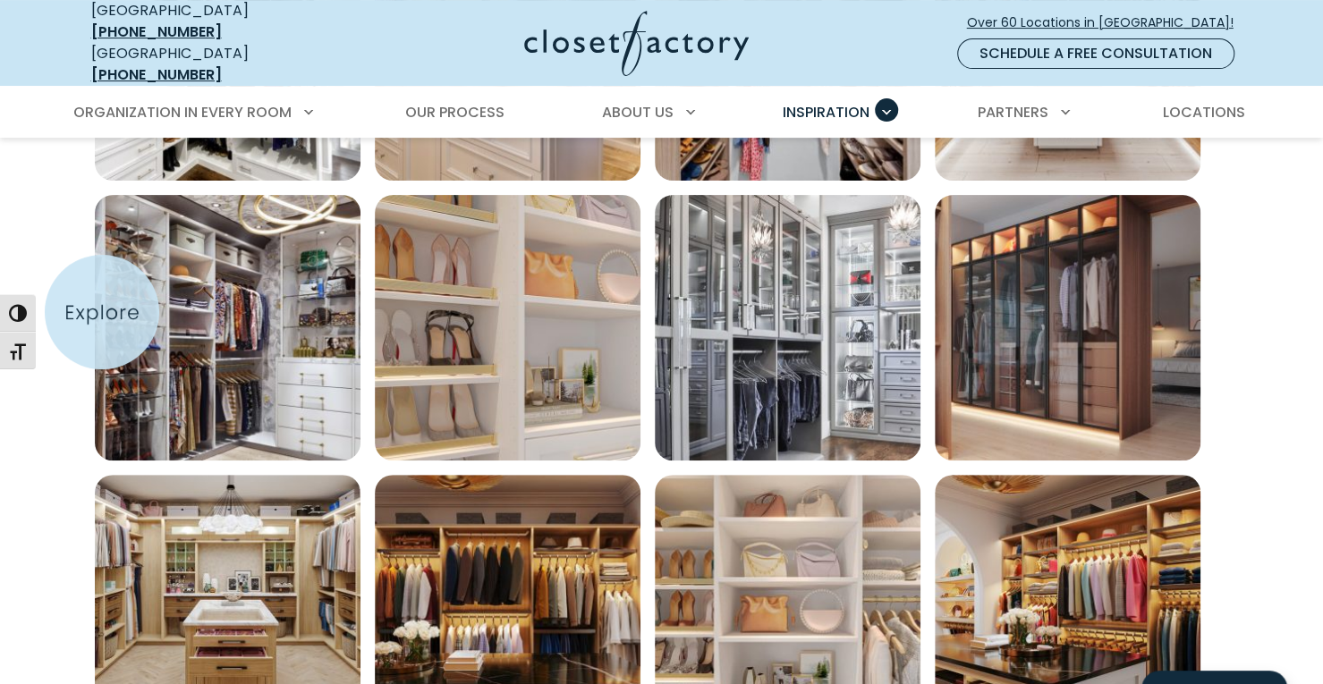
click at [102, 312] on img "Open inspiration gallery to preview enlarged image" at bounding box center [228, 328] width 266 height 266
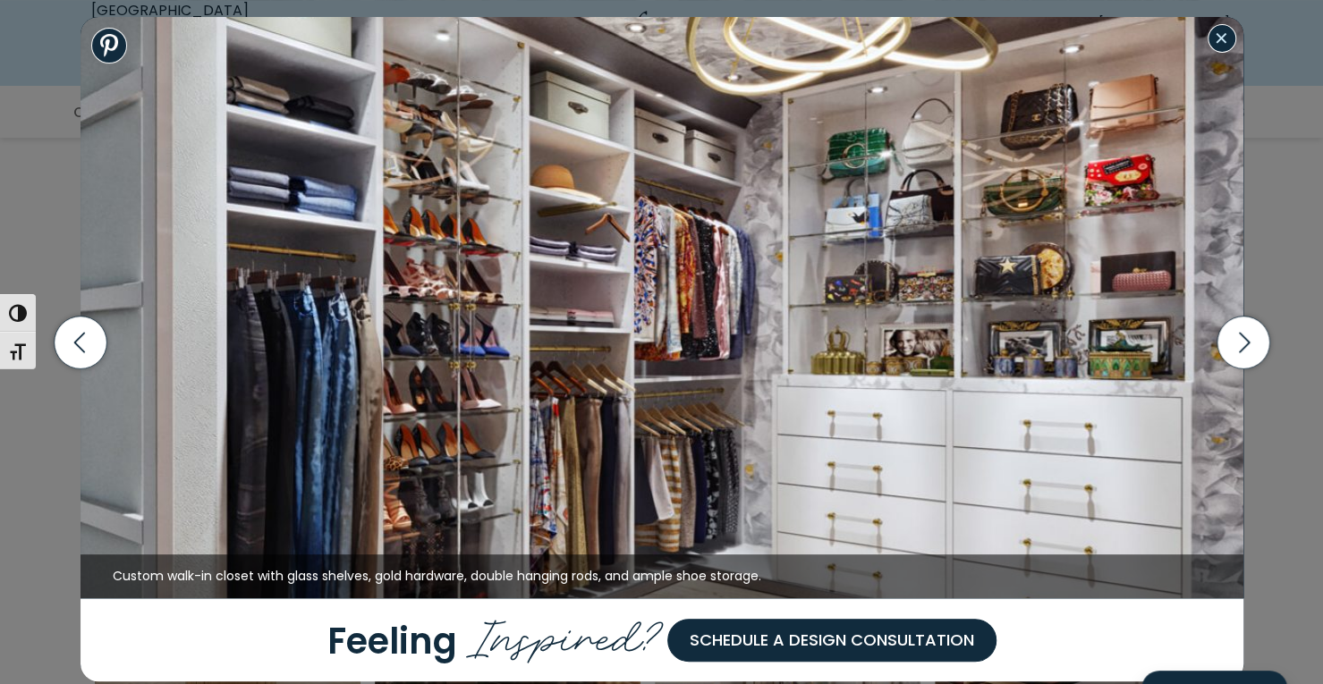
click at [1229, 49] on button "Close modal" at bounding box center [1221, 38] width 29 height 29
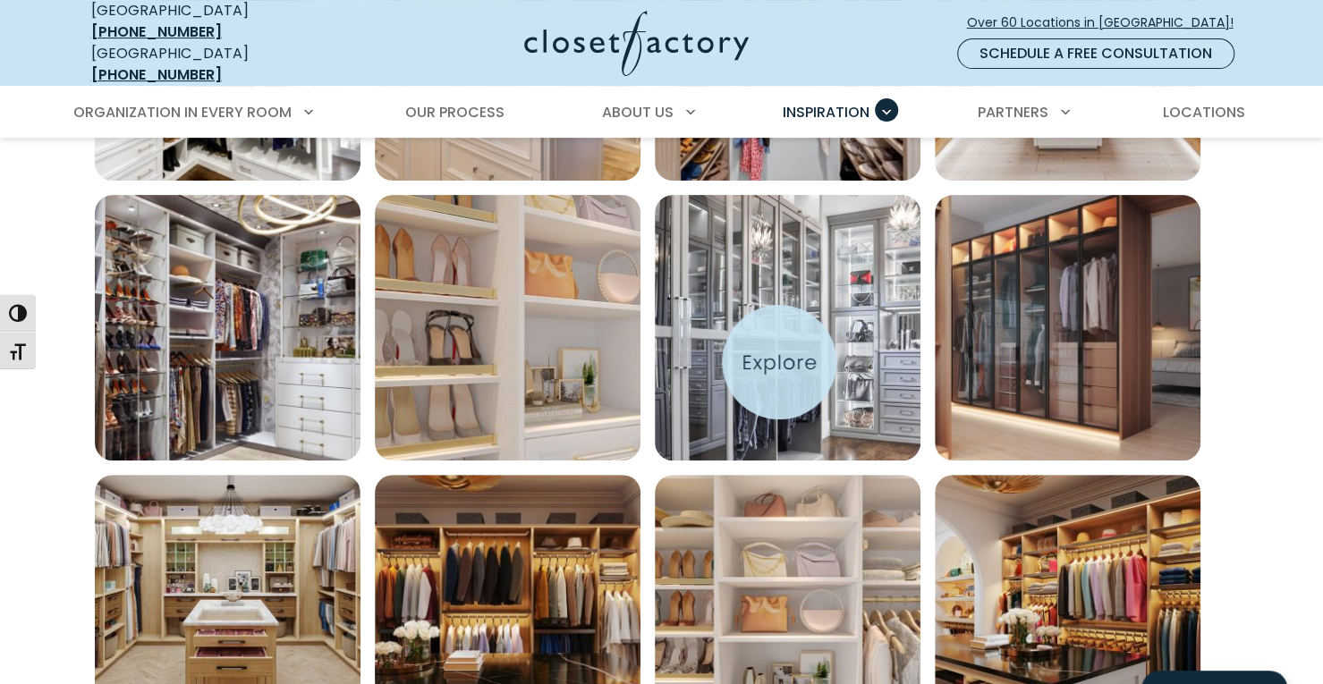
click at [779, 362] on img "Open inspiration gallery to preview enlarged image" at bounding box center [788, 328] width 266 height 266
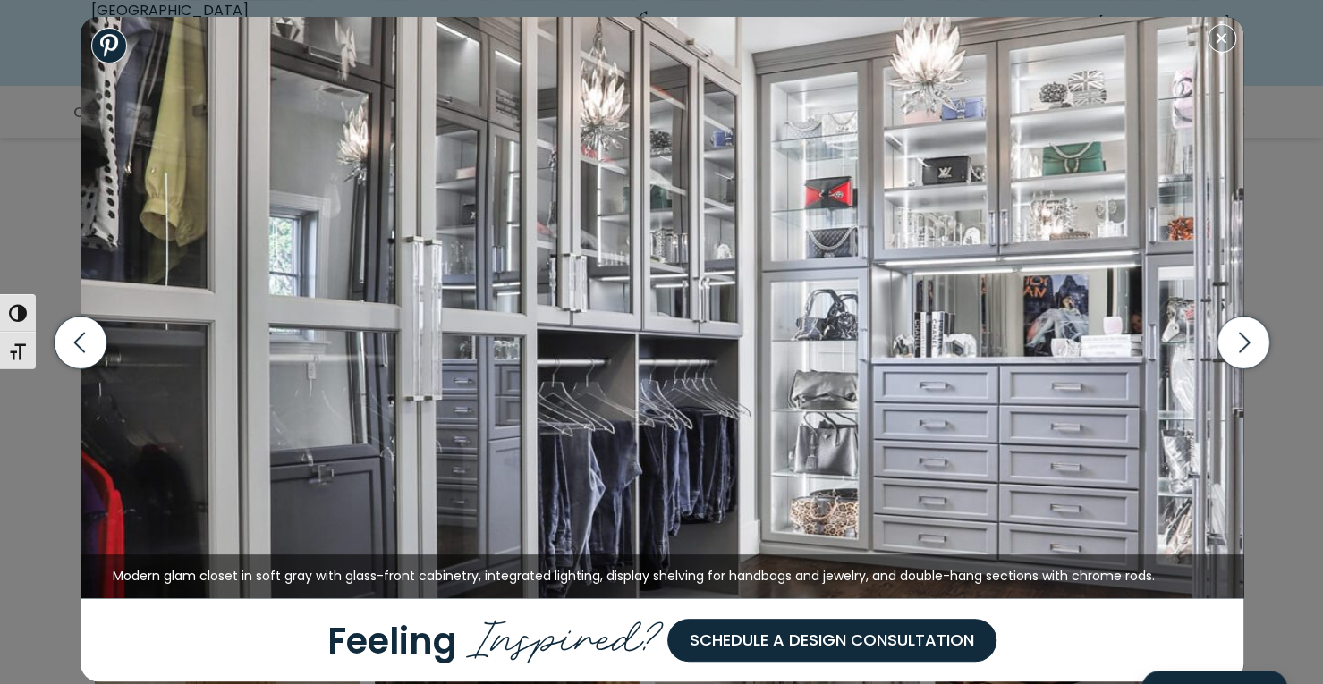
click at [1282, 141] on div "Modern custom closet with dual islands, extensive shoe storage, hanging section…" at bounding box center [661, 342] width 1323 height 684
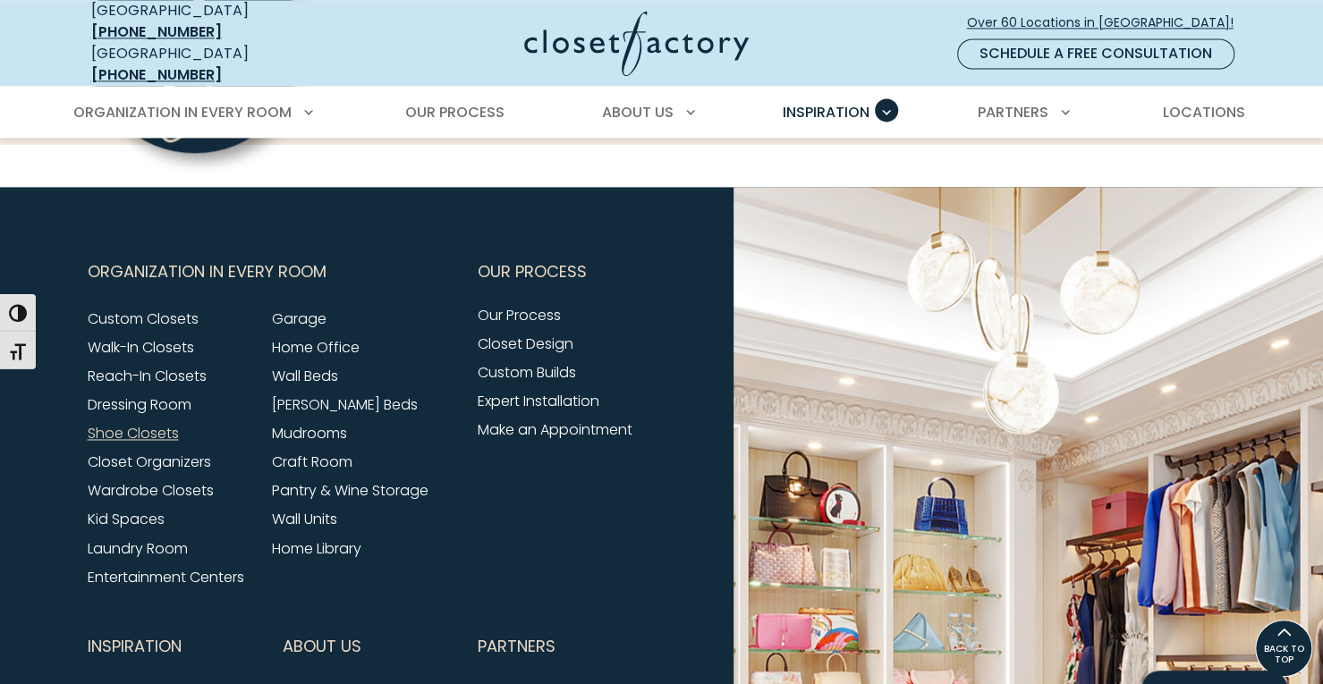
scroll to position [5509, 0]
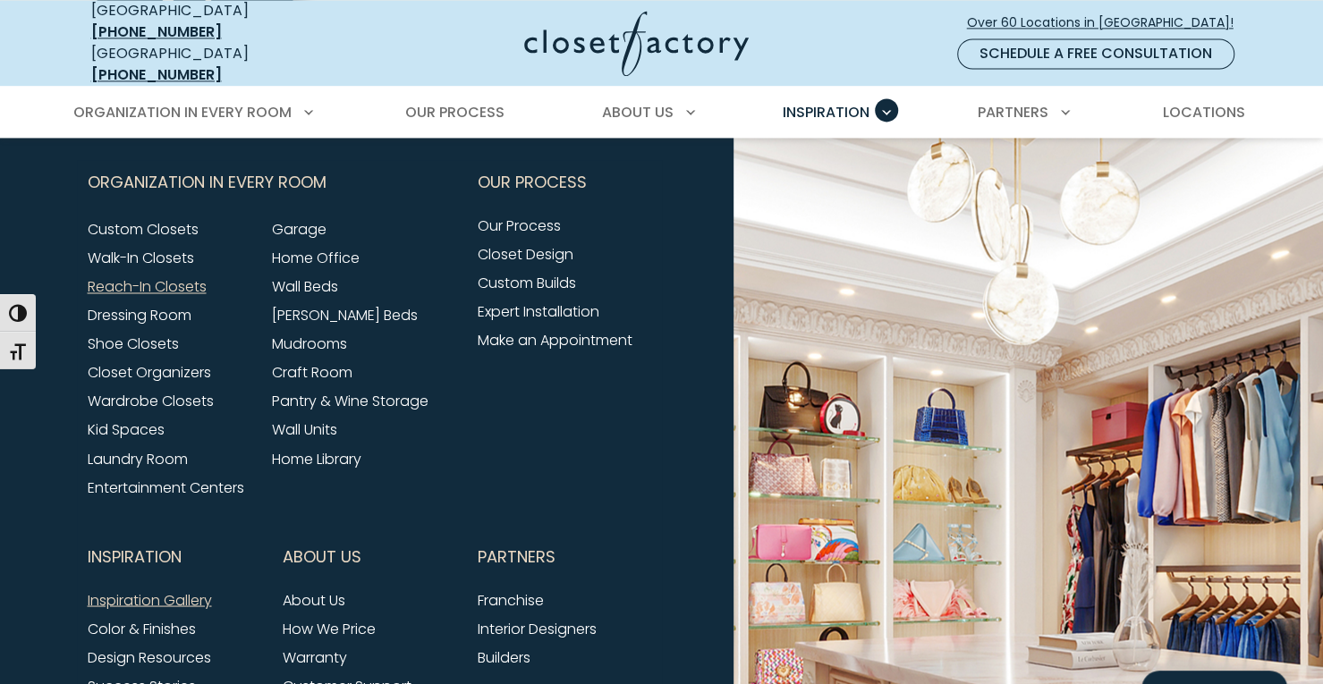
click at [134, 276] on link "Reach-In Closets" at bounding box center [147, 286] width 119 height 21
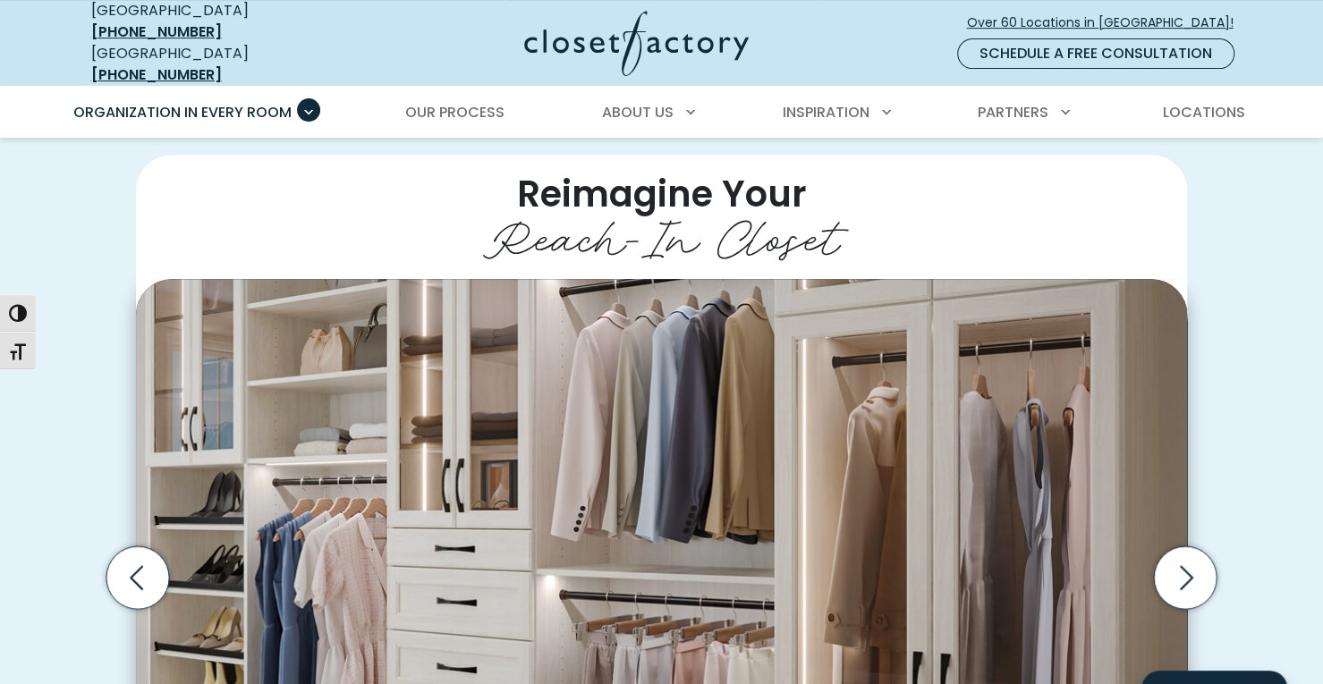
scroll to position [537, 0]
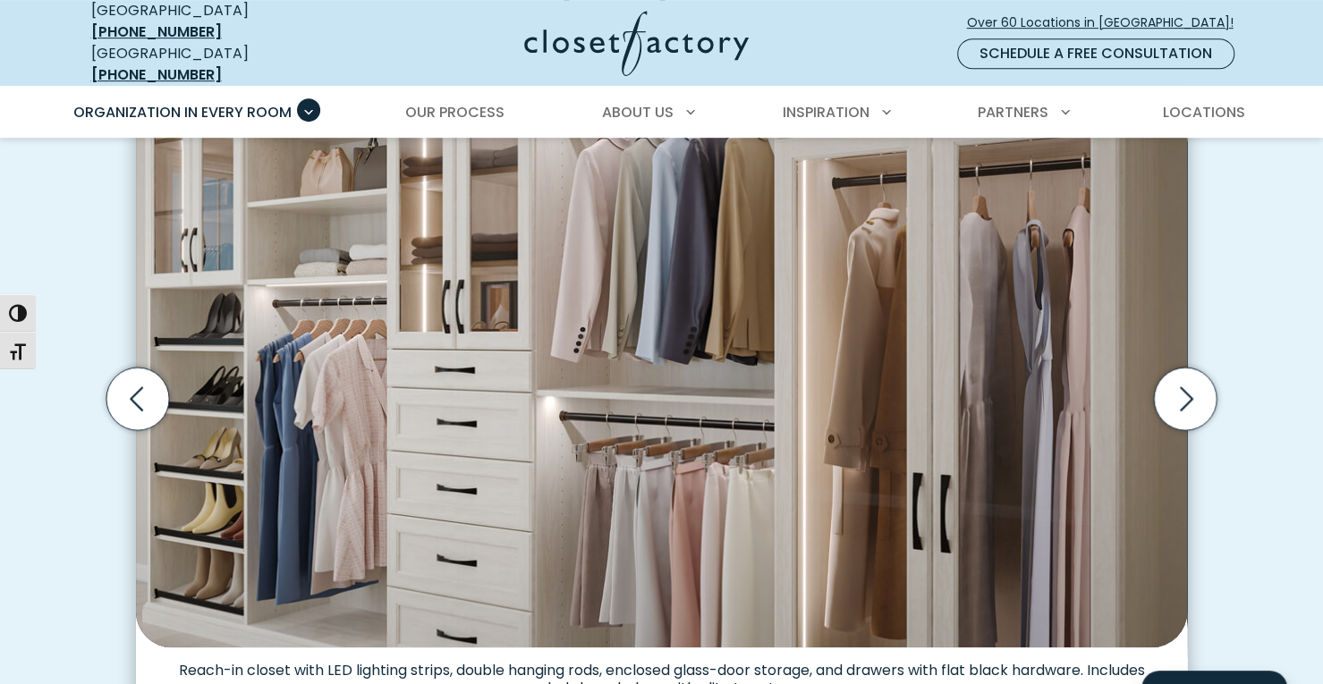
click at [793, 375] on img "Thumbnail Gallery" at bounding box center [661, 373] width 1051 height 547
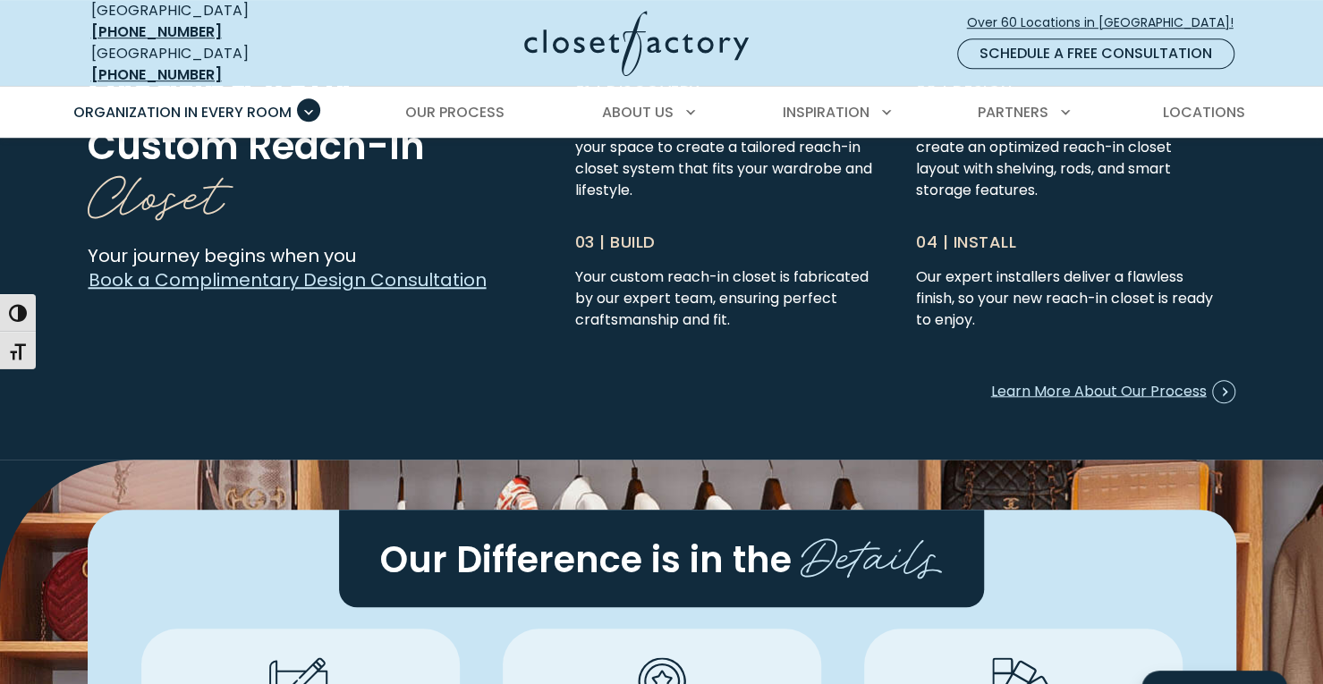
scroll to position [5097, 0]
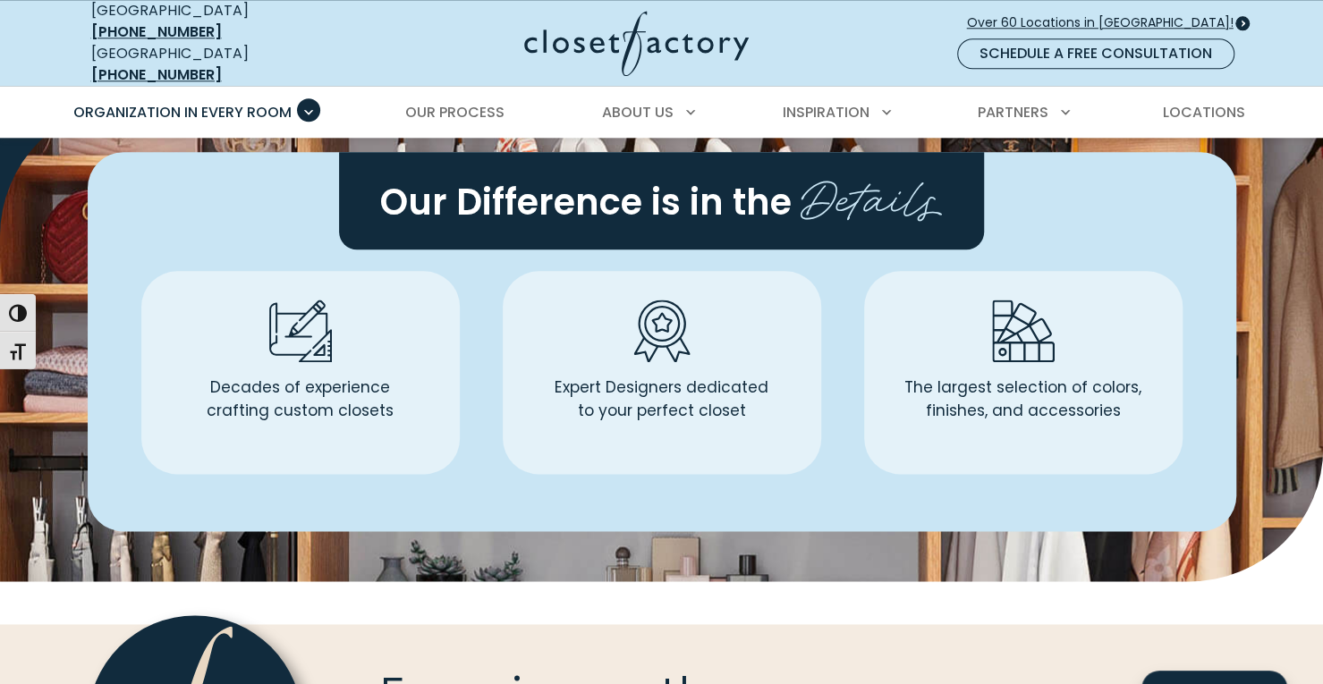
click at [1166, 13] on span "Over 60 Locations in [GEOGRAPHIC_DATA]!" at bounding box center [1107, 22] width 281 height 19
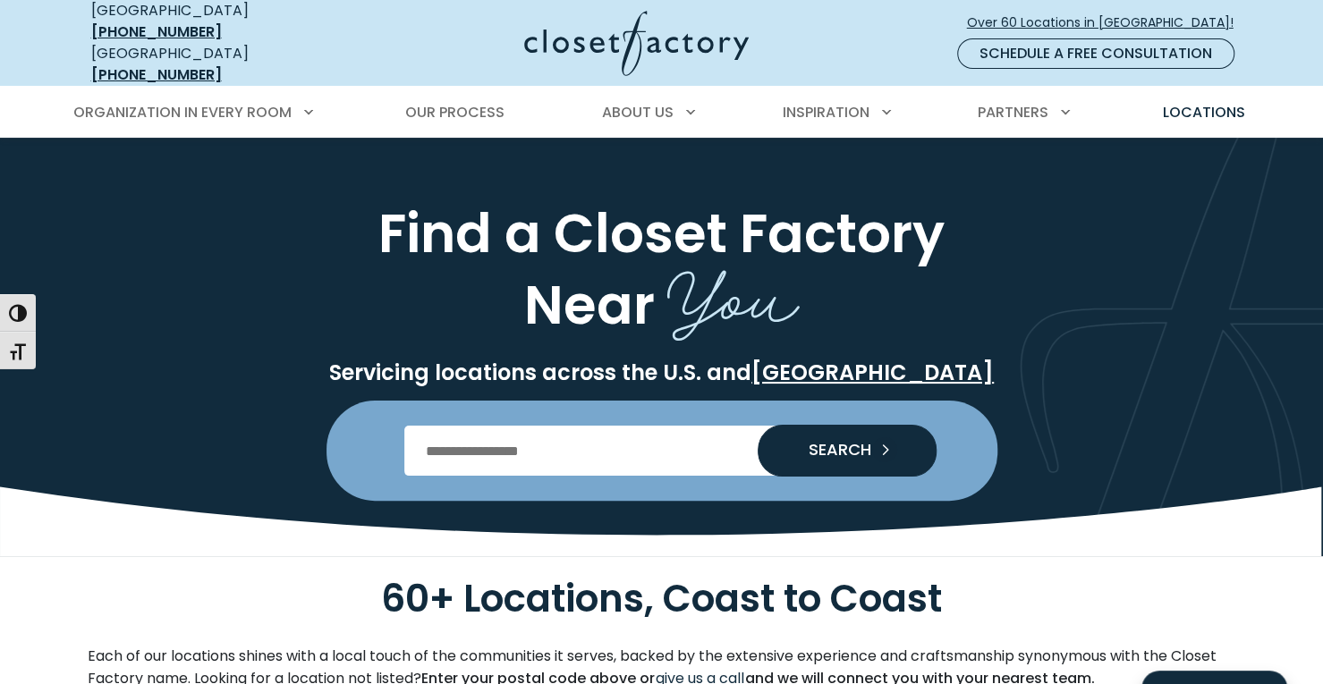
click at [578, 430] on input "Enter Postal Code" at bounding box center [661, 451] width 514 height 50
type input "*****"
click at [866, 447] on button "SEARCH" at bounding box center [846, 451] width 179 height 50
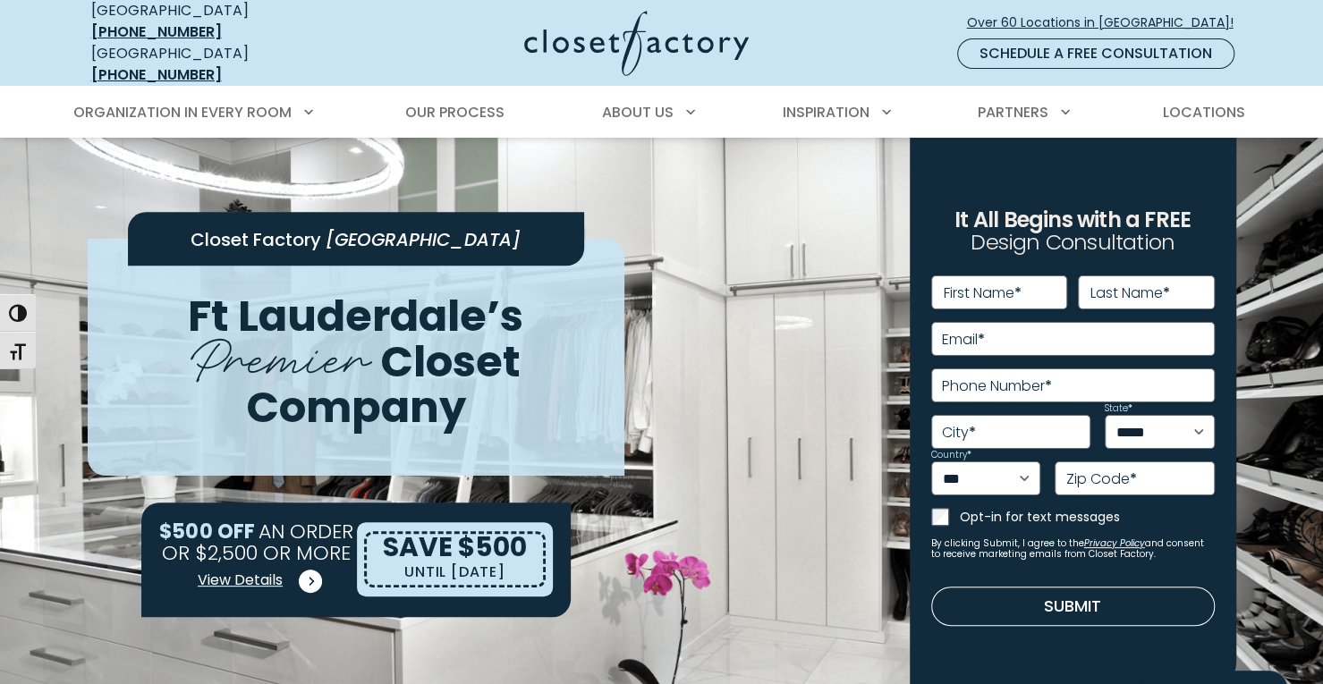
click at [274, 570] on span "View Details" at bounding box center [240, 580] width 85 height 21
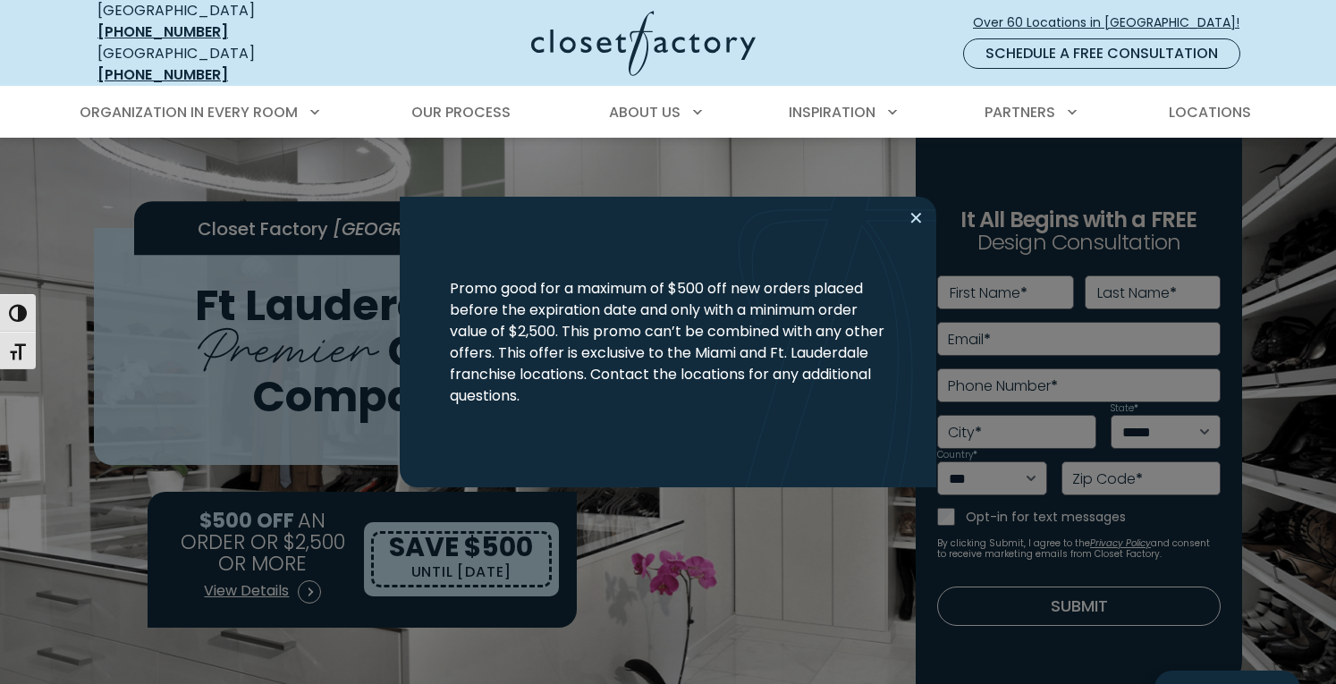
click at [914, 221] on button "Close modal" at bounding box center [916, 218] width 26 height 29
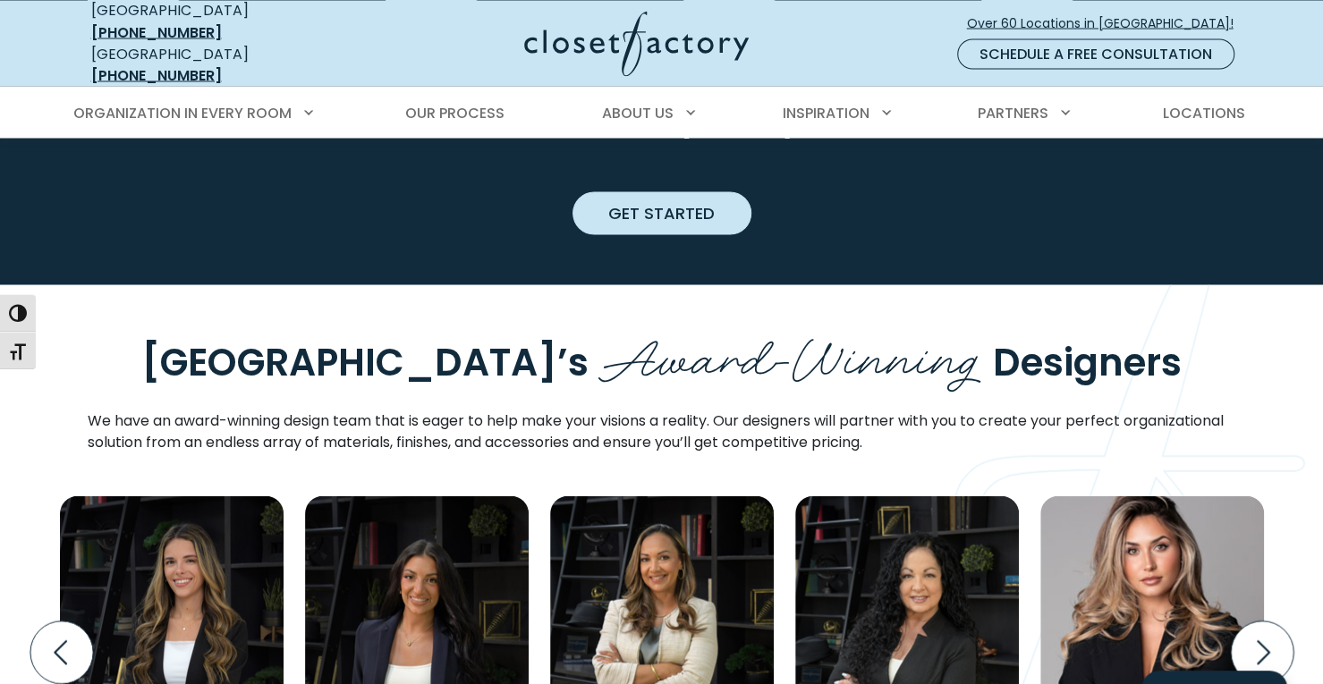
scroll to position [2057, 0]
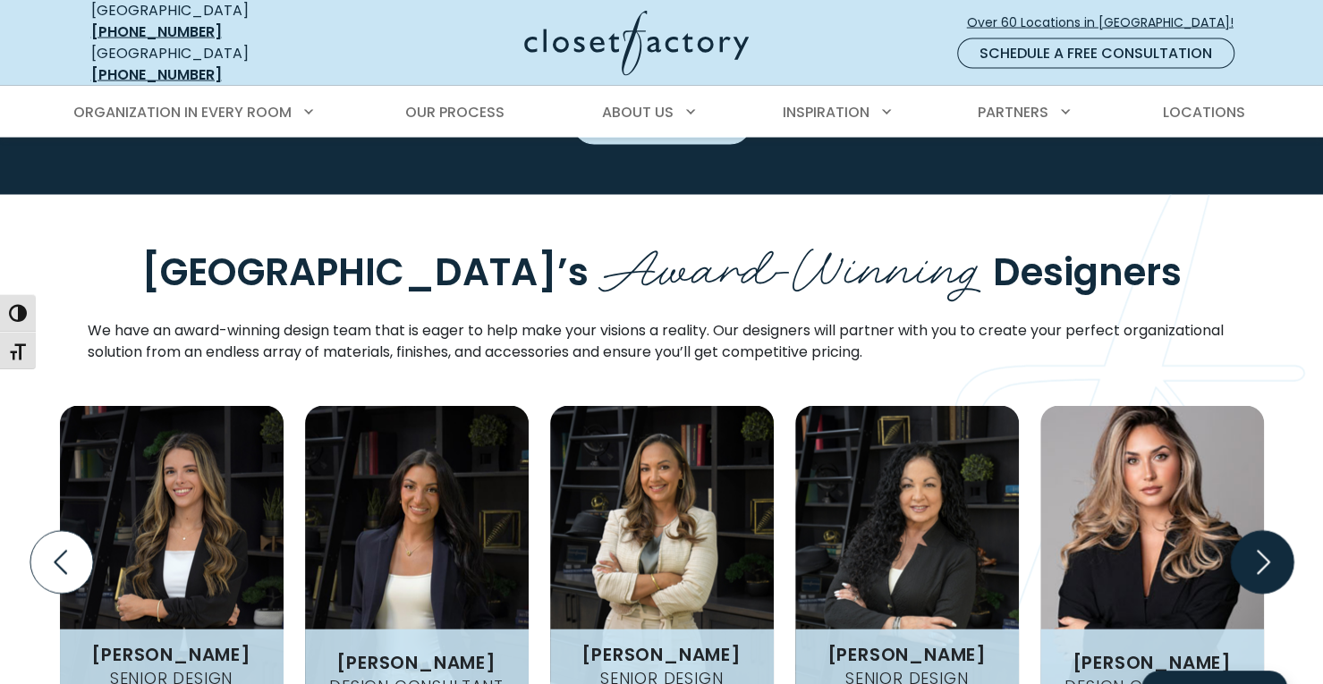
click at [1276, 531] on icon "Next slide" at bounding box center [1261, 562] width 63 height 63
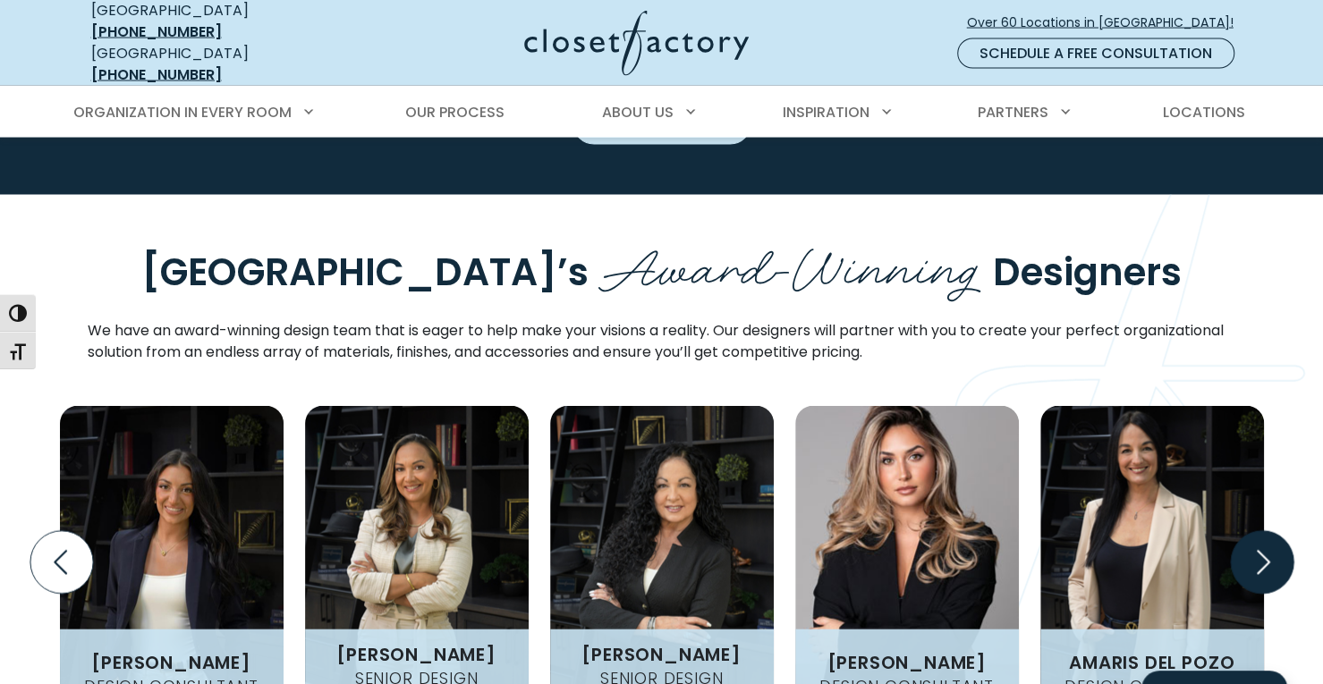
click at [1276, 531] on icon "Next slide" at bounding box center [1261, 562] width 63 height 63
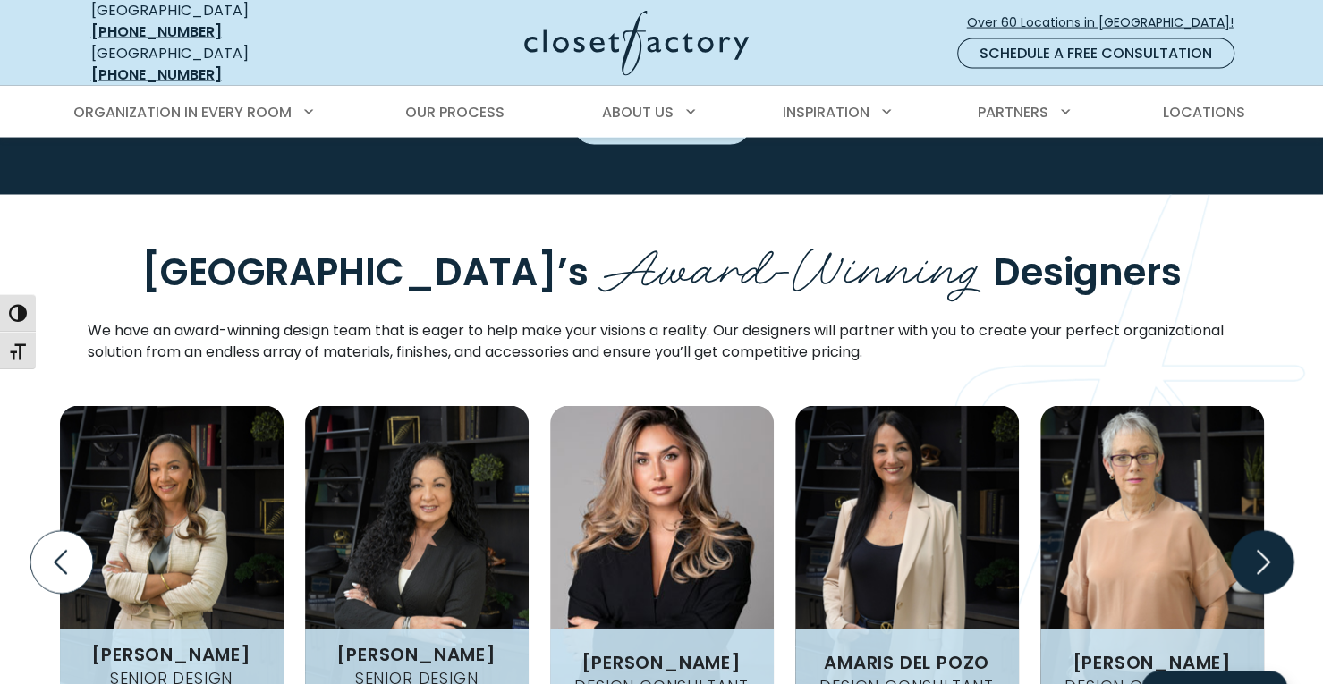
click at [1276, 531] on icon "Next slide" at bounding box center [1261, 562] width 63 height 63
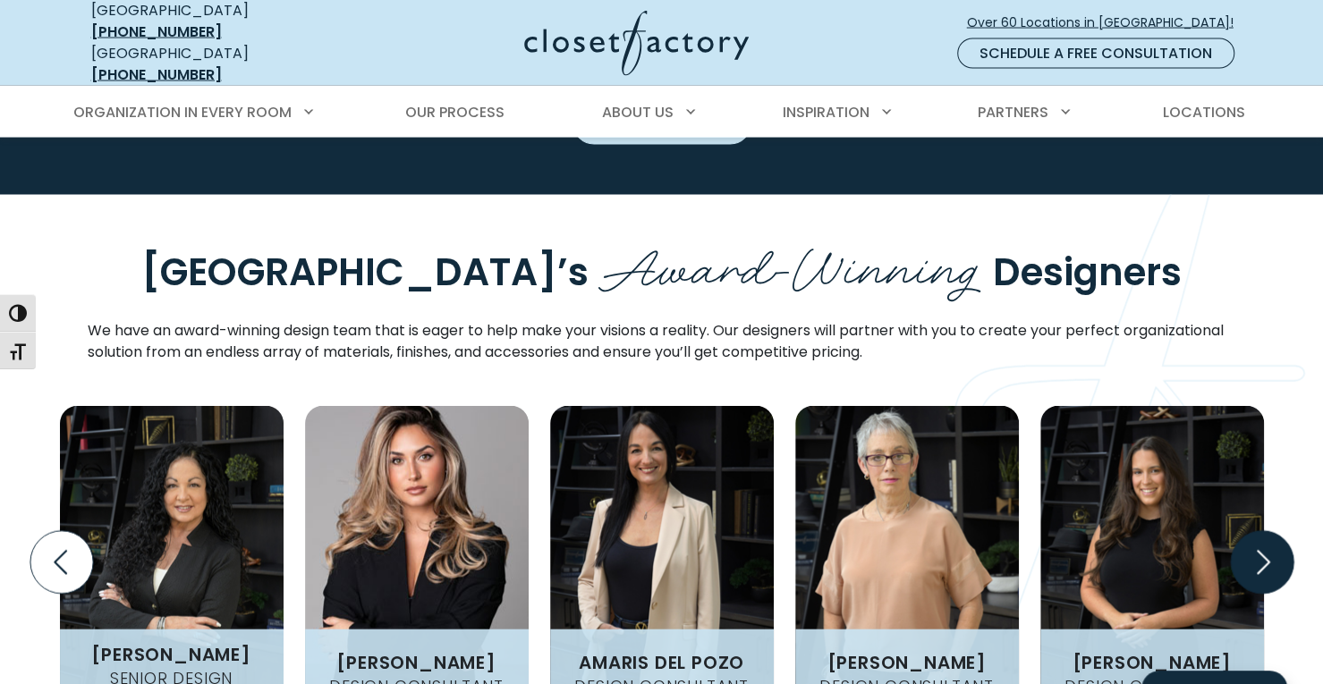
click at [1276, 531] on icon "Next slide" at bounding box center [1261, 562] width 63 height 63
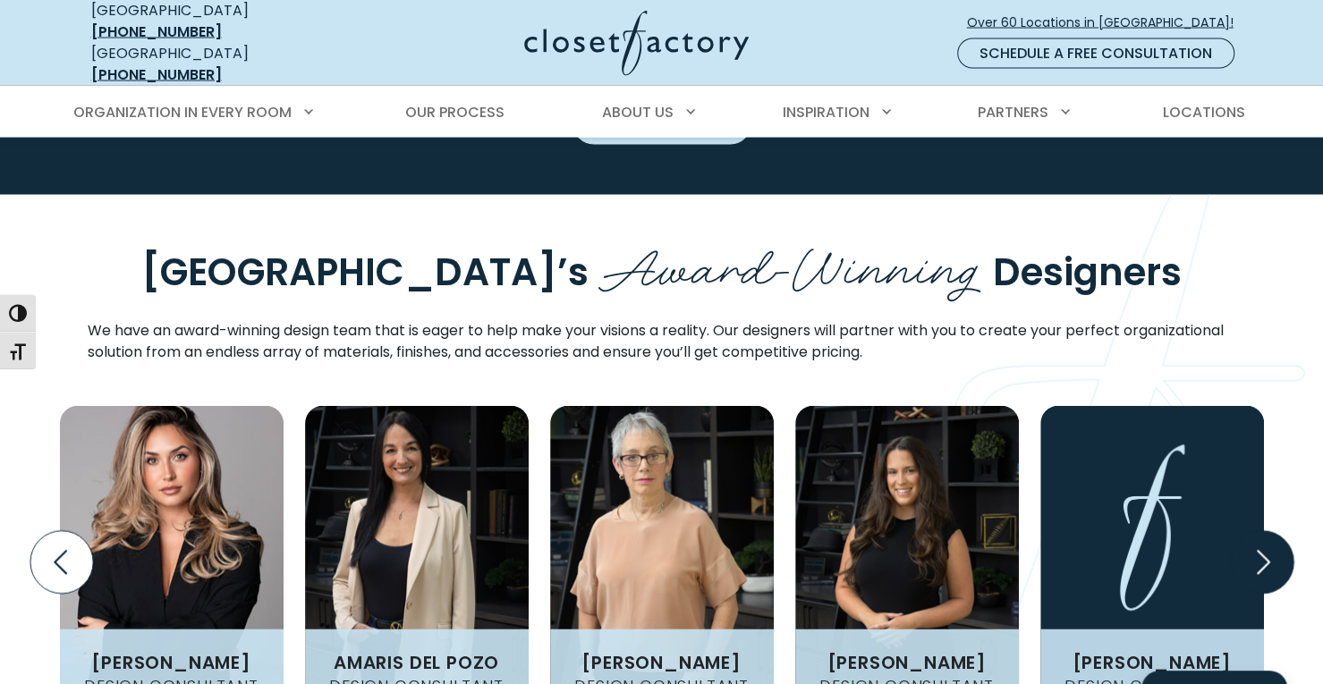
click at [1276, 531] on icon "Next slide" at bounding box center [1261, 562] width 63 height 63
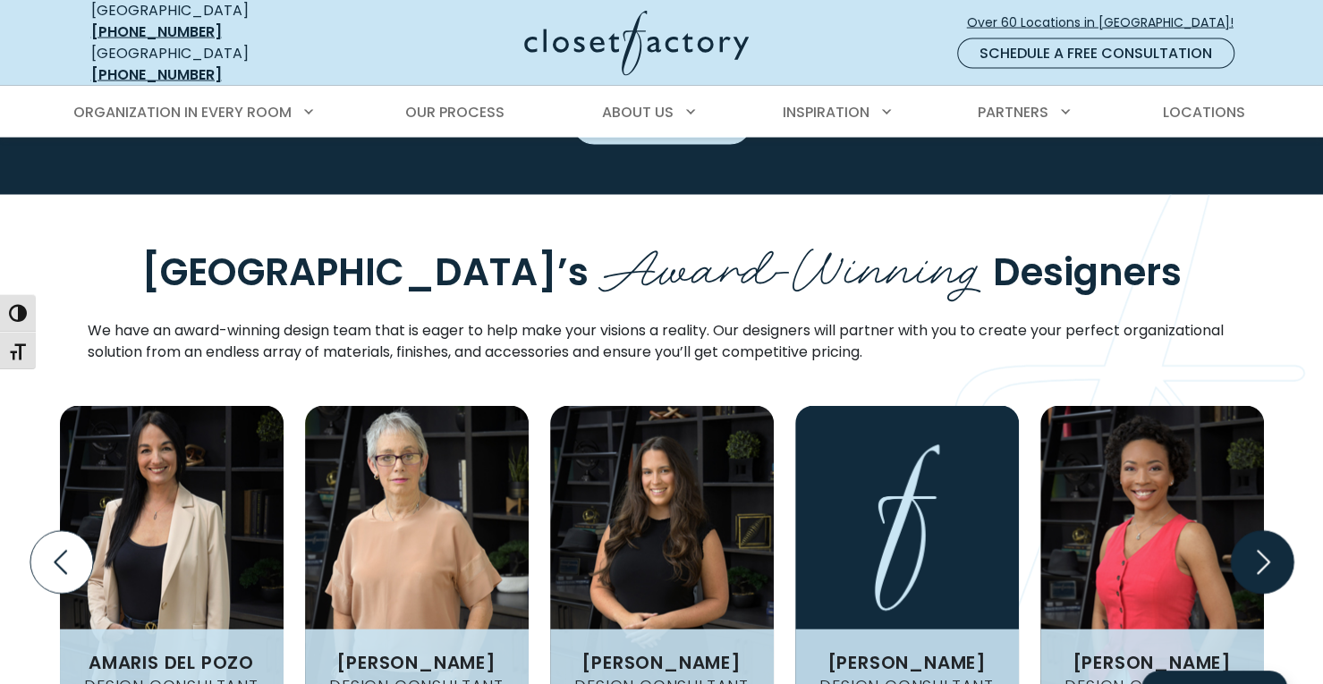
click at [1276, 531] on icon "Next slide" at bounding box center [1261, 562] width 63 height 63
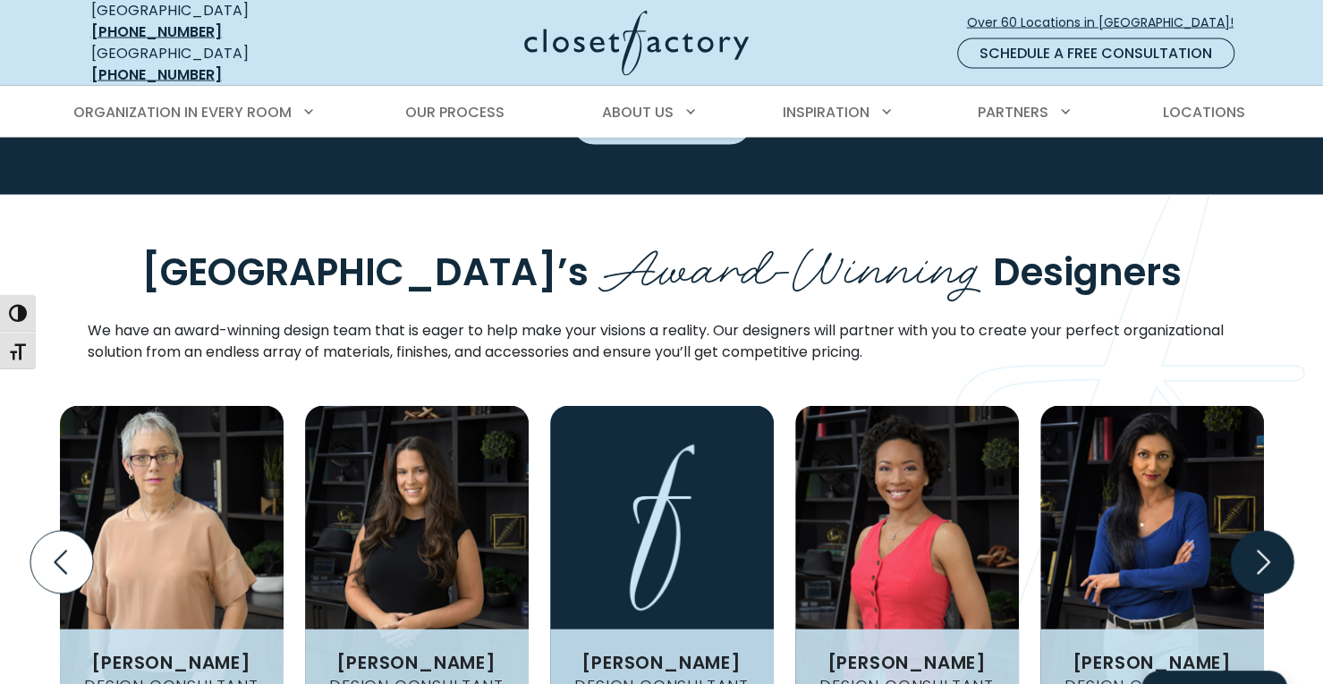
click at [1276, 531] on icon "Next slide" at bounding box center [1261, 562] width 63 height 63
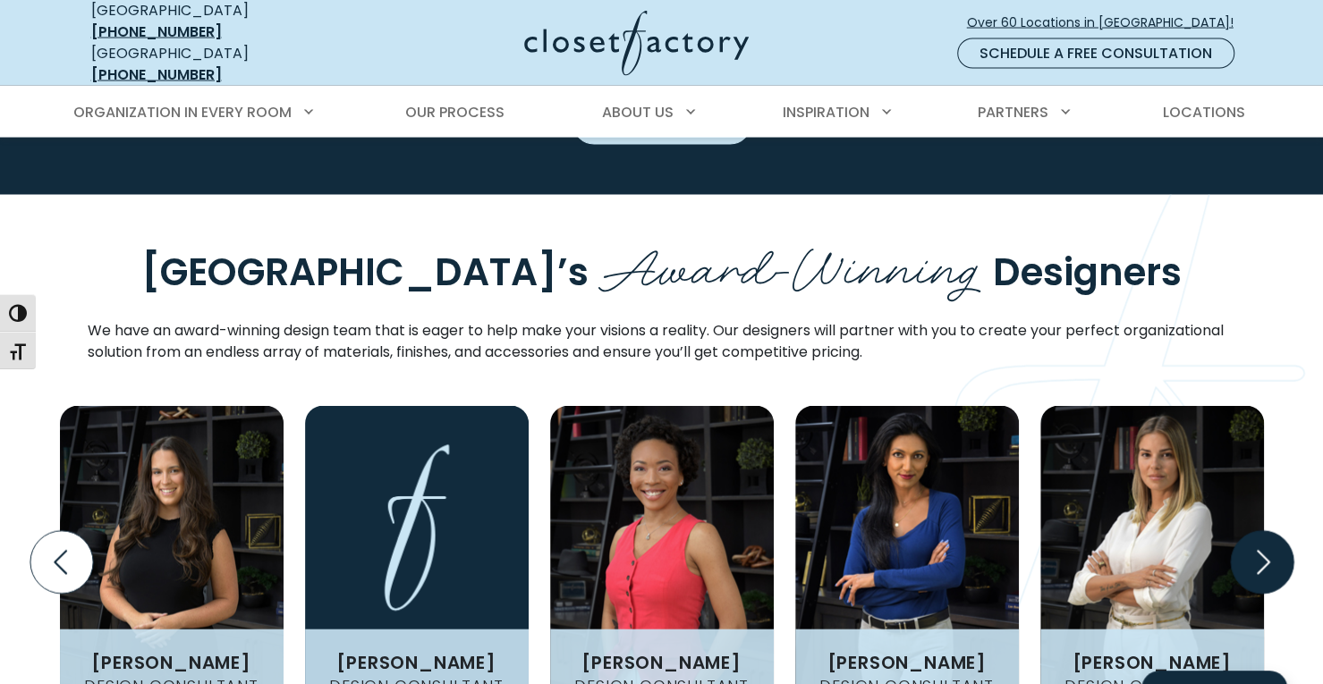
click at [1276, 531] on icon "Next slide" at bounding box center [1261, 562] width 63 height 63
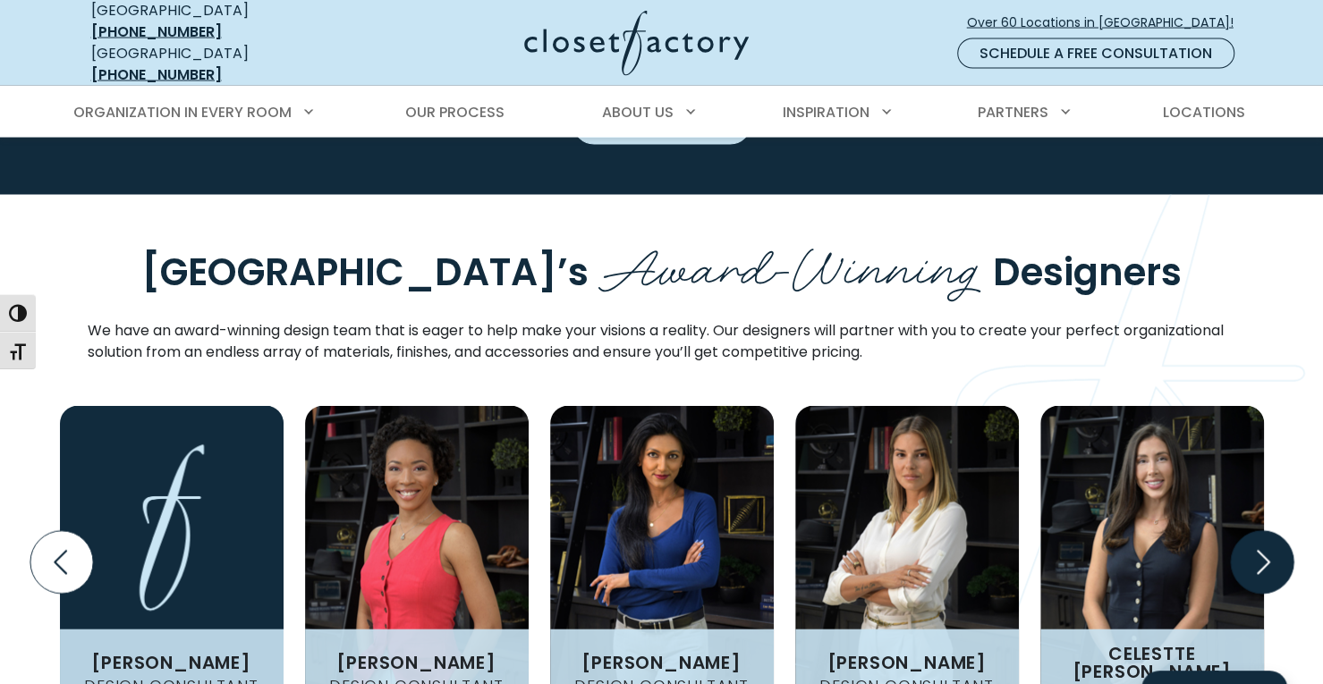
click at [1276, 531] on icon "Next slide" at bounding box center [1261, 562] width 63 height 63
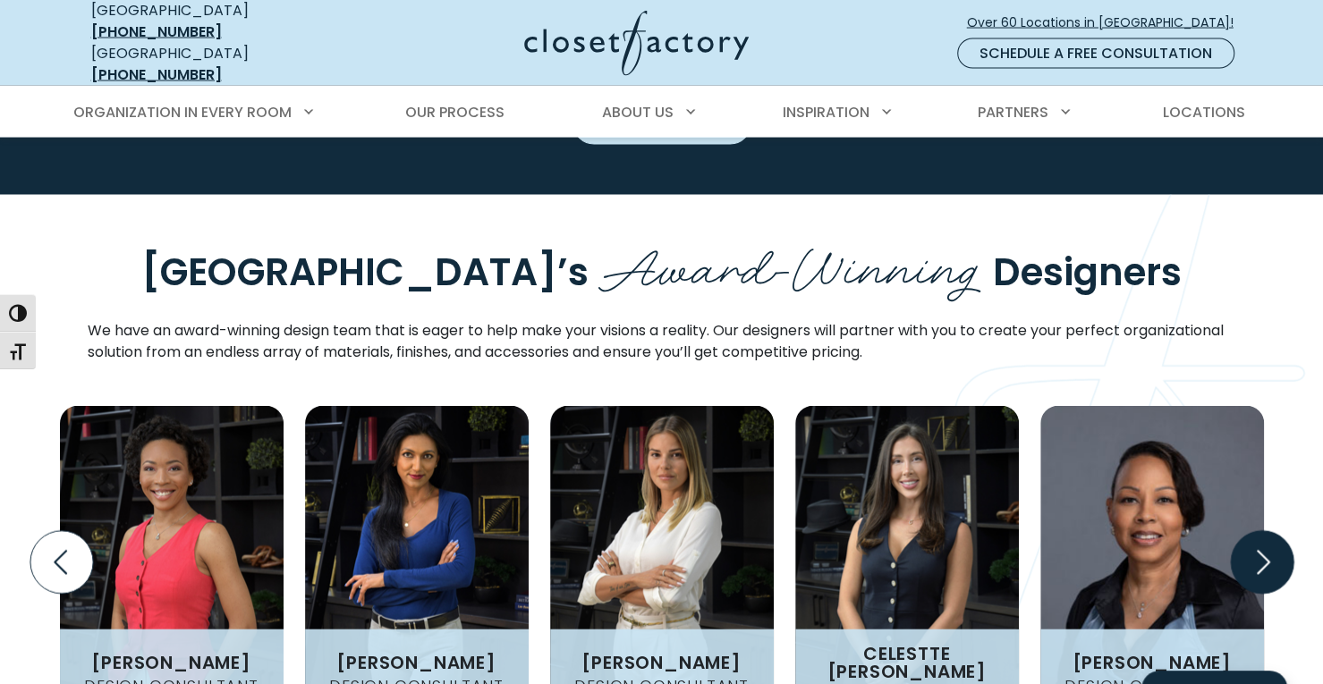
click at [1276, 531] on icon "Next slide" at bounding box center [1261, 562] width 63 height 63
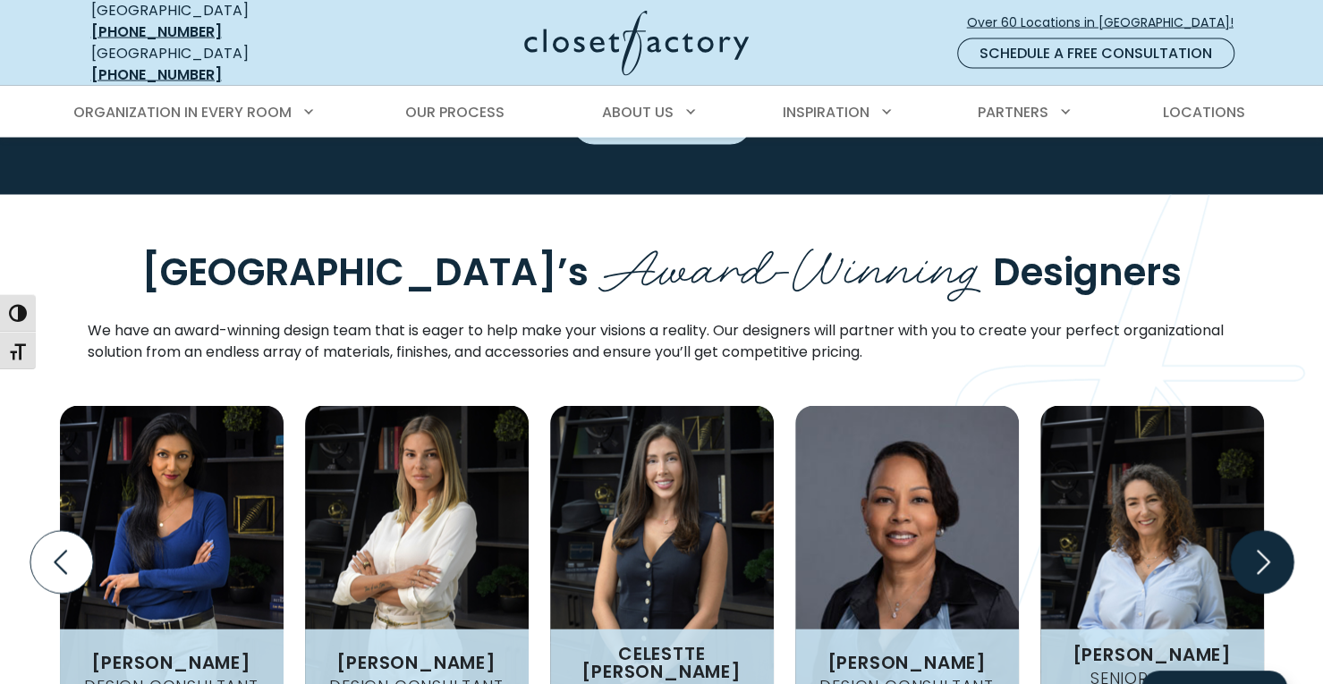
click at [1276, 531] on icon "Next slide" at bounding box center [1261, 562] width 63 height 63
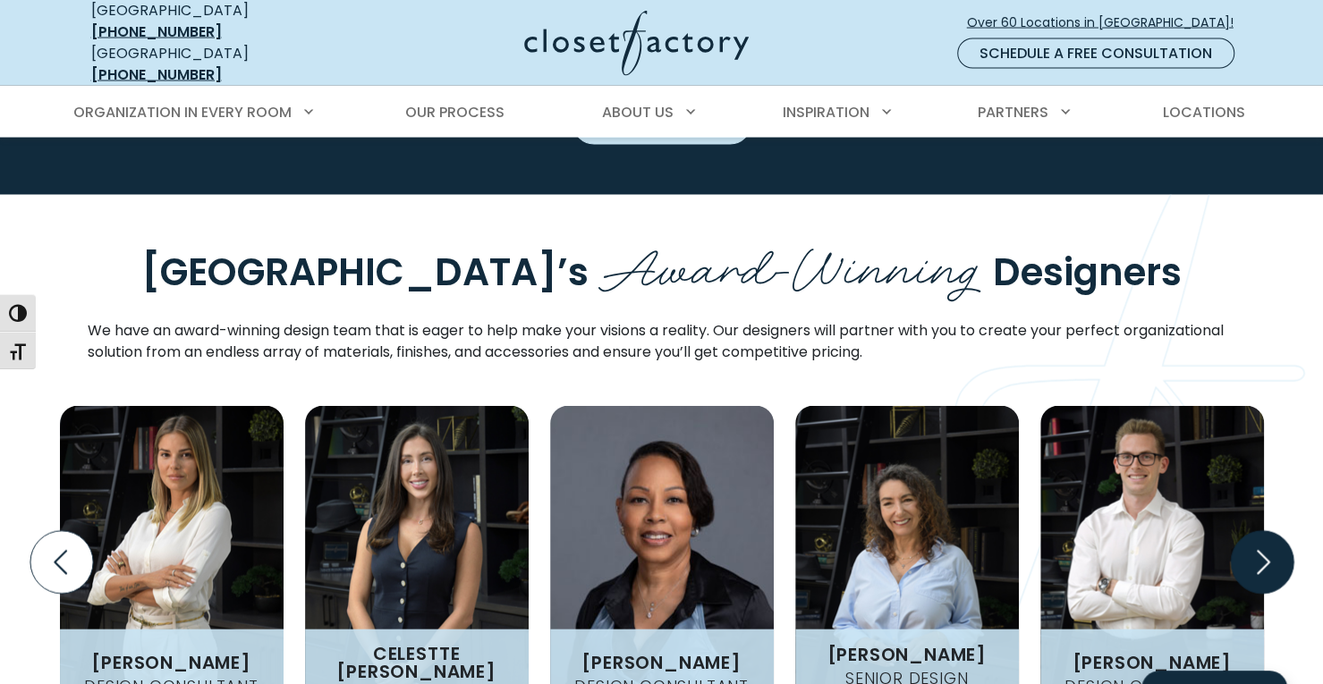
click at [1276, 531] on icon "Next slide" at bounding box center [1261, 562] width 63 height 63
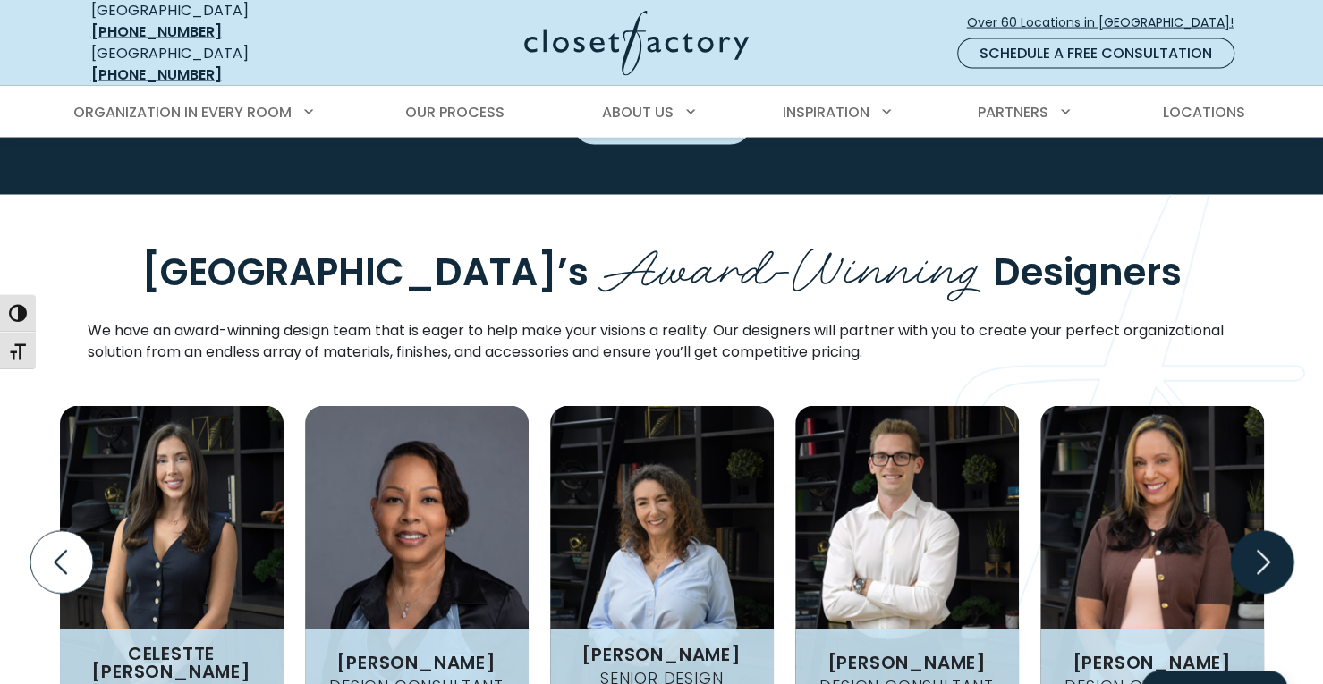
click at [1276, 531] on icon "Next slide" at bounding box center [1261, 562] width 63 height 63
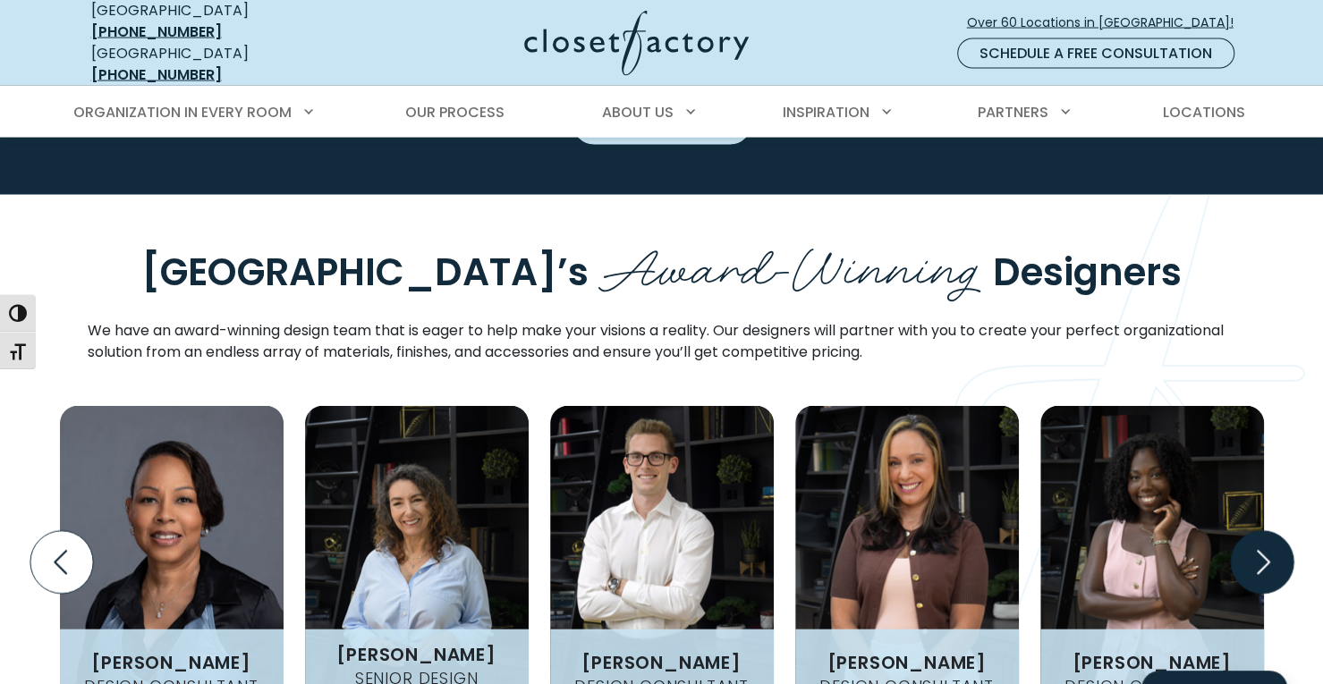
click at [1276, 531] on icon "Next slide" at bounding box center [1261, 562] width 63 height 63
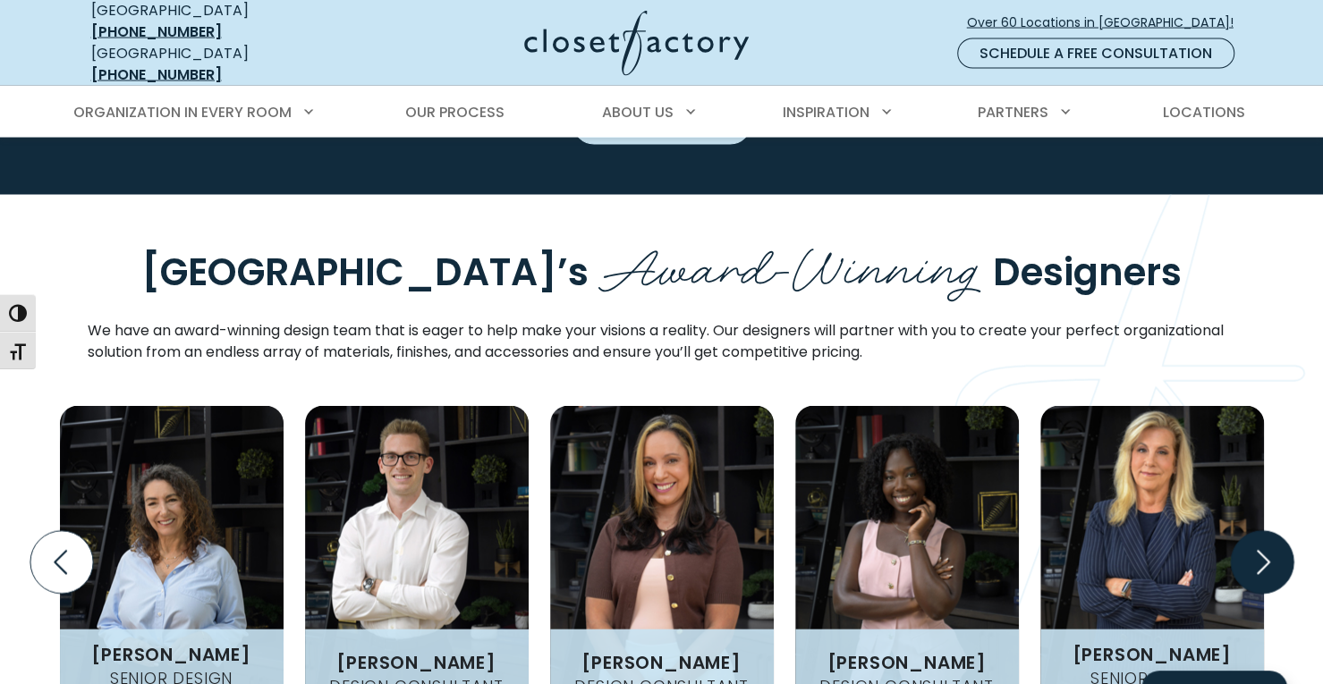
click at [1276, 531] on icon "Next slide" at bounding box center [1261, 562] width 63 height 63
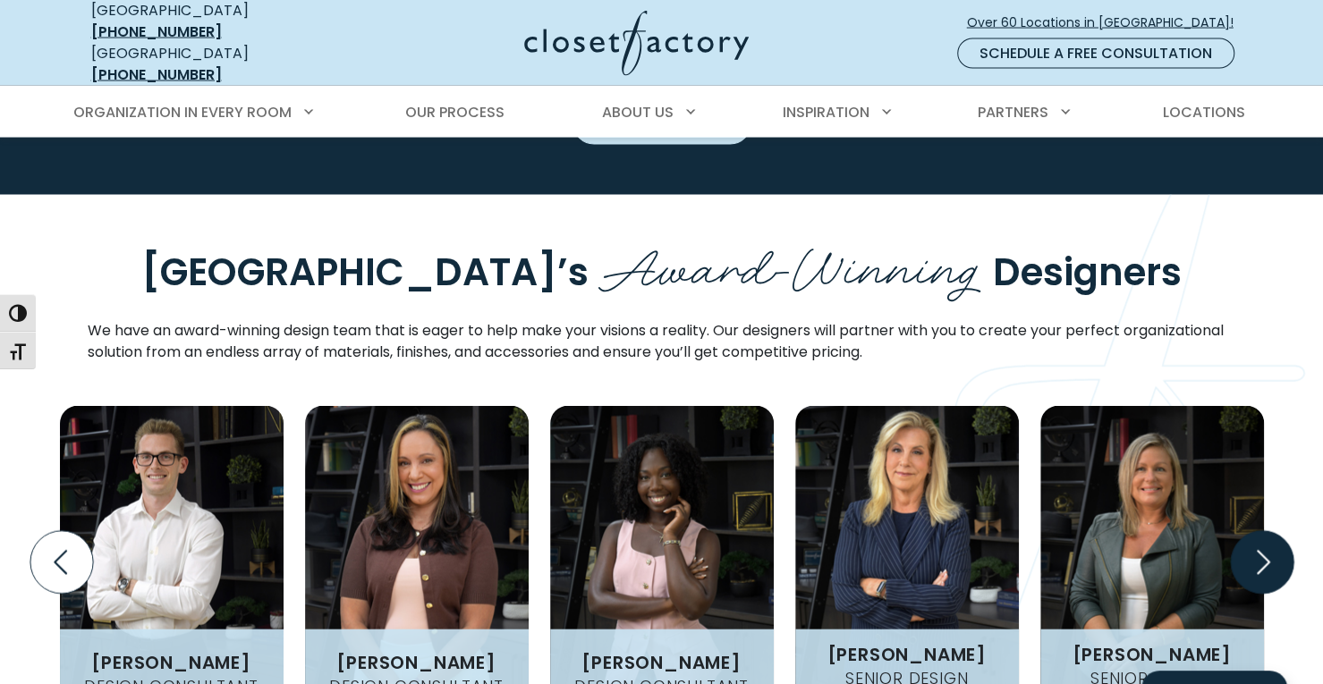
click at [1276, 531] on icon "Next slide" at bounding box center [1261, 562] width 63 height 63
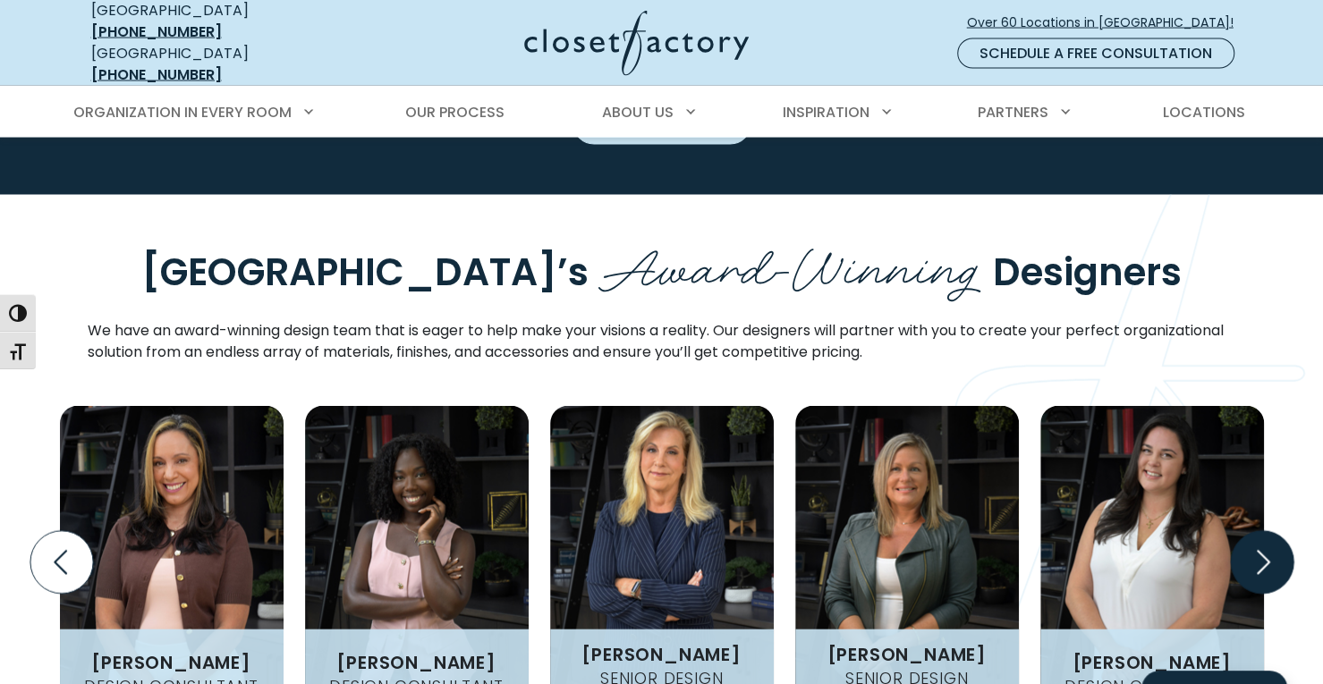
click at [1276, 531] on icon "Next slide" at bounding box center [1261, 562] width 63 height 63
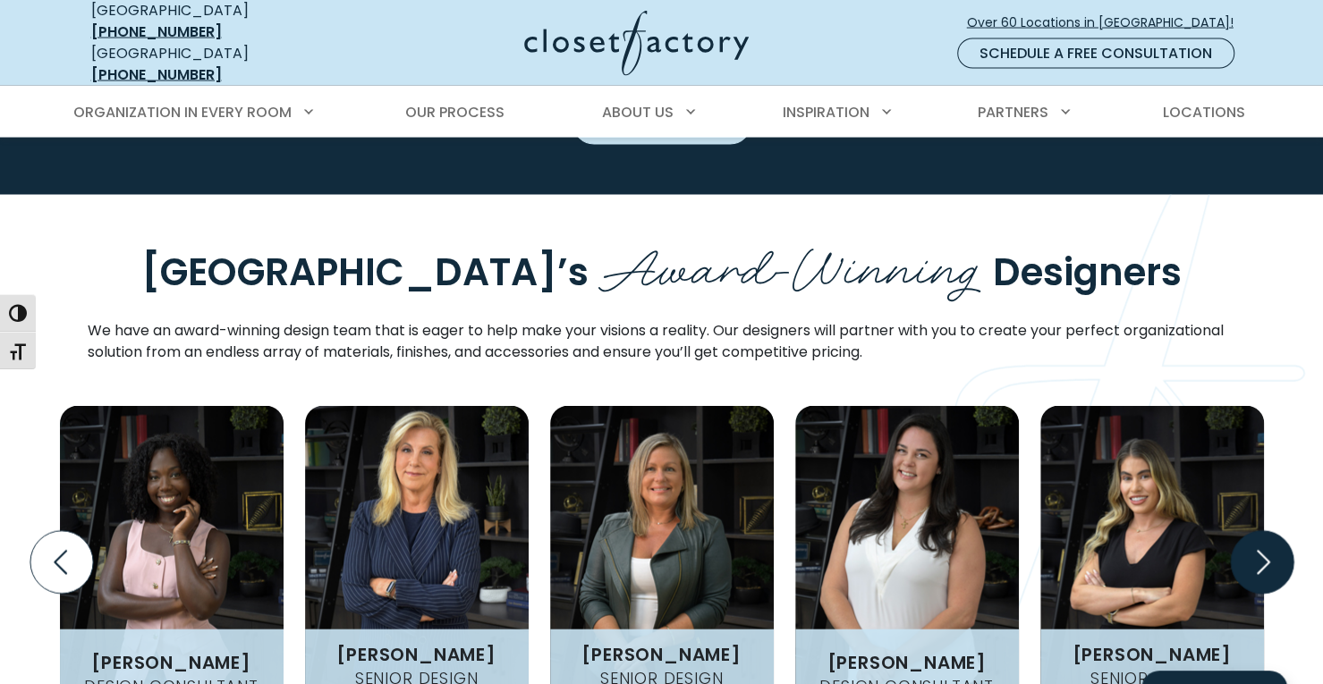
click at [1276, 531] on icon "Next slide" at bounding box center [1261, 562] width 63 height 63
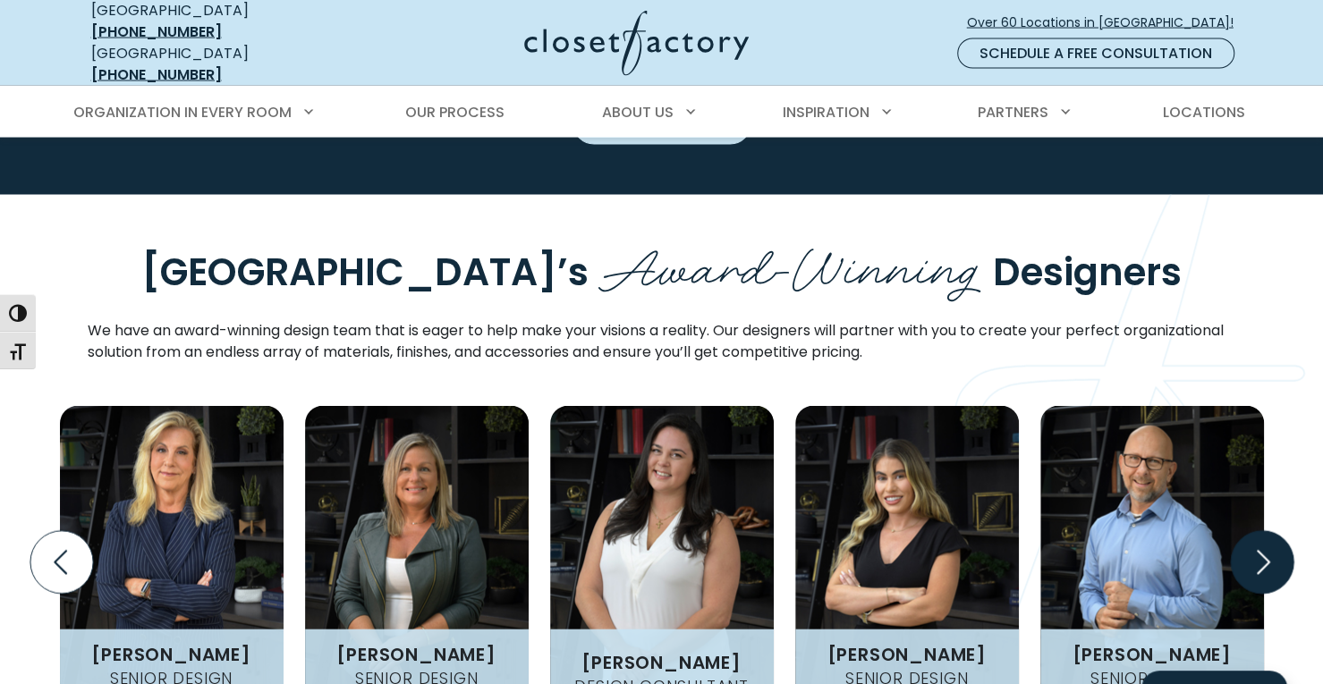
click at [1276, 531] on icon "Next slide" at bounding box center [1261, 562] width 63 height 63
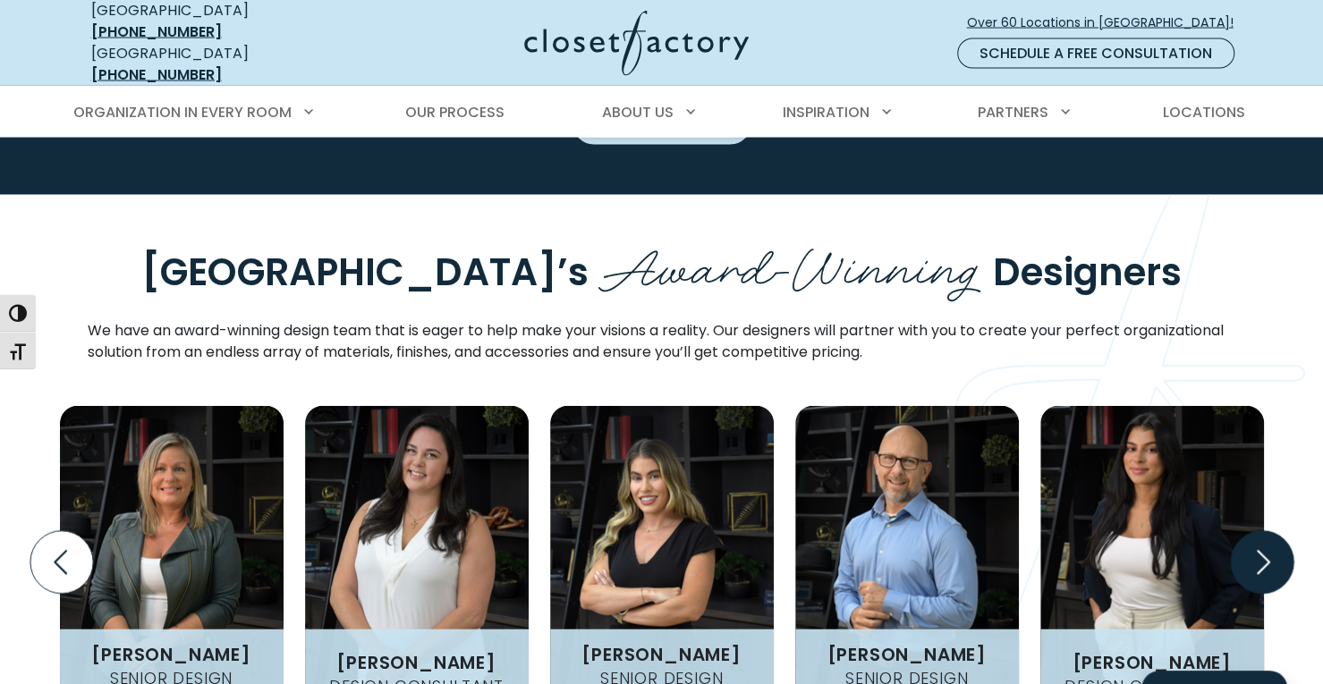
click at [1276, 531] on icon "Next slide" at bounding box center [1261, 562] width 63 height 63
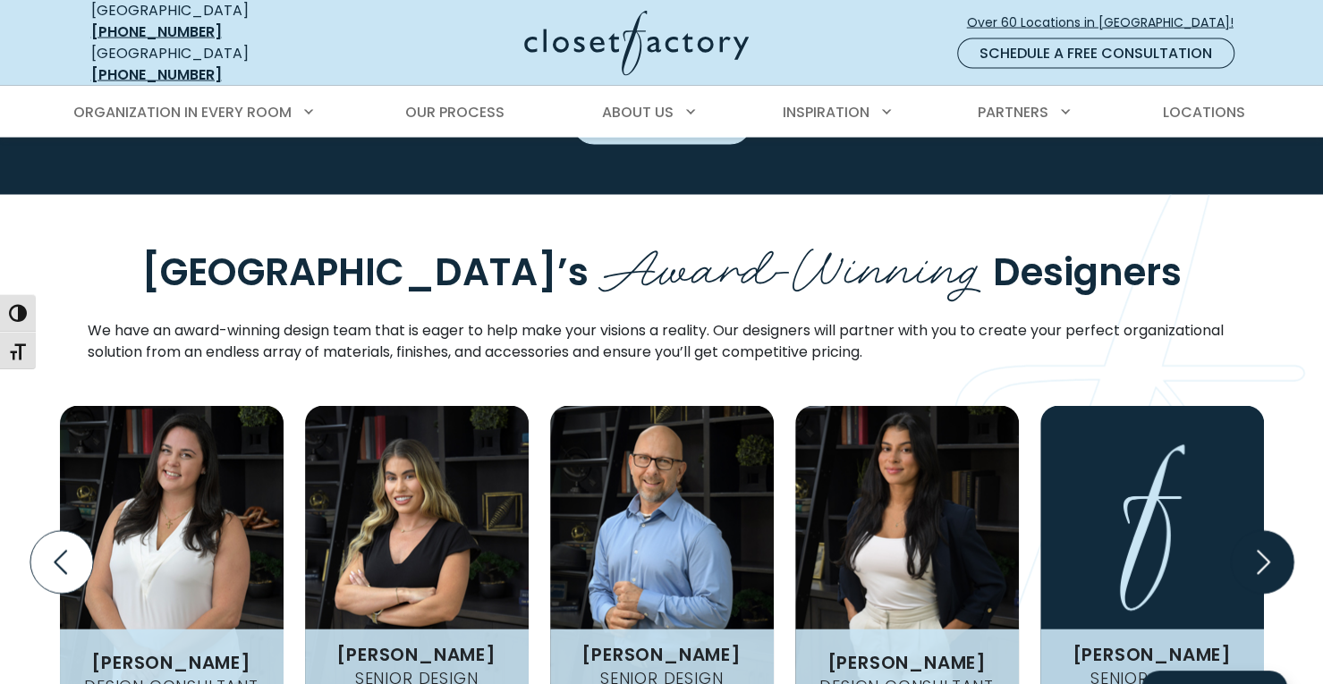
click at [1276, 531] on icon "Next slide" at bounding box center [1261, 562] width 63 height 63
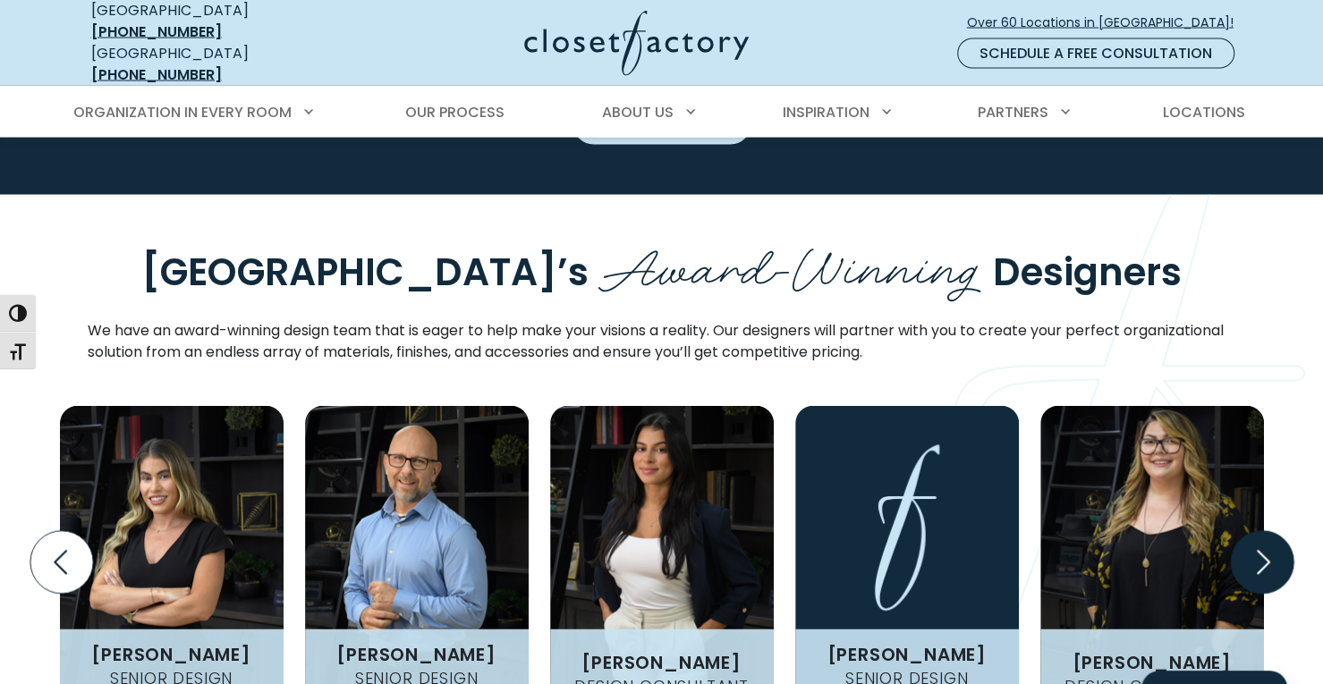
click at [1276, 531] on icon "Next slide" at bounding box center [1261, 562] width 63 height 63
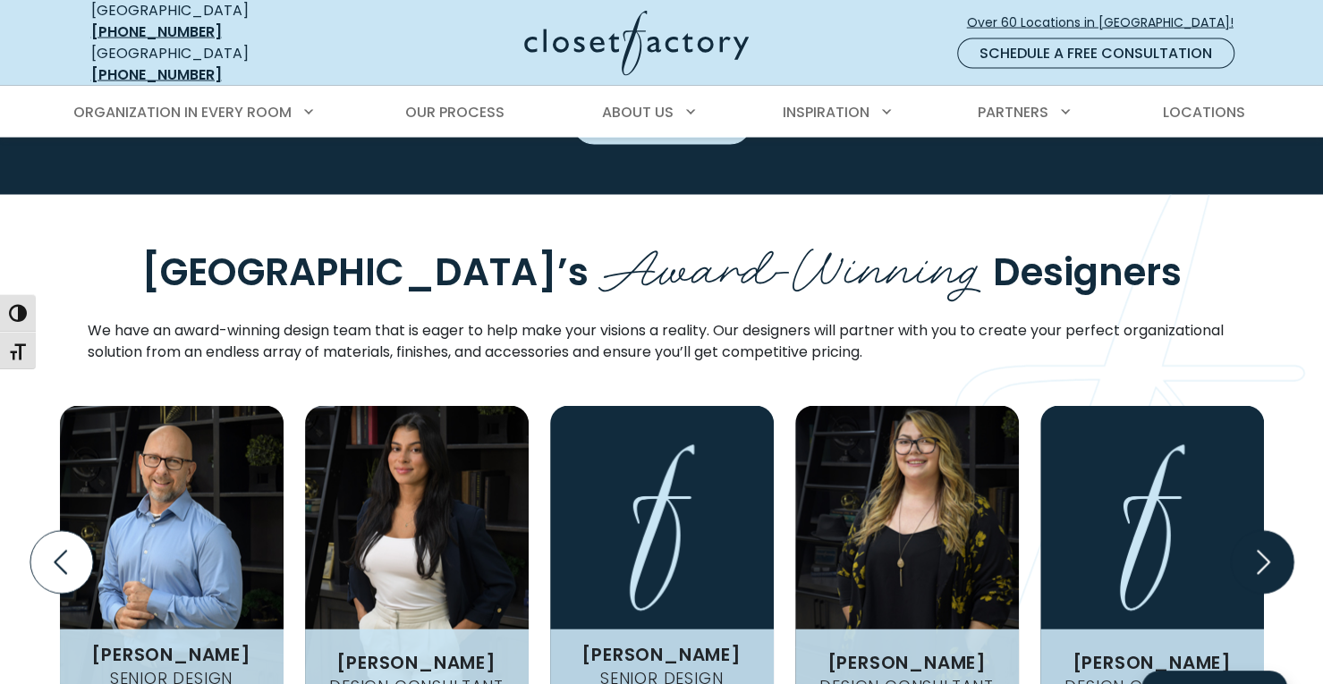
click at [1276, 531] on icon "Next slide" at bounding box center [1261, 562] width 63 height 63
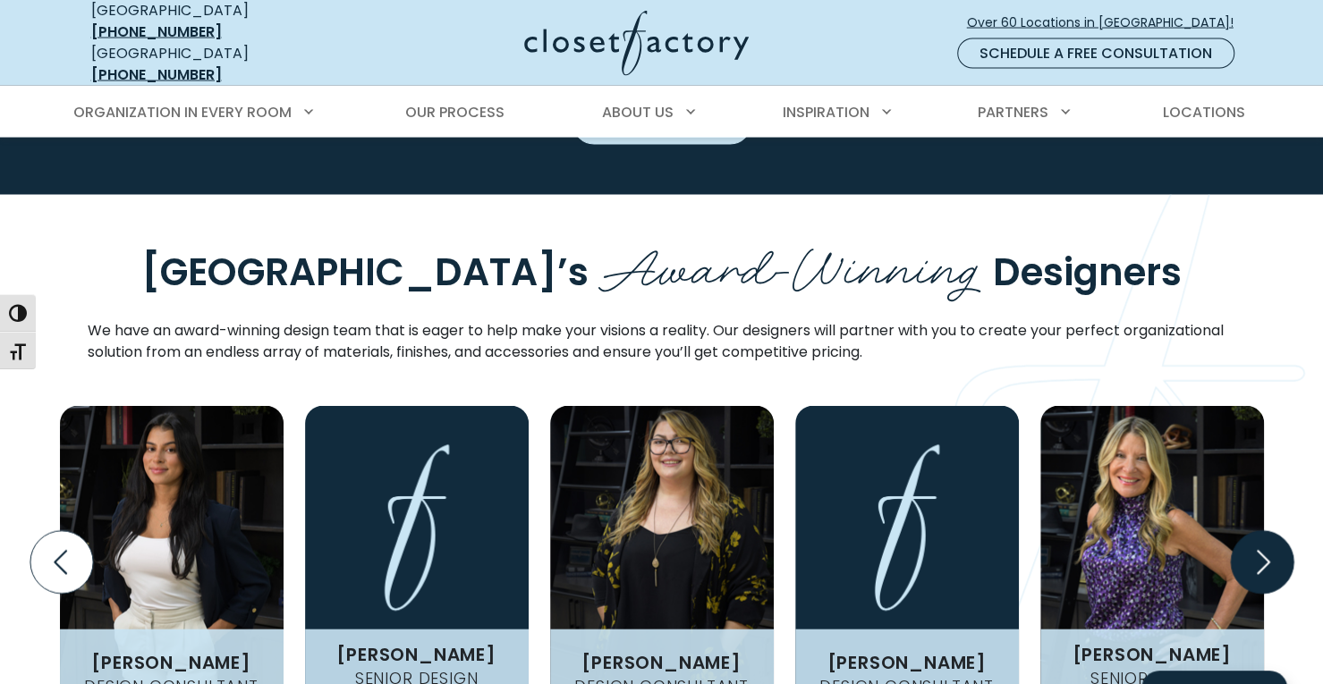
click at [1276, 531] on icon "Next slide" at bounding box center [1261, 562] width 63 height 63
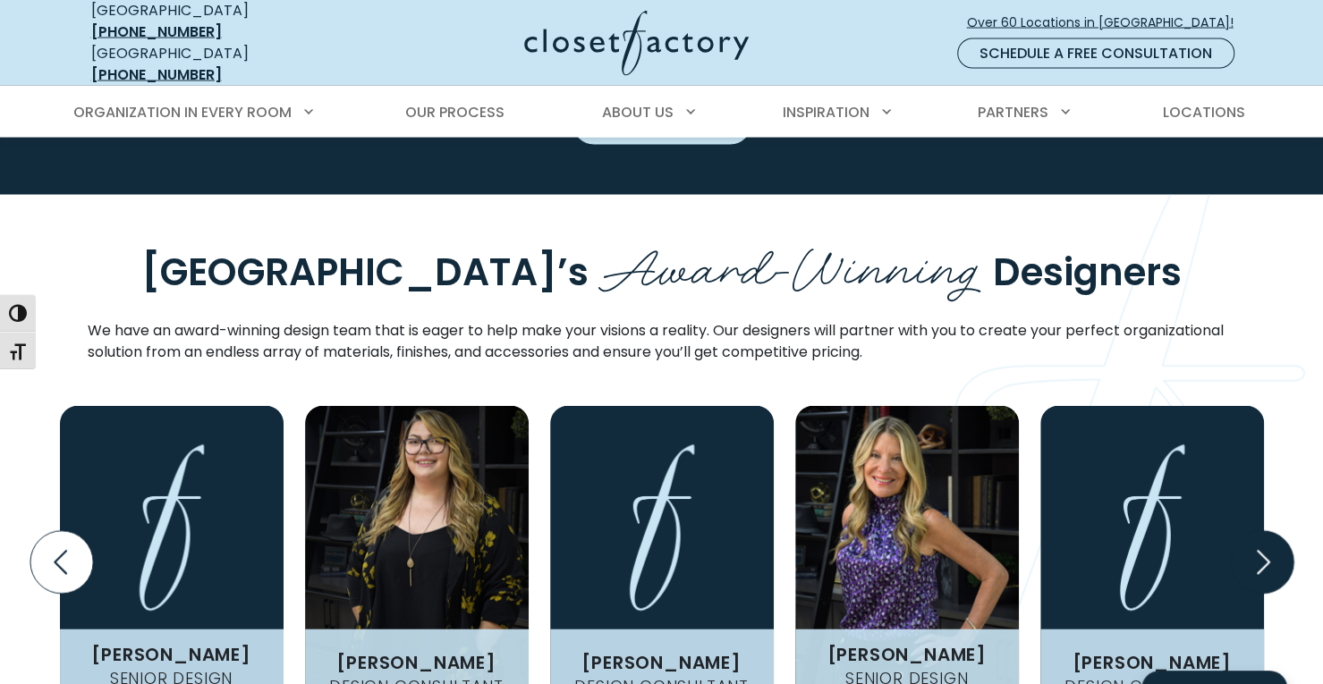
click at [1276, 531] on icon "Next slide" at bounding box center [1261, 562] width 63 height 63
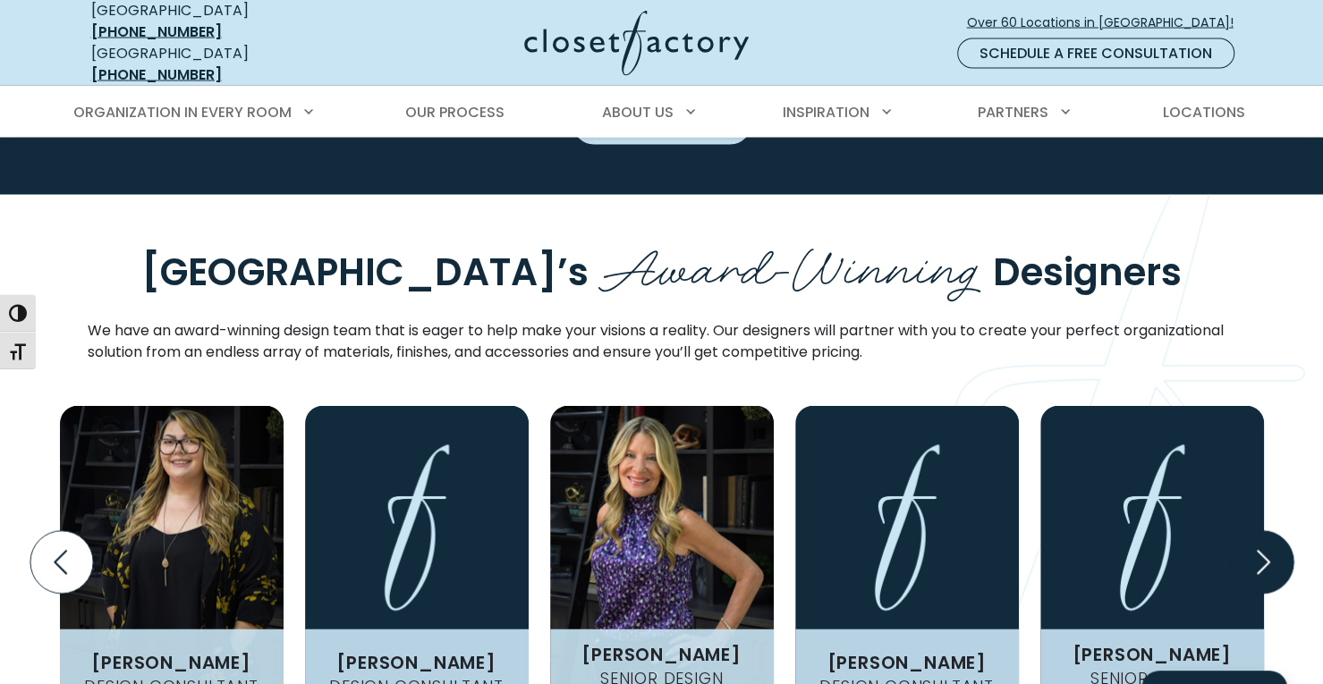
click at [1276, 531] on icon "Next slide" at bounding box center [1261, 562] width 63 height 63
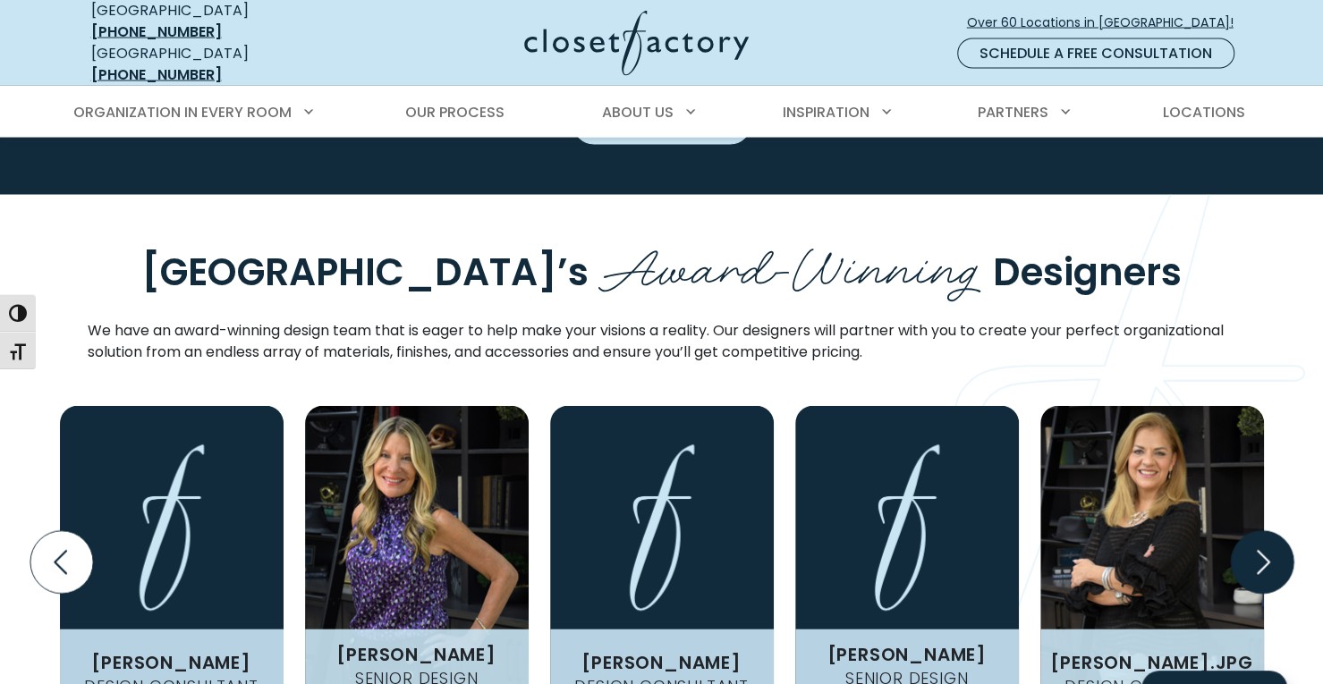
click at [1276, 531] on icon "Next slide" at bounding box center [1261, 562] width 63 height 63
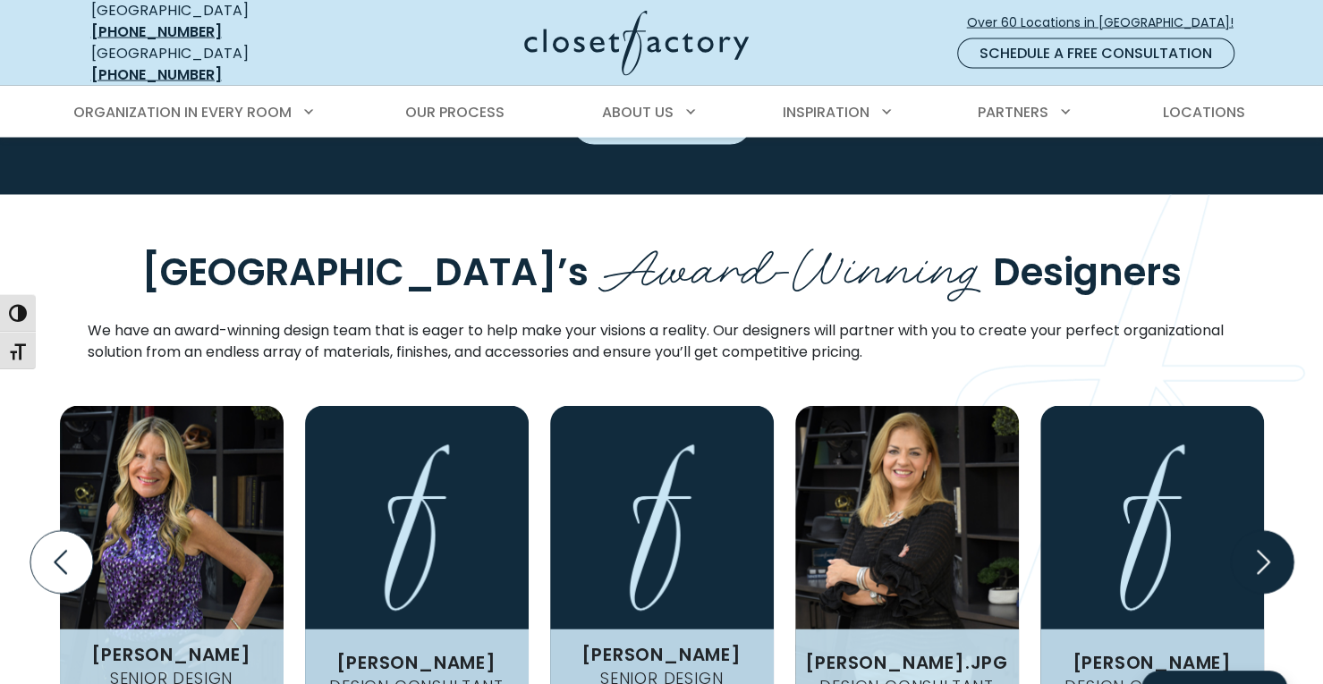
click at [1276, 531] on icon "Next slide" at bounding box center [1261, 562] width 63 height 63
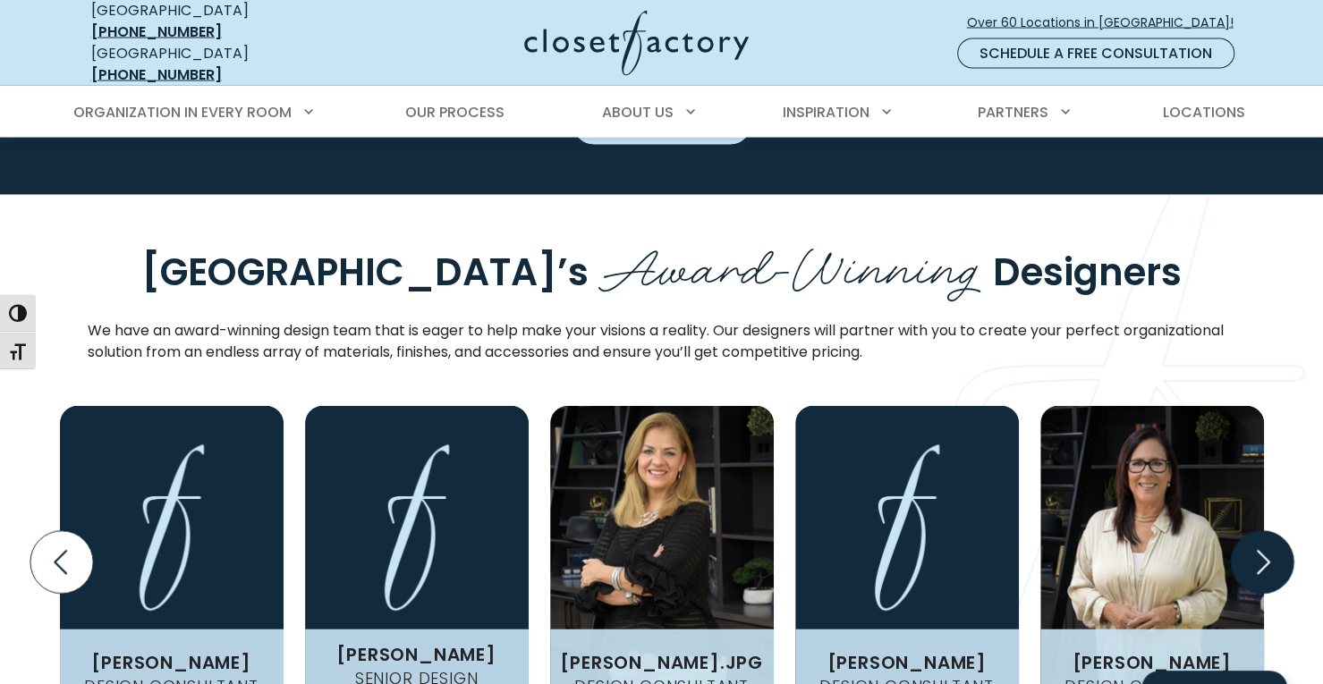
click at [1276, 531] on icon "Next slide" at bounding box center [1261, 562] width 63 height 63
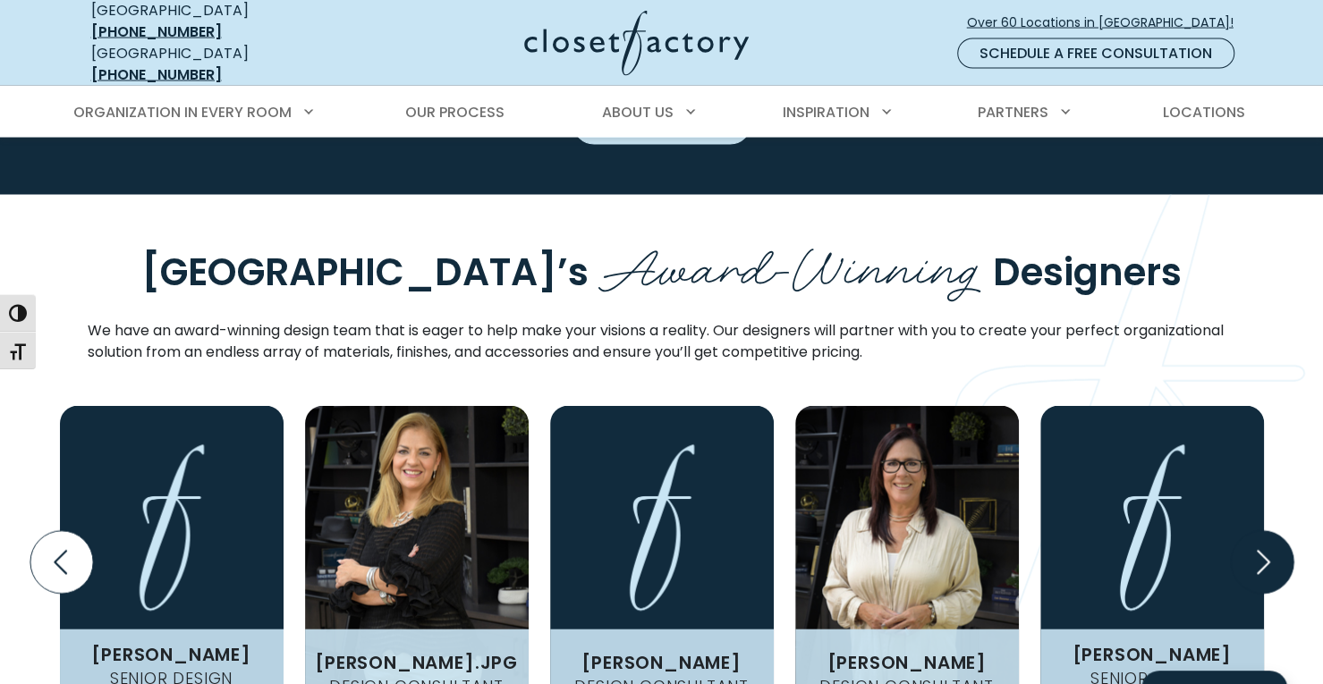
click at [1276, 531] on icon "Next slide" at bounding box center [1261, 562] width 63 height 63
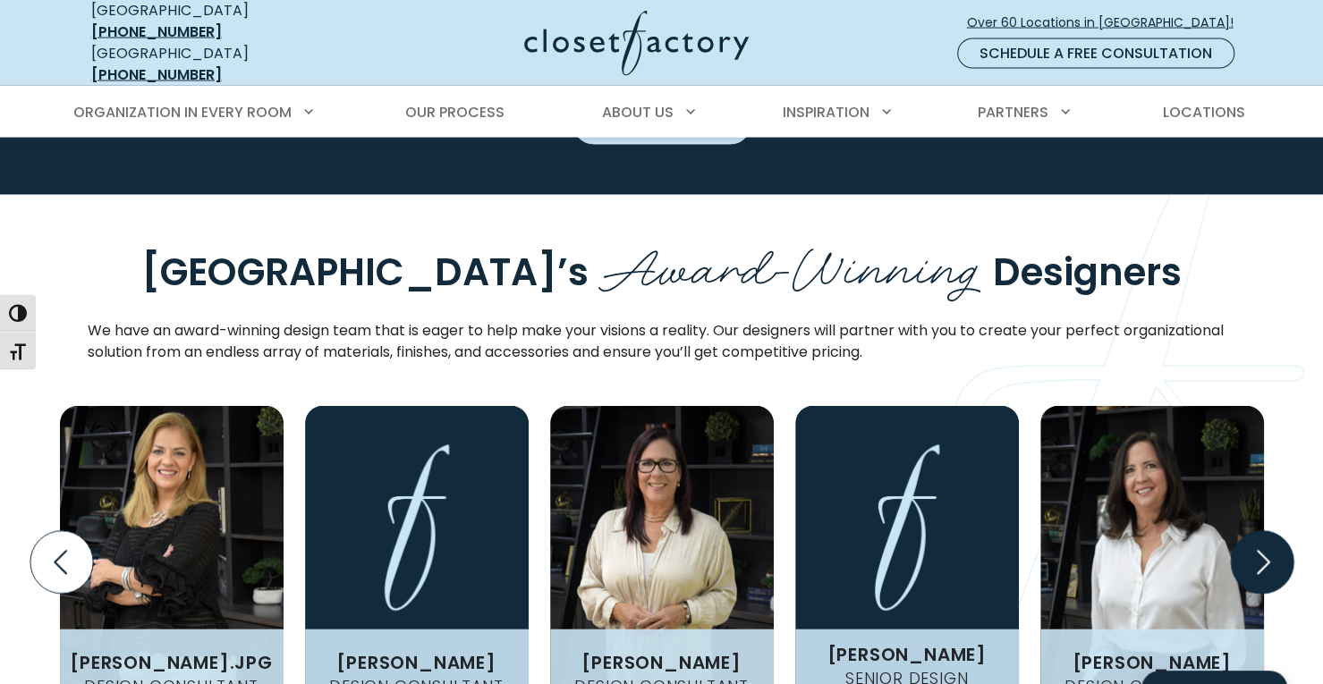
click at [1276, 531] on icon "Next slide" at bounding box center [1261, 562] width 63 height 63
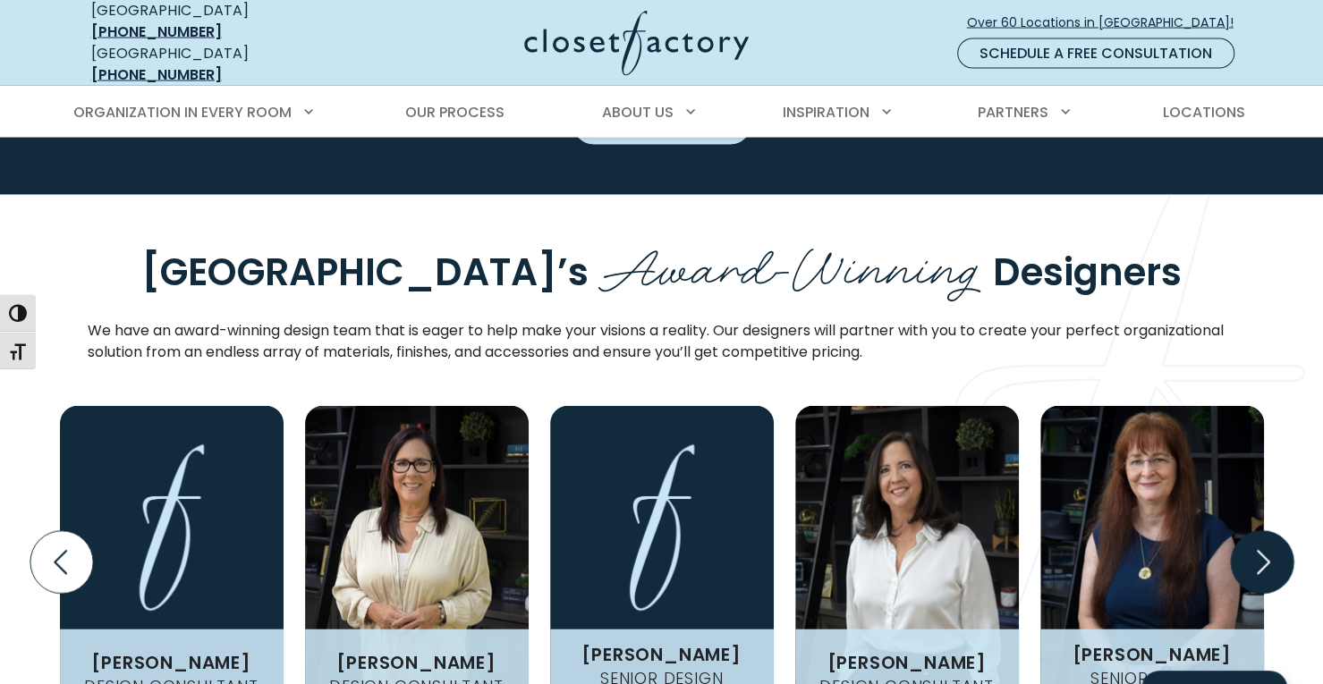
click at [1276, 531] on icon "Next slide" at bounding box center [1261, 562] width 63 height 63
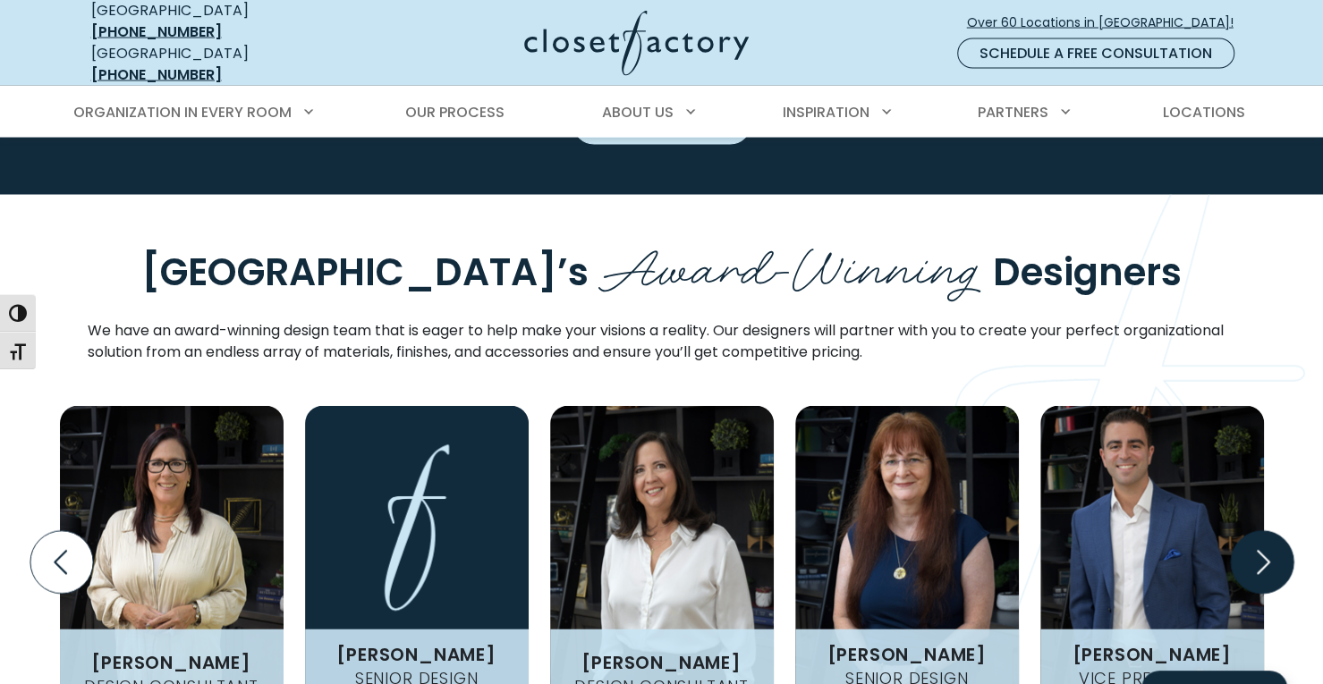
click at [1276, 531] on icon "Next slide" at bounding box center [1261, 562] width 63 height 63
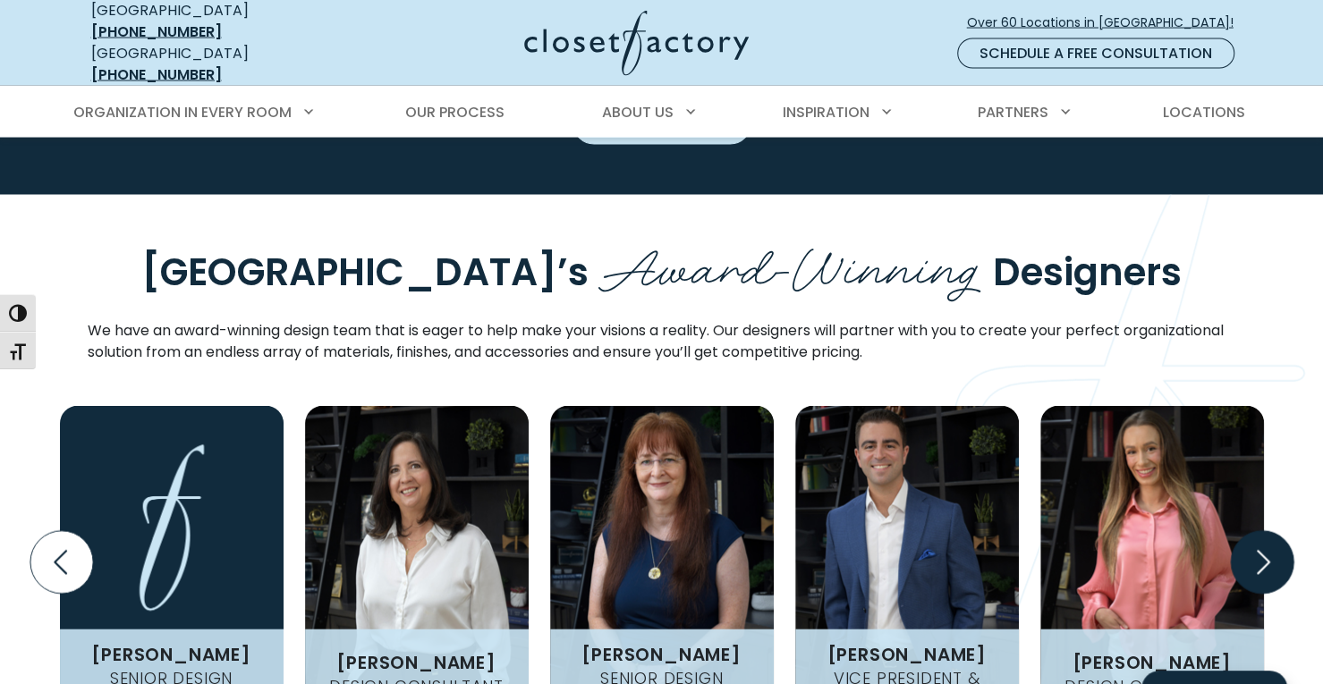
click at [1276, 531] on icon "Next slide" at bounding box center [1261, 562] width 63 height 63
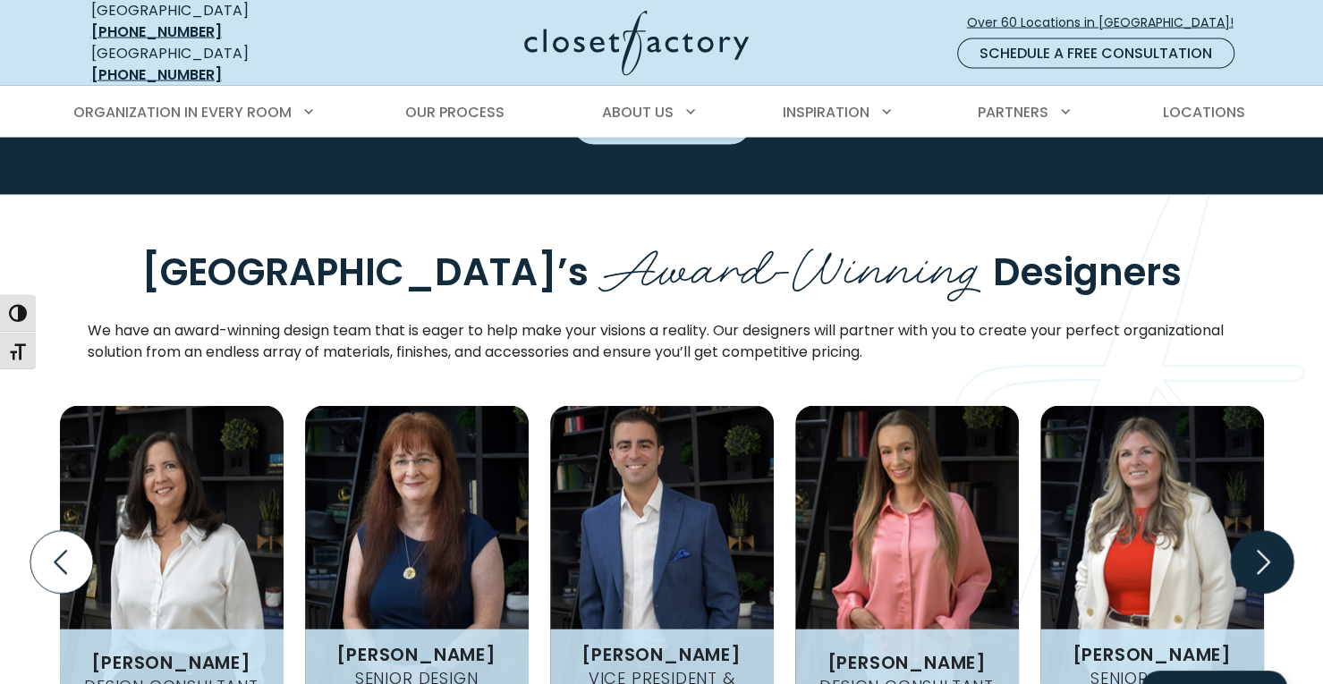
click at [1276, 531] on icon "Next slide" at bounding box center [1261, 562] width 63 height 63
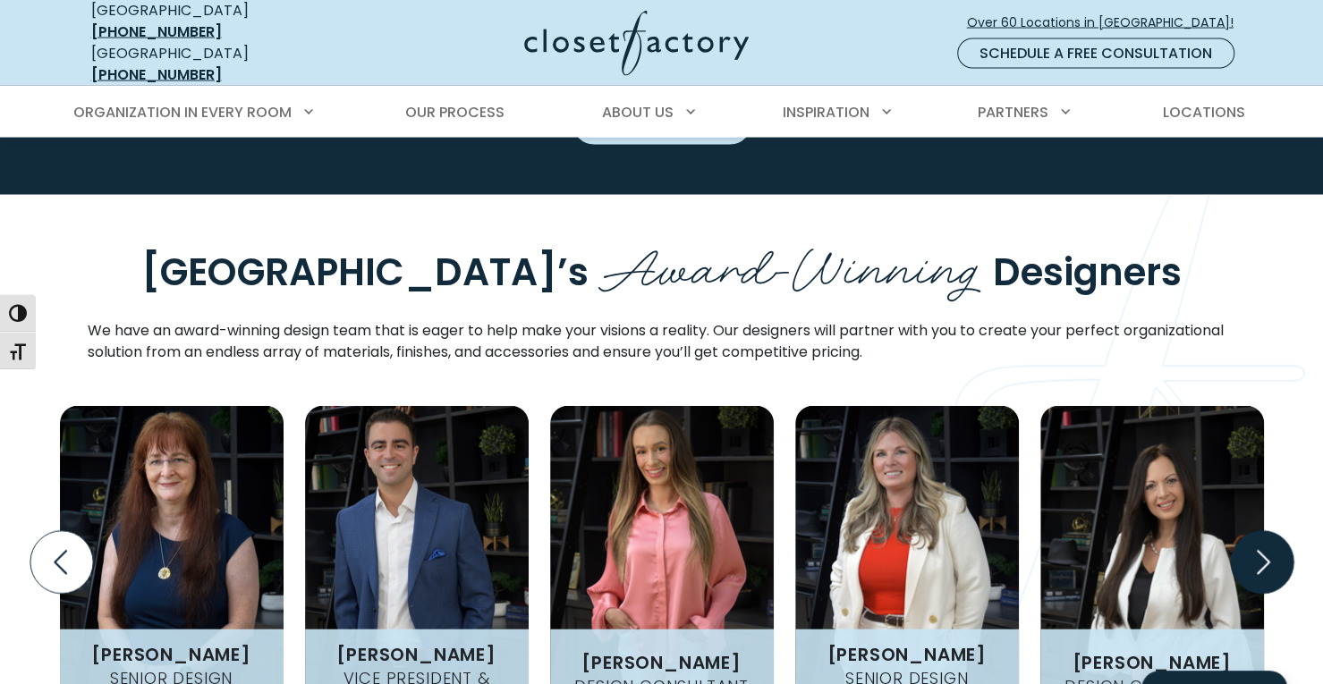
click at [1276, 531] on icon "Next slide" at bounding box center [1261, 562] width 63 height 63
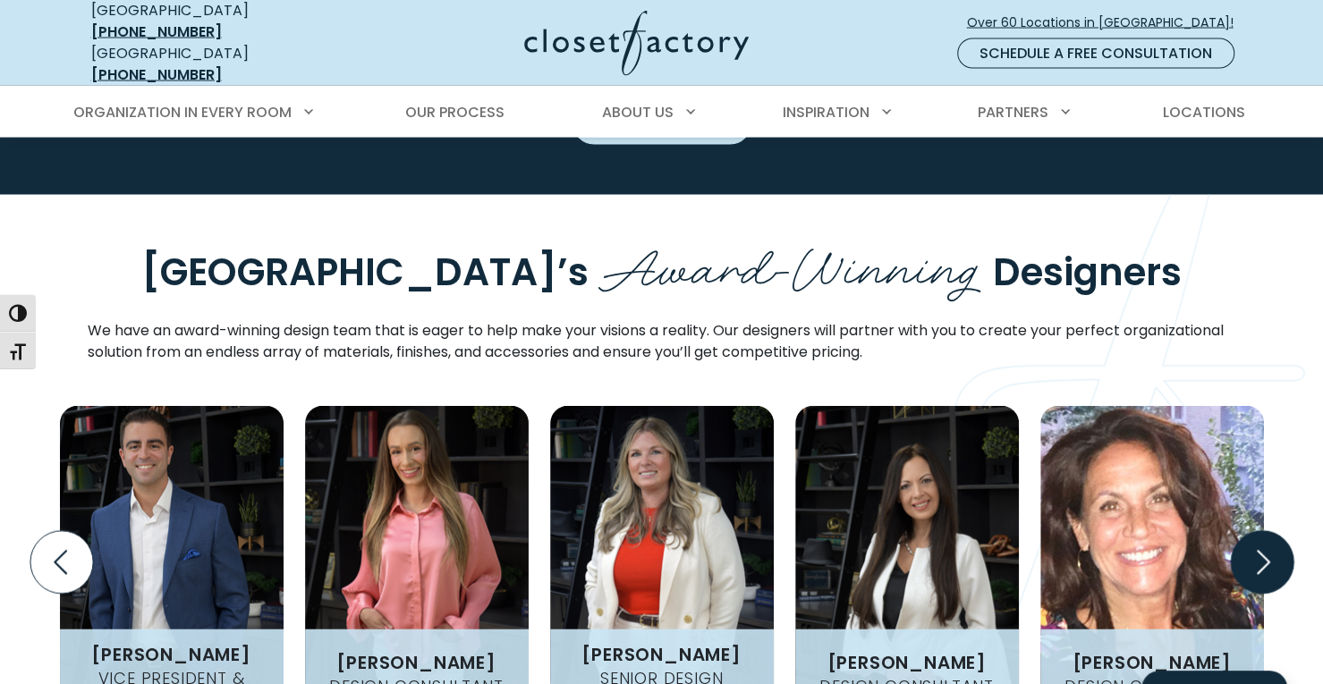
click at [1276, 531] on icon "Next slide" at bounding box center [1261, 562] width 63 height 63
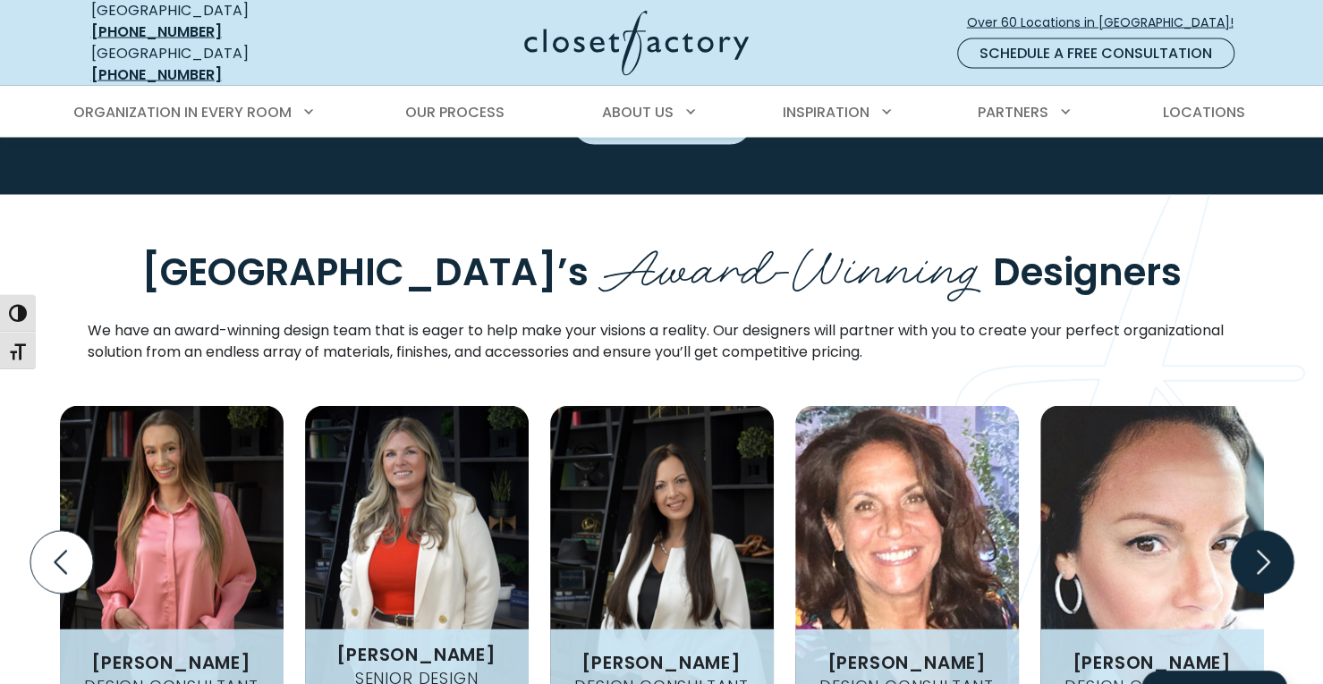
click at [1276, 531] on icon "Next slide" at bounding box center [1261, 562] width 63 height 63
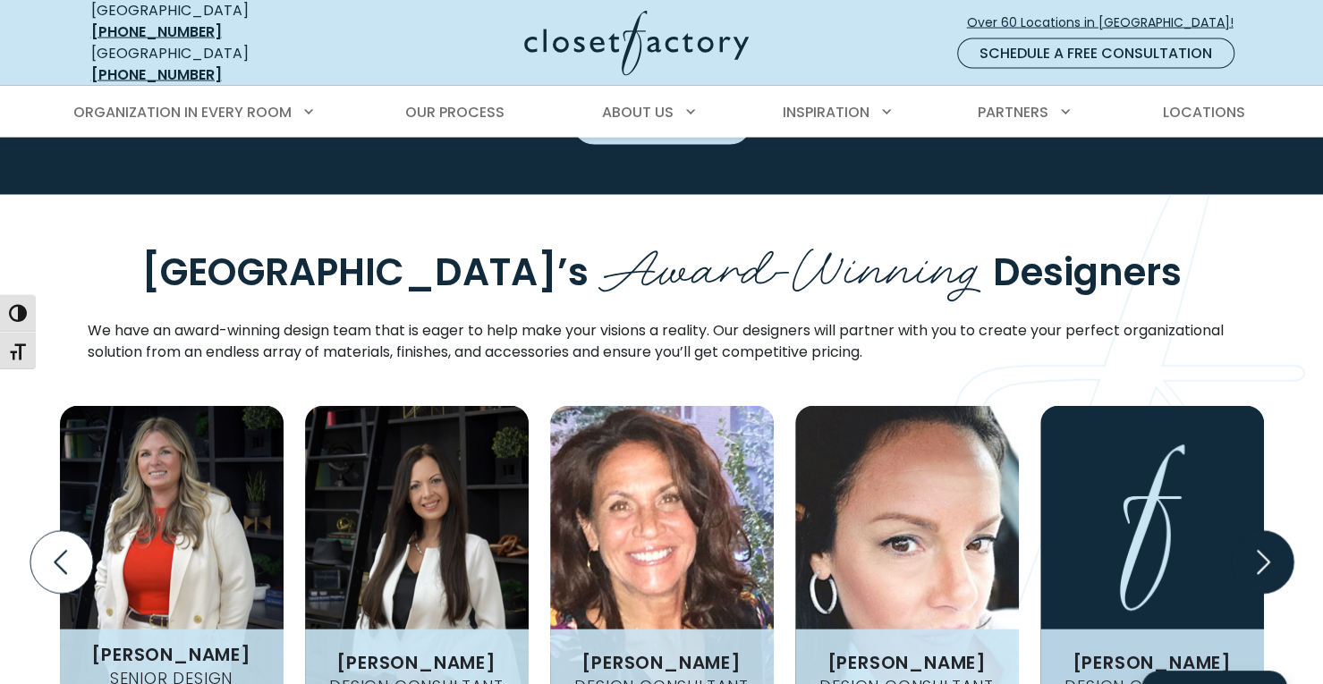
click at [1276, 531] on icon "Next slide" at bounding box center [1261, 562] width 63 height 63
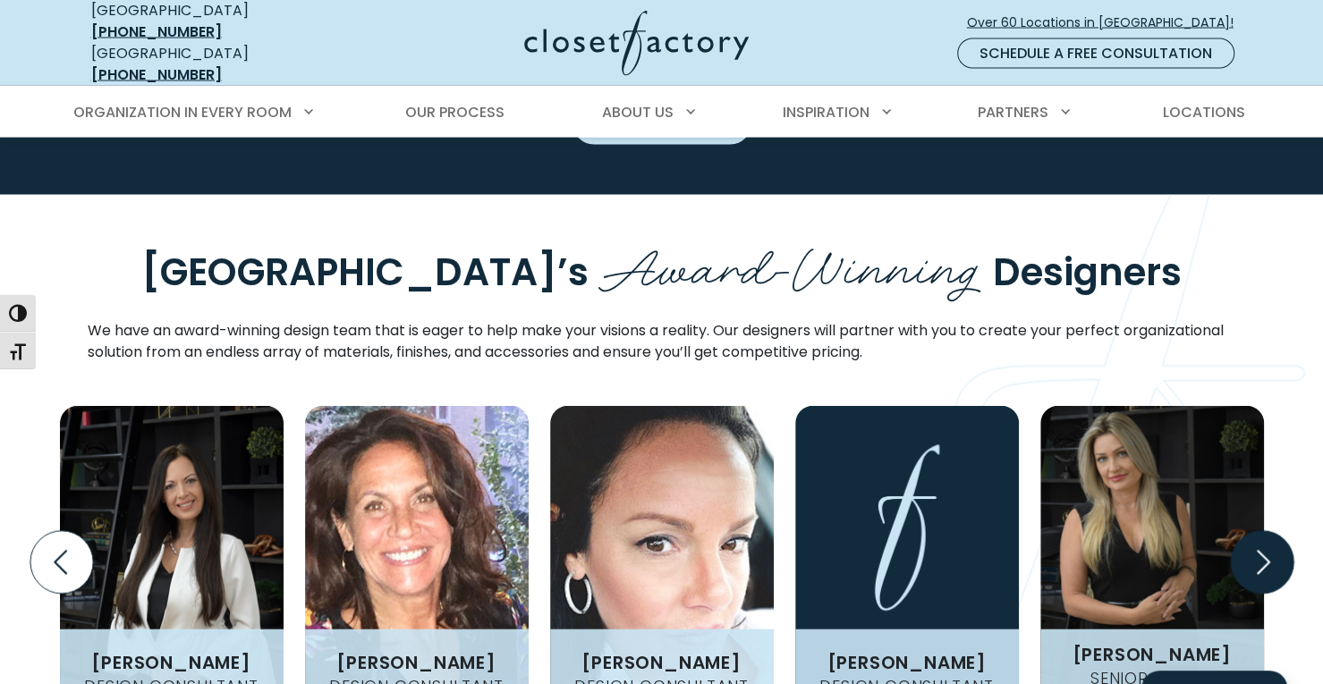
click at [1276, 531] on icon "Next slide" at bounding box center [1261, 562] width 63 height 63
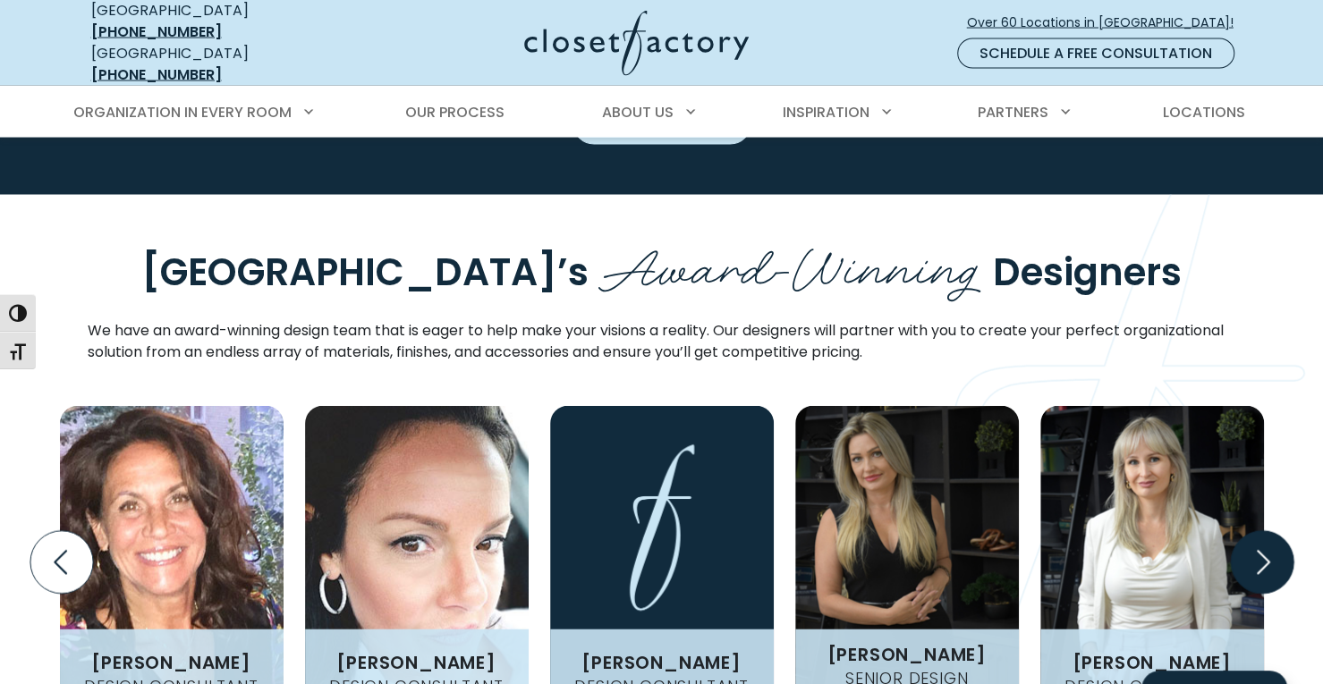
click at [1276, 531] on icon "Next slide" at bounding box center [1261, 562] width 63 height 63
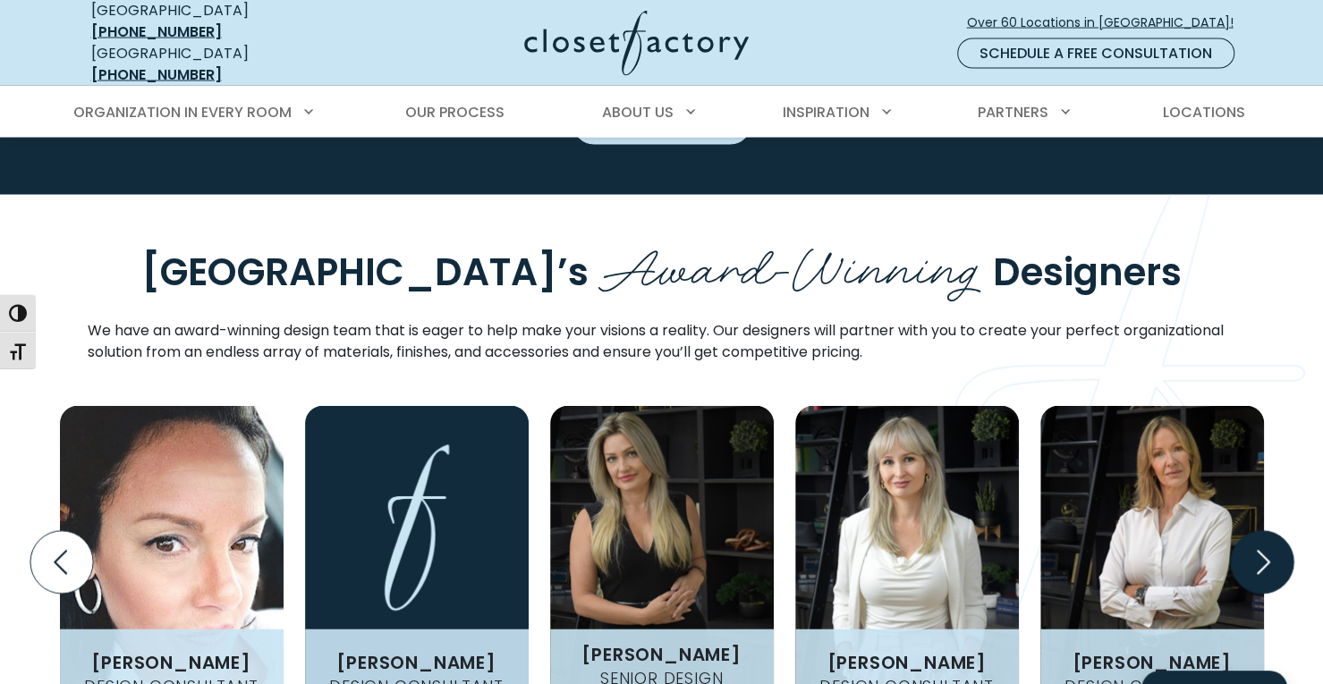
click at [1276, 531] on icon "Next slide" at bounding box center [1261, 562] width 63 height 63
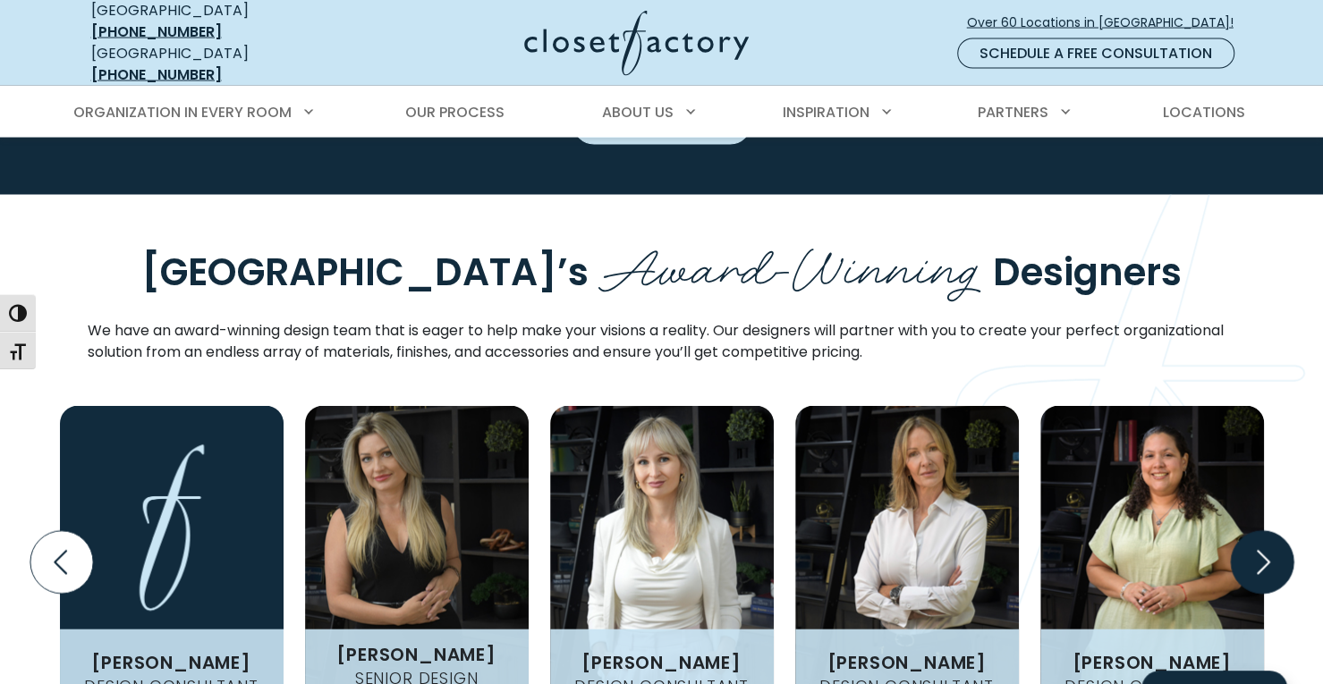
click at [1276, 531] on icon "Next slide" at bounding box center [1261, 562] width 63 height 63
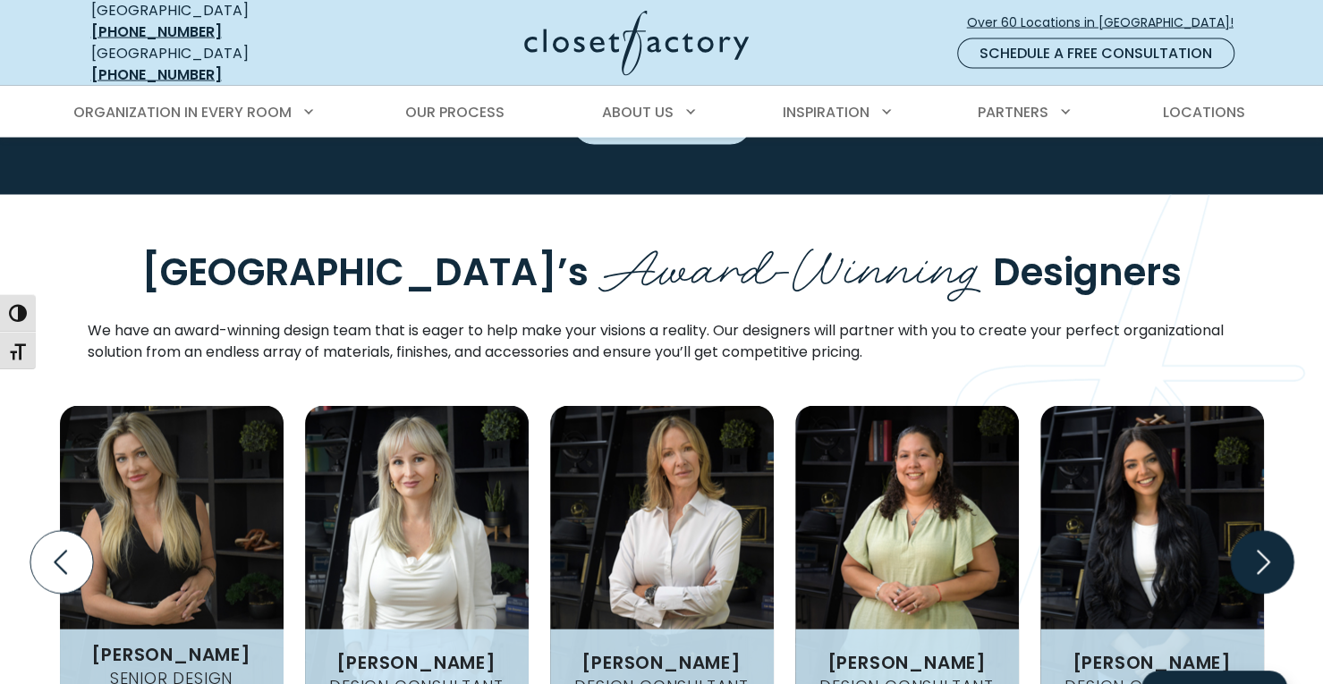
click at [1276, 531] on icon "Next slide" at bounding box center [1261, 562] width 63 height 63
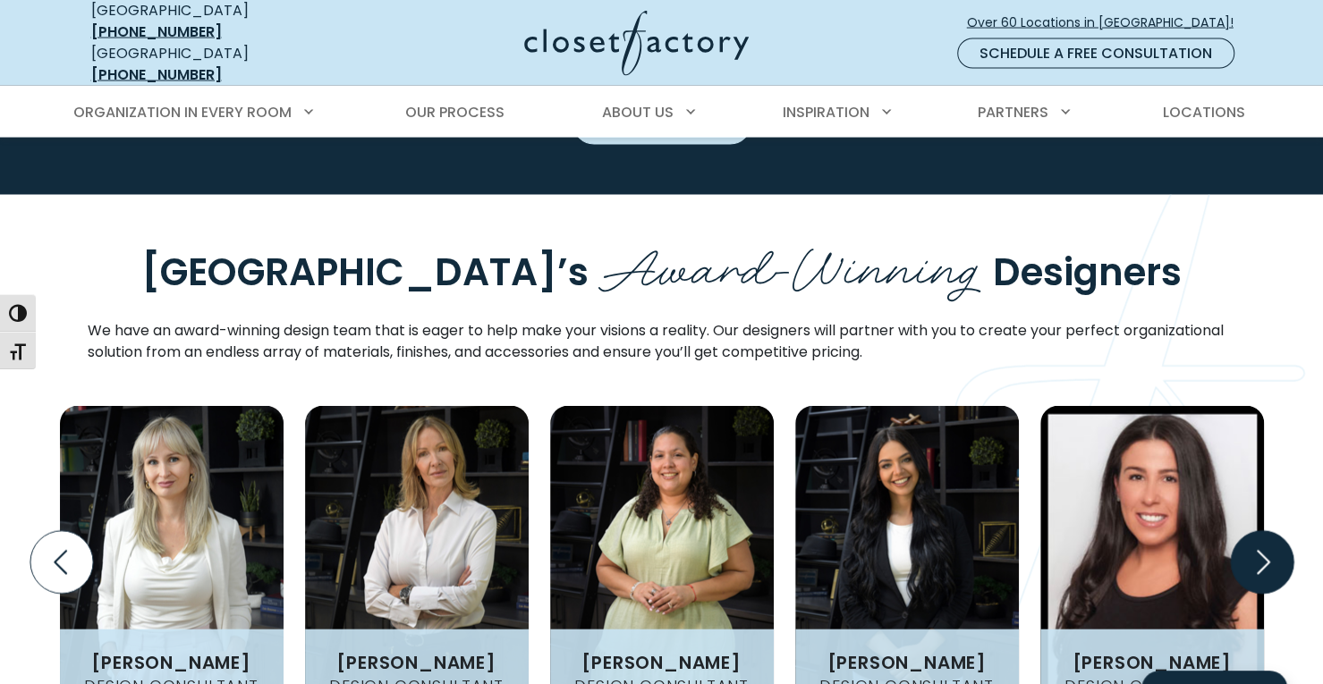
click at [1276, 531] on icon "Next slide" at bounding box center [1261, 562] width 63 height 63
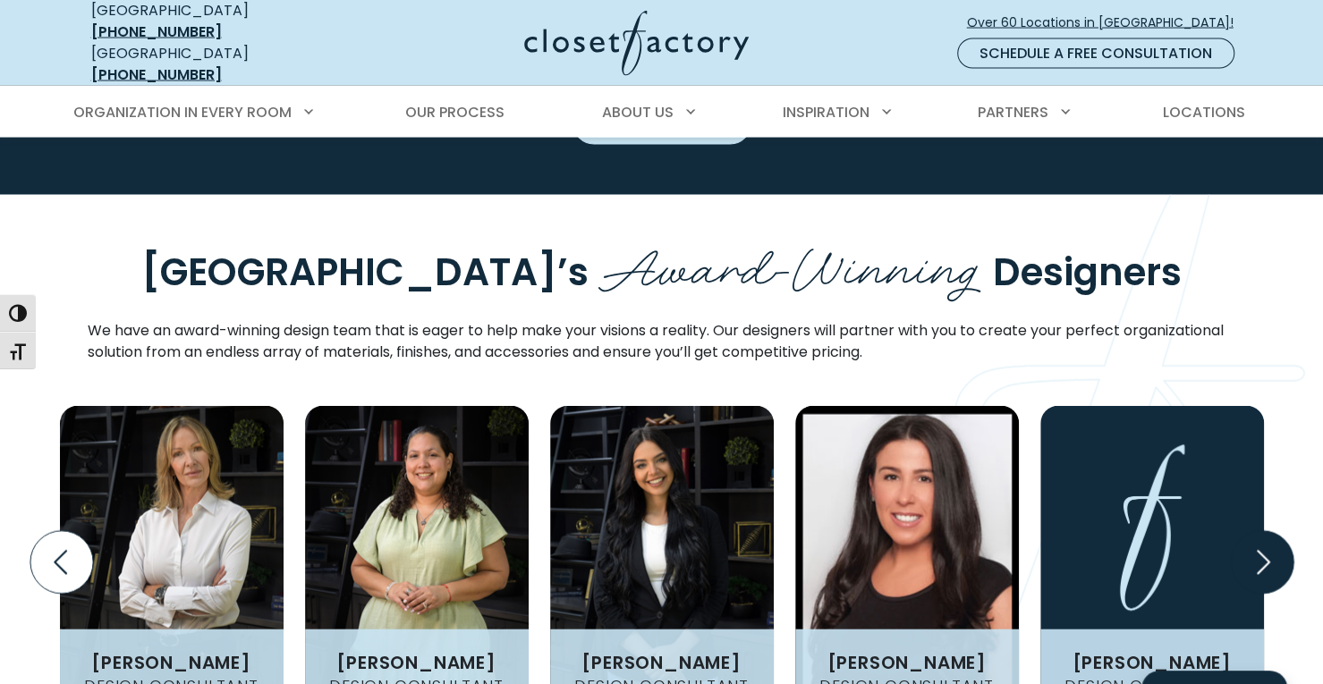
click at [1276, 531] on icon "Next slide" at bounding box center [1261, 562] width 63 height 63
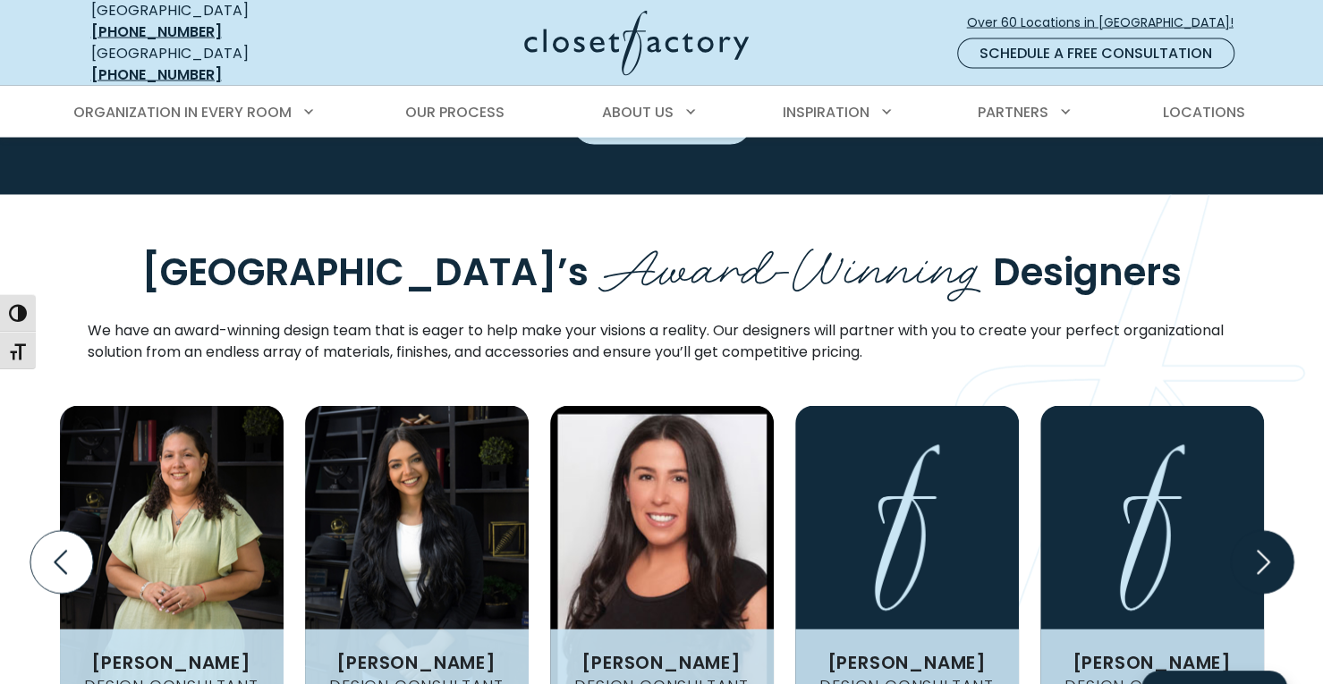
click at [1276, 531] on icon "Next slide" at bounding box center [1261, 562] width 63 height 63
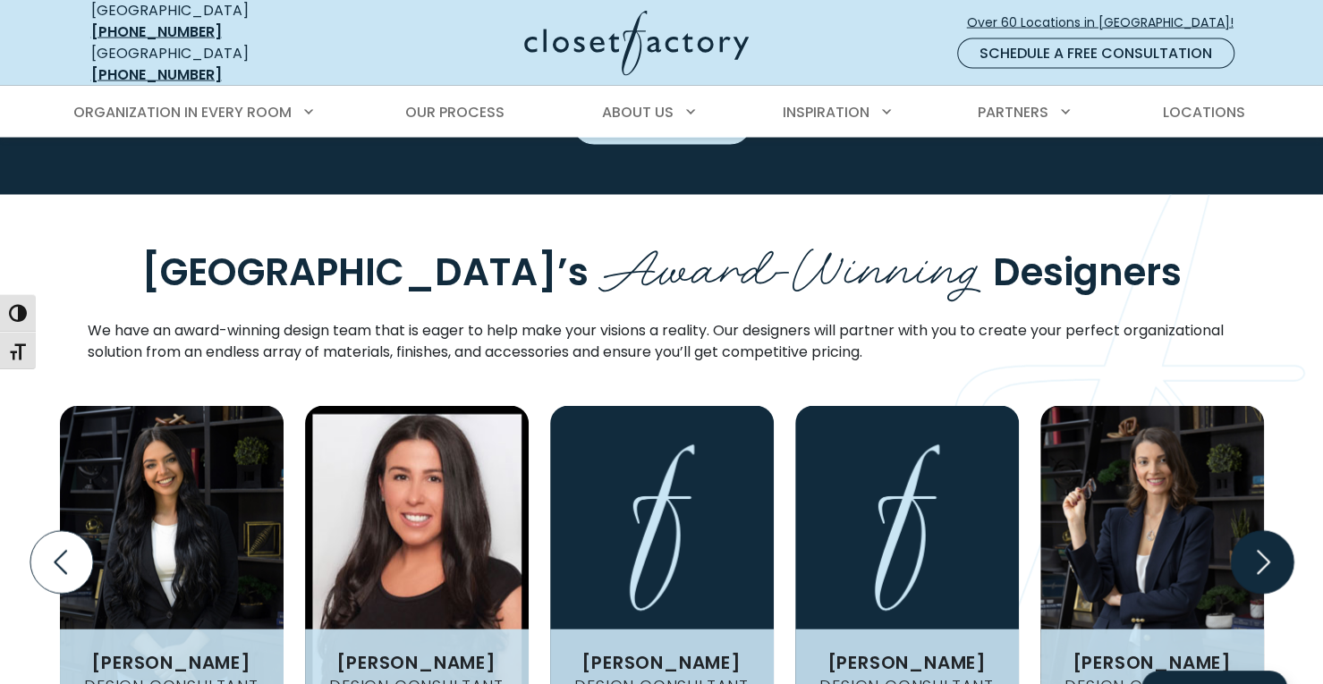
click at [1276, 531] on icon "Next slide" at bounding box center [1261, 562] width 63 height 63
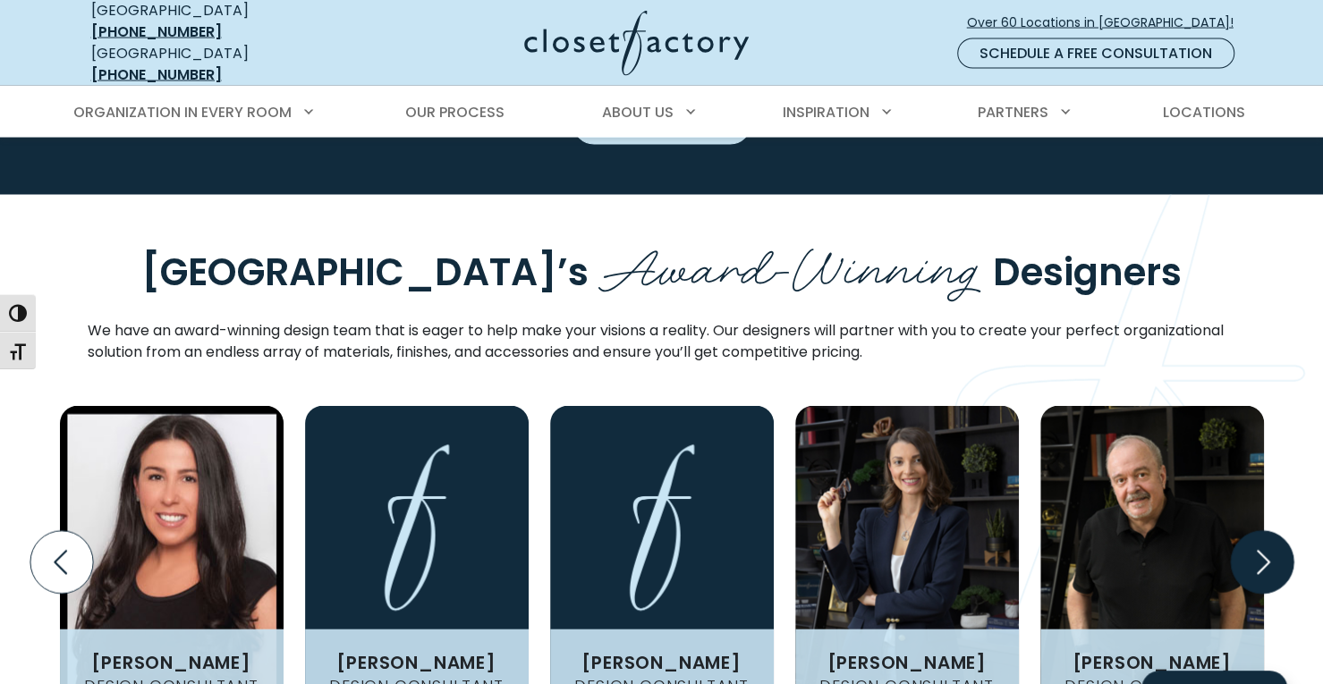
click at [1276, 531] on icon "Next slide" at bounding box center [1261, 562] width 63 height 63
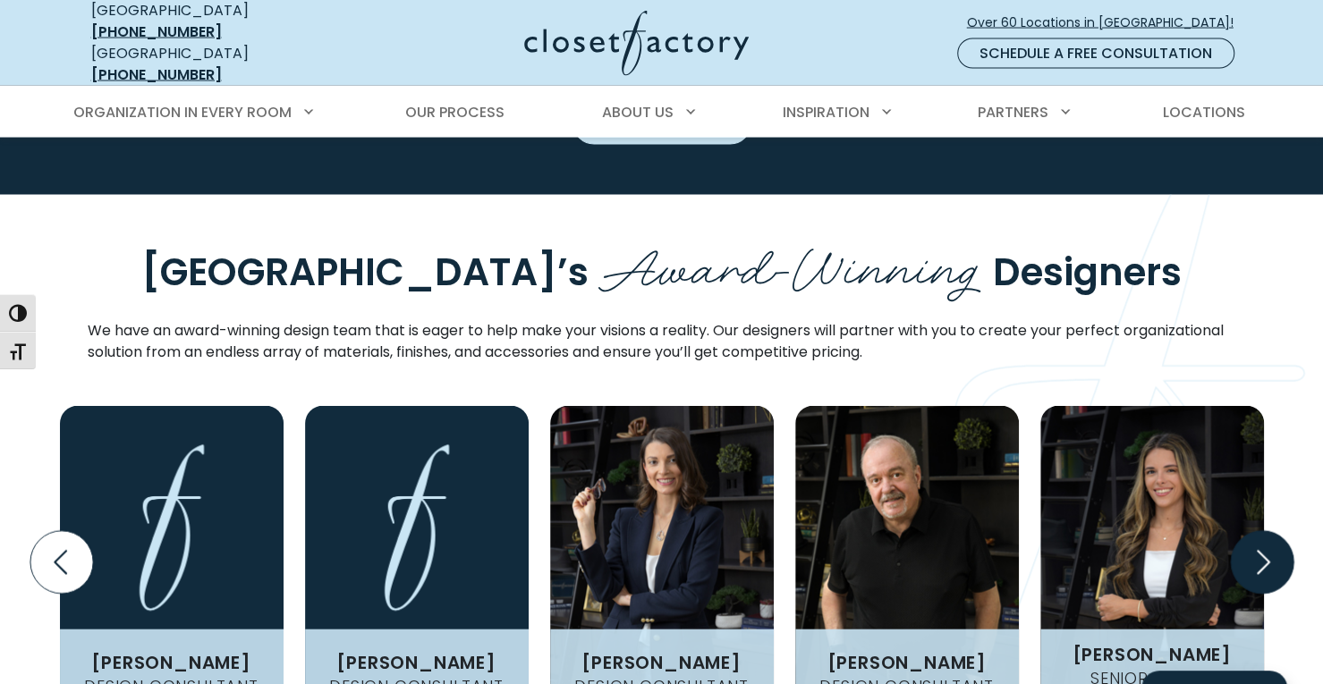
click at [1276, 531] on icon "Next slide" at bounding box center [1261, 562] width 63 height 63
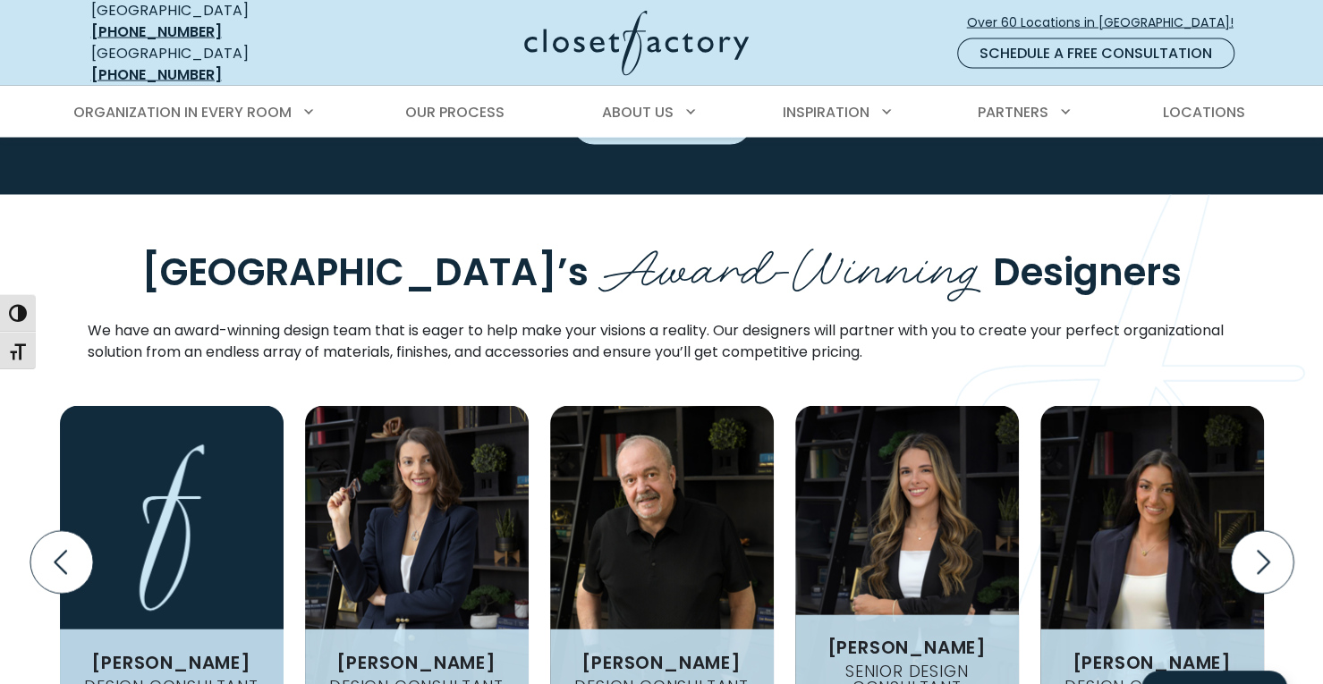
click at [939, 432] on img "Design Experts Gallery" at bounding box center [907, 562] width 224 height 313
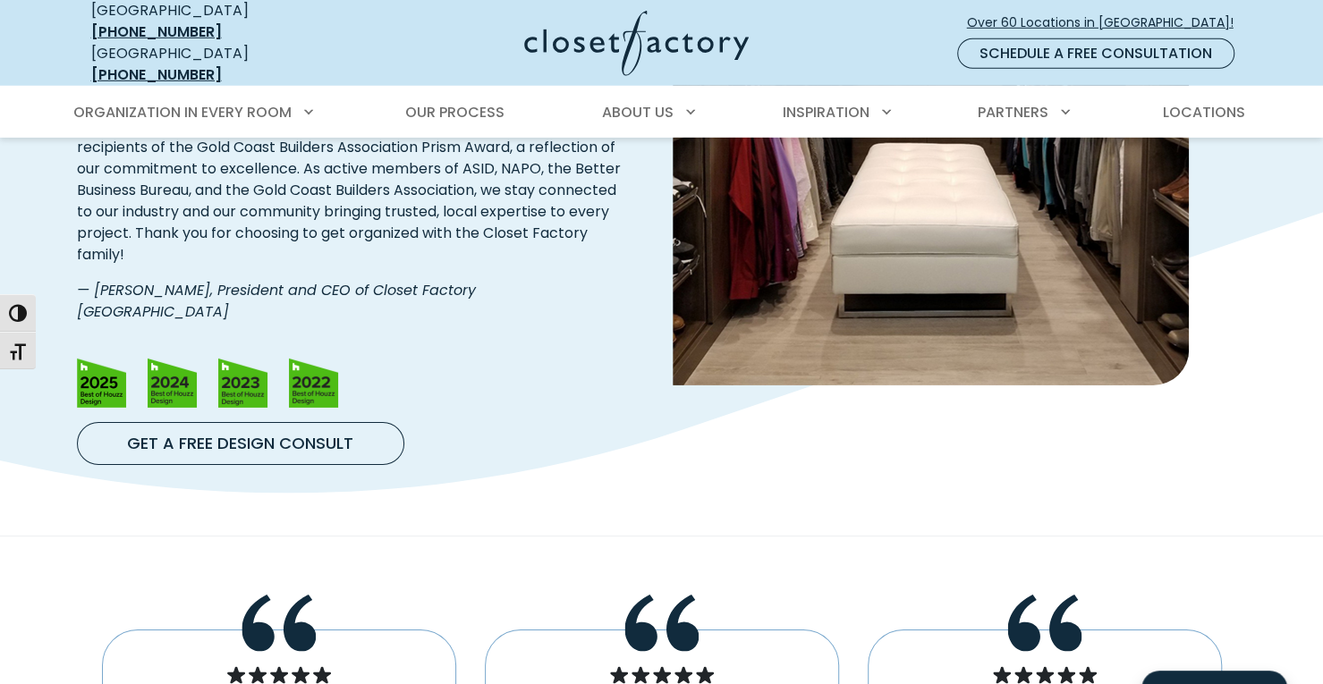
scroll to position [3309, 0]
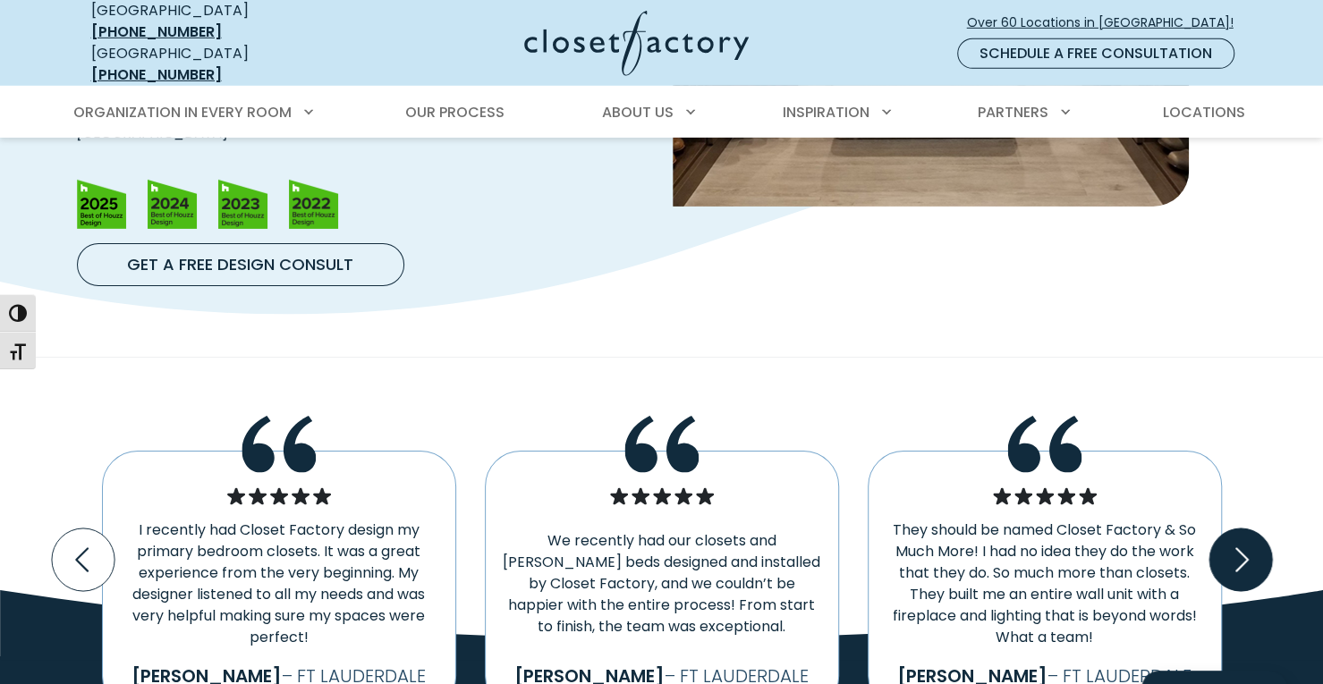
click at [1252, 529] on icon "Next slide" at bounding box center [1239, 560] width 63 height 63
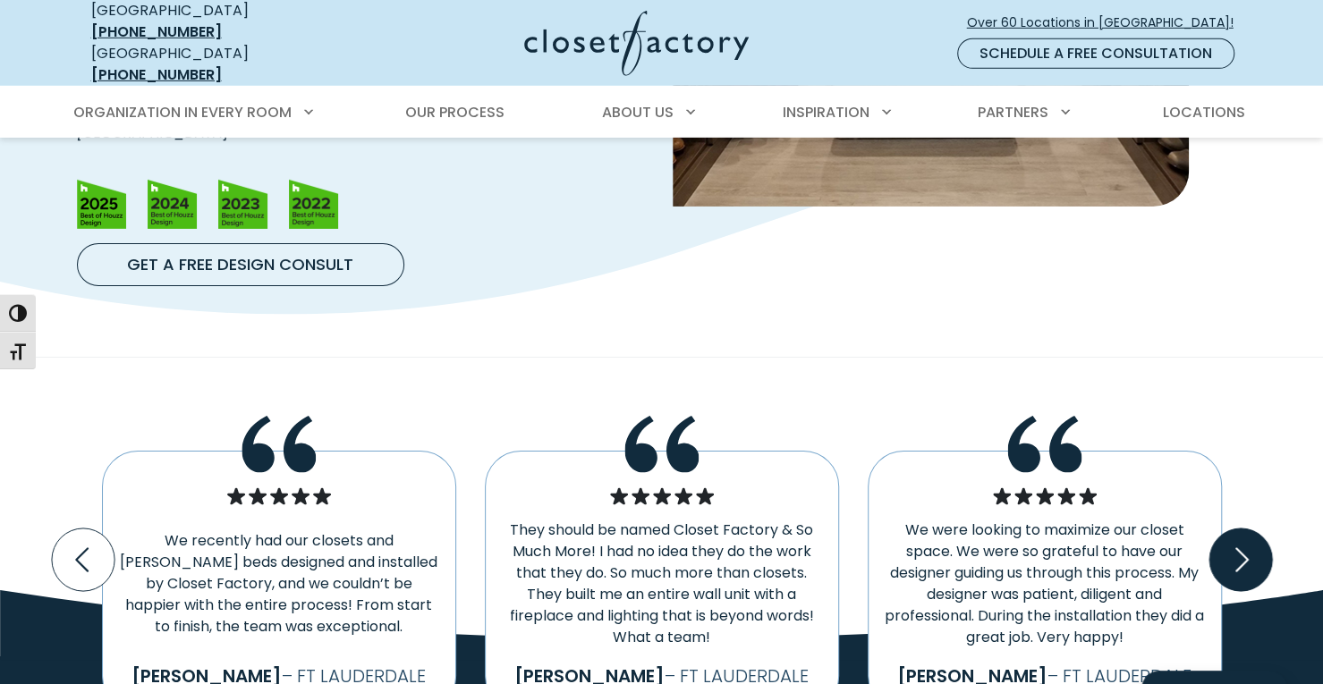
click at [1252, 529] on icon "Next slide" at bounding box center [1239, 560] width 63 height 63
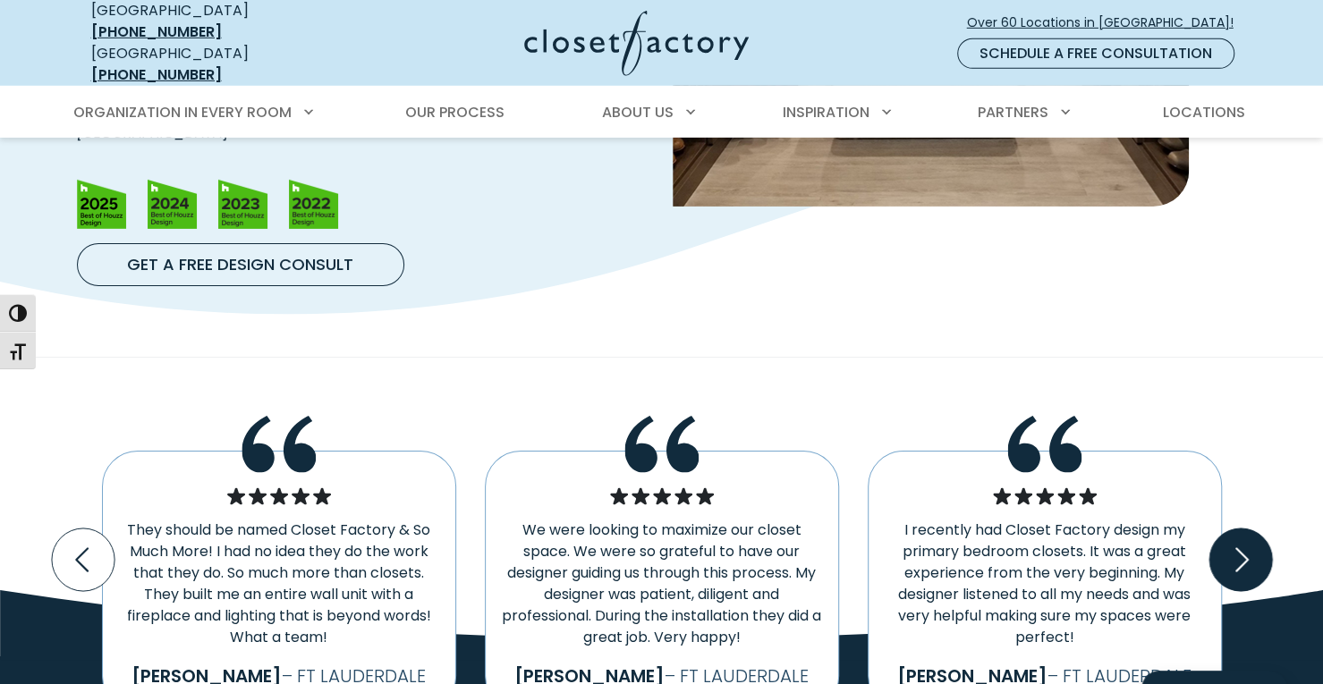
click at [1252, 529] on icon "Next slide" at bounding box center [1239, 560] width 63 height 63
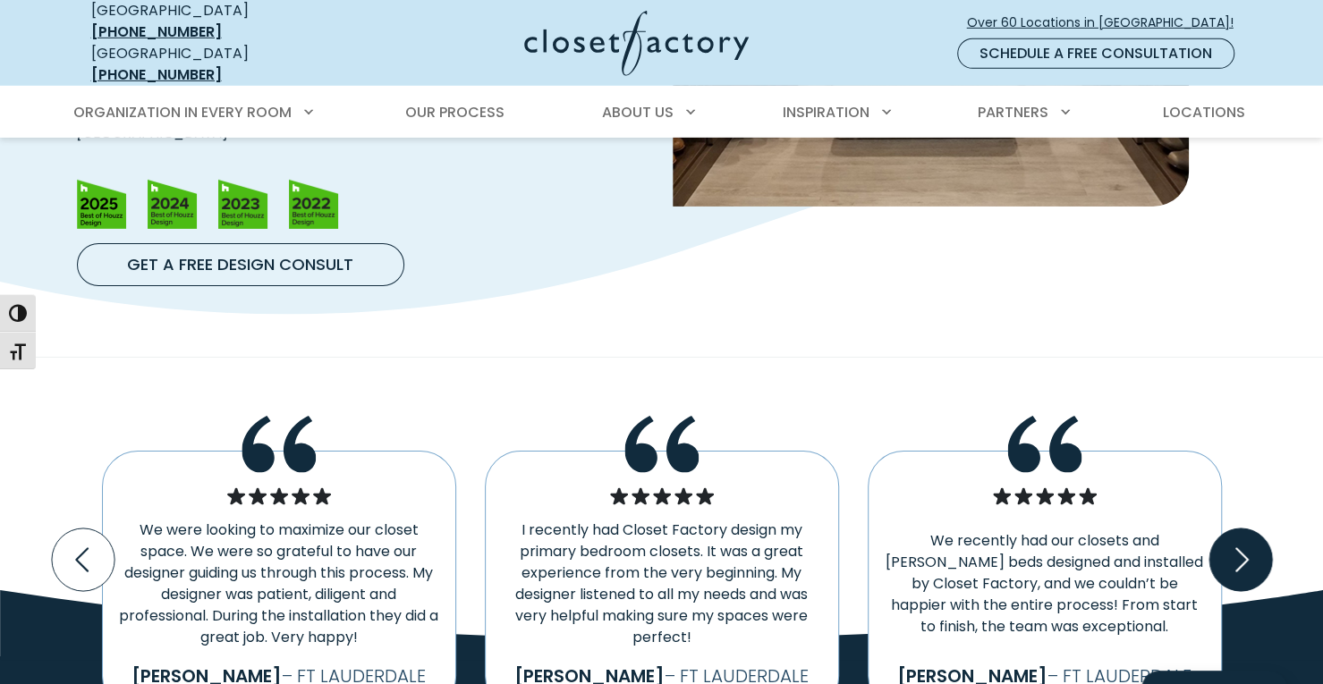
click at [1252, 529] on icon "Next slide" at bounding box center [1239, 560] width 63 height 63
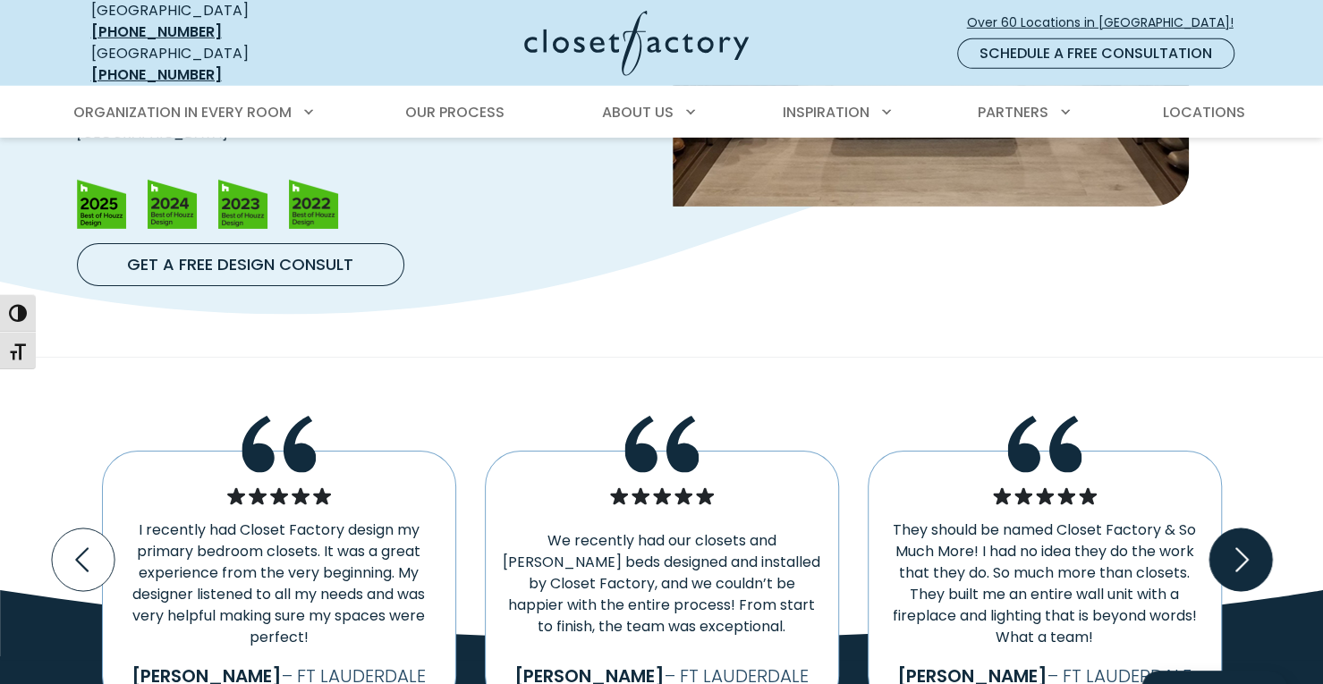
click at [1252, 529] on icon "Next slide" at bounding box center [1239, 560] width 63 height 63
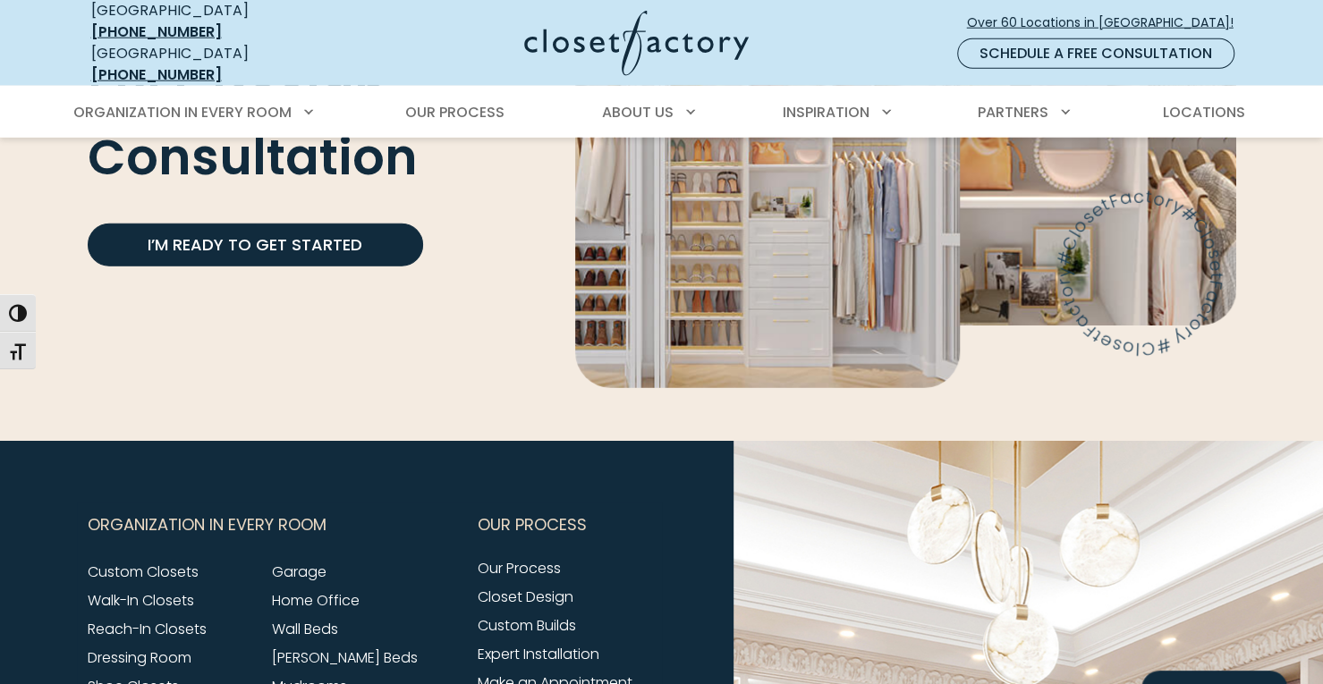
scroll to position [6797, 0]
